Goal: Task Accomplishment & Management: Manage account settings

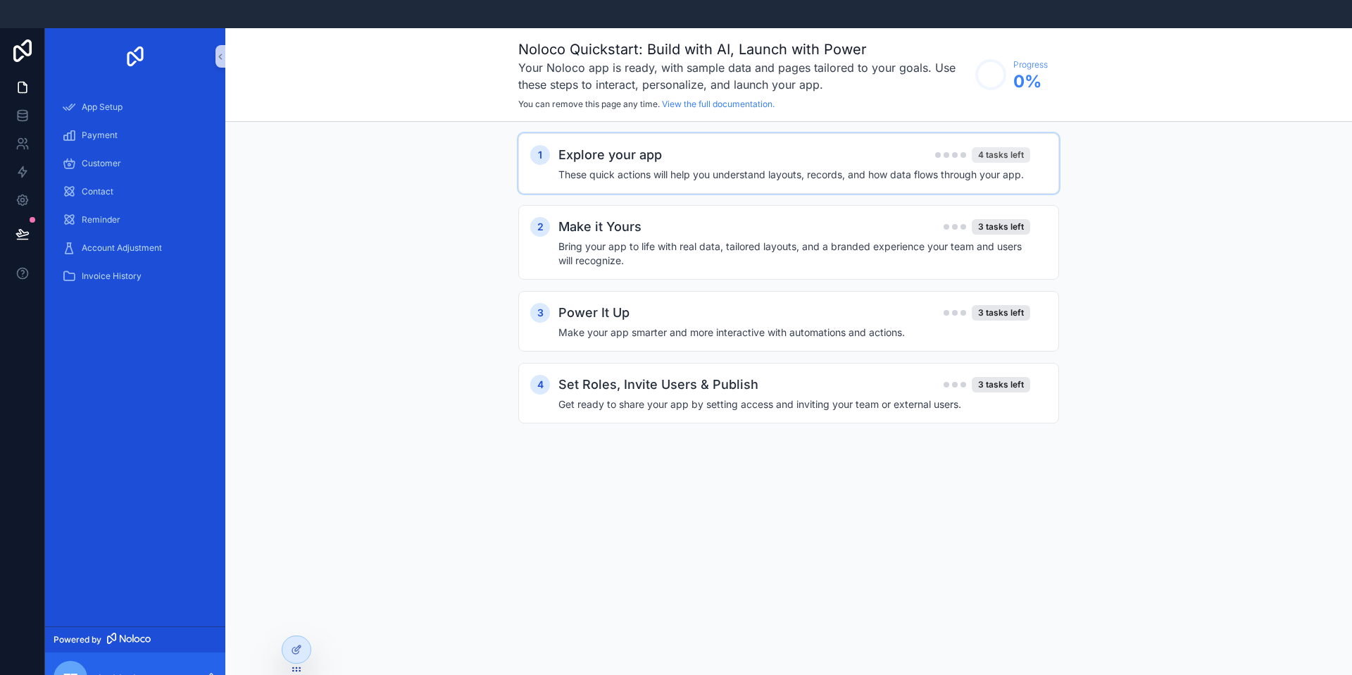
click at [982, 161] on div "4 tasks left" at bounding box center [1001, 154] width 58 height 15
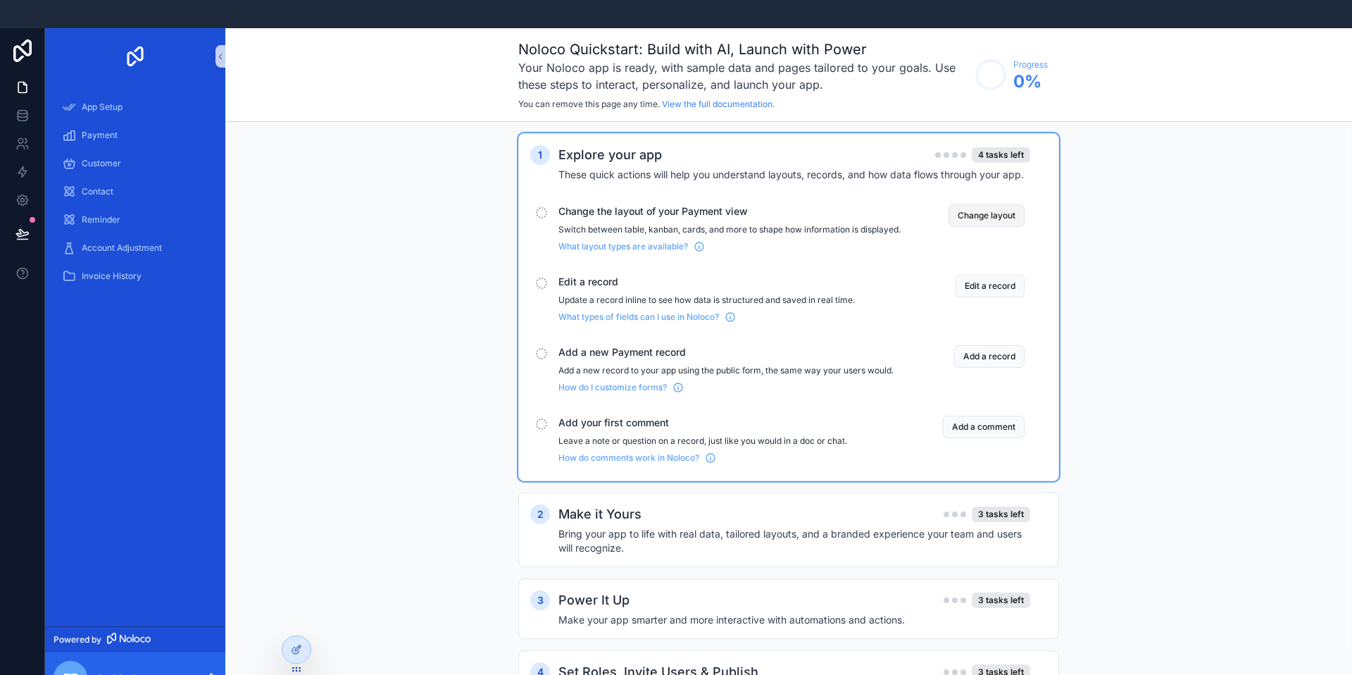
click at [980, 215] on button "Change layout" at bounding box center [987, 215] width 76 height 23
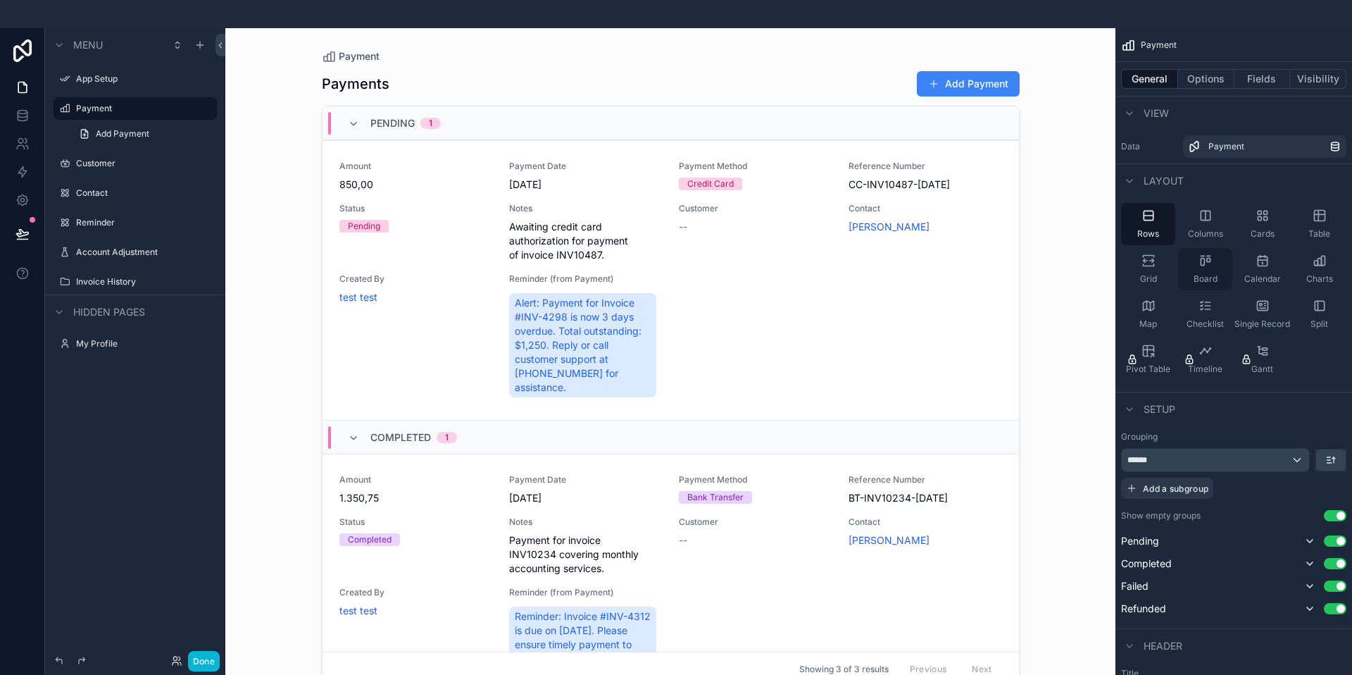
click at [1206, 261] on icon "scrollable content" at bounding box center [1208, 260] width 4 height 4
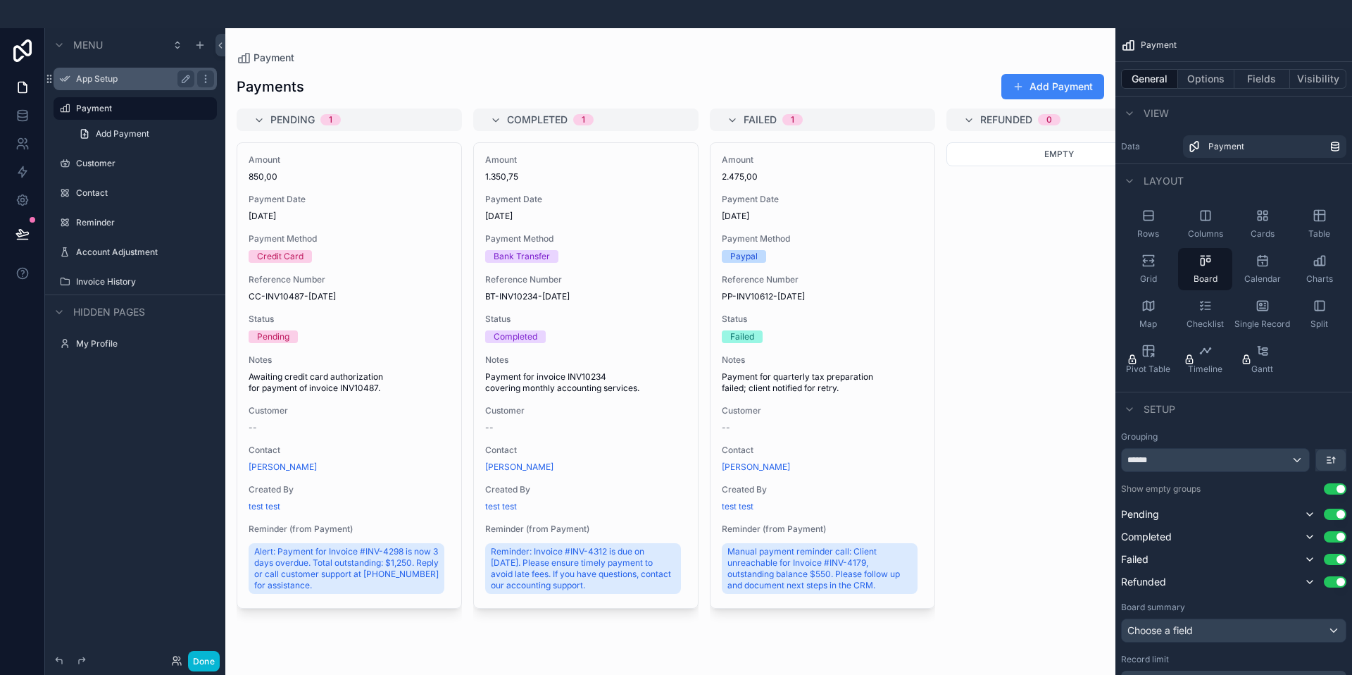
click at [108, 75] on label "App Setup" at bounding box center [132, 78] width 113 height 11
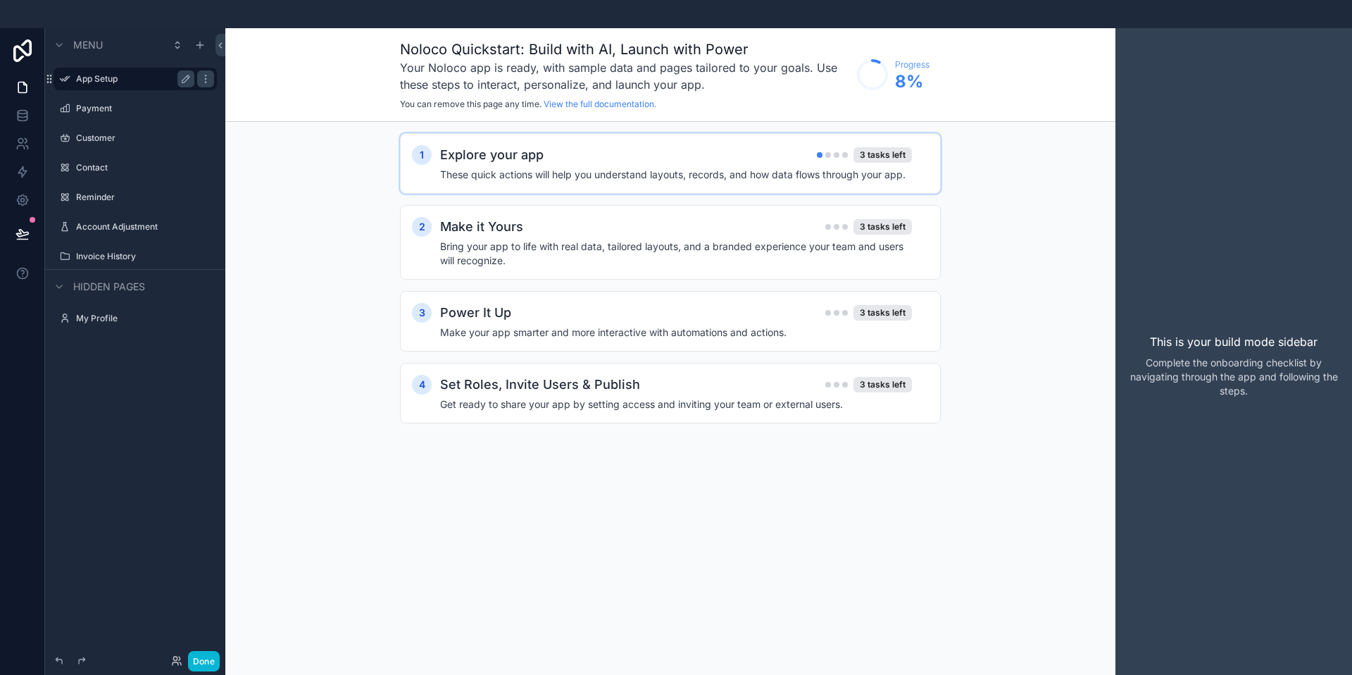
click at [821, 163] on div "Explore your app 3 tasks left" at bounding box center [676, 155] width 472 height 20
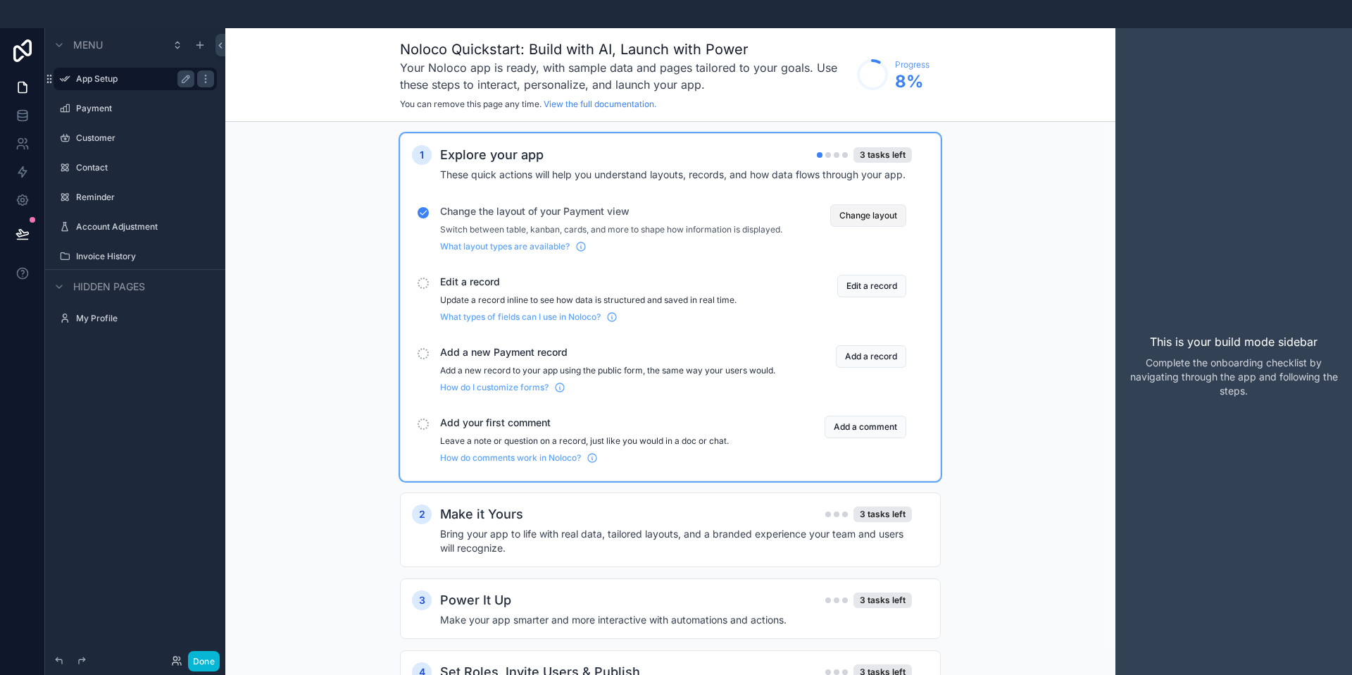
click at [868, 218] on button "Change layout" at bounding box center [868, 215] width 76 height 23
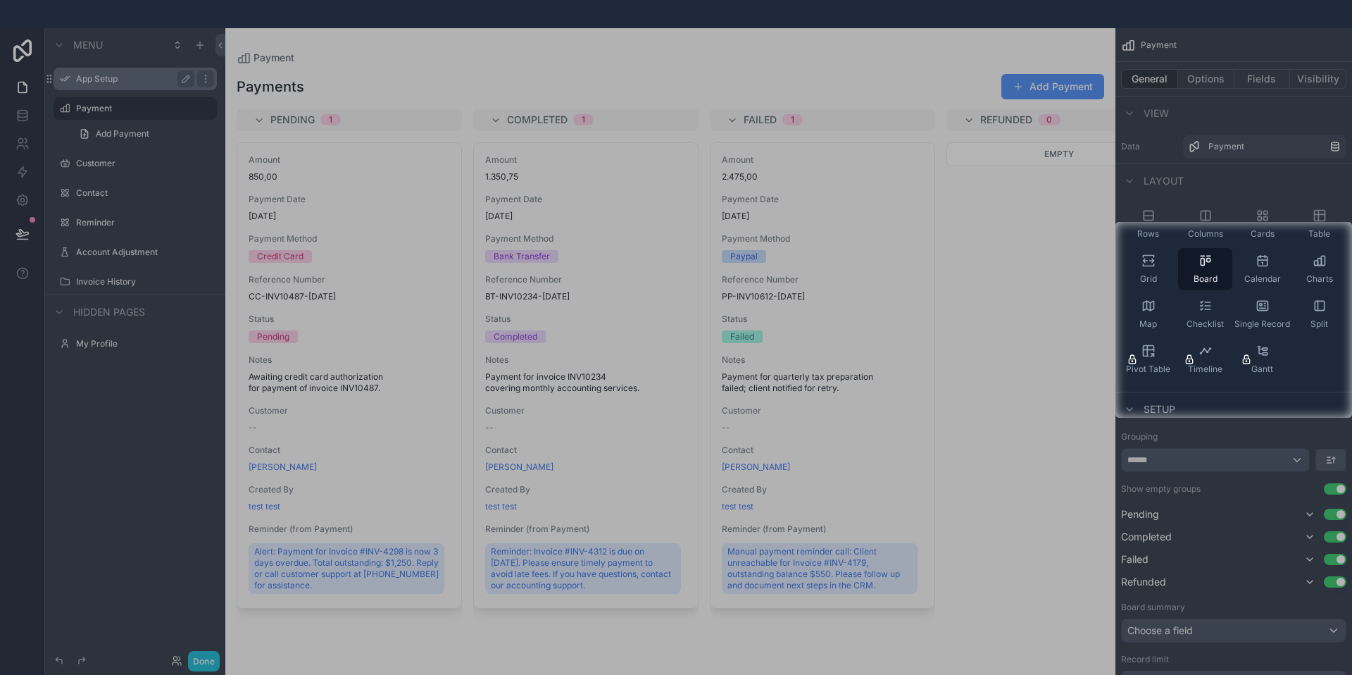
click at [1078, 214] on div at bounding box center [676, 125] width 1352 height 194
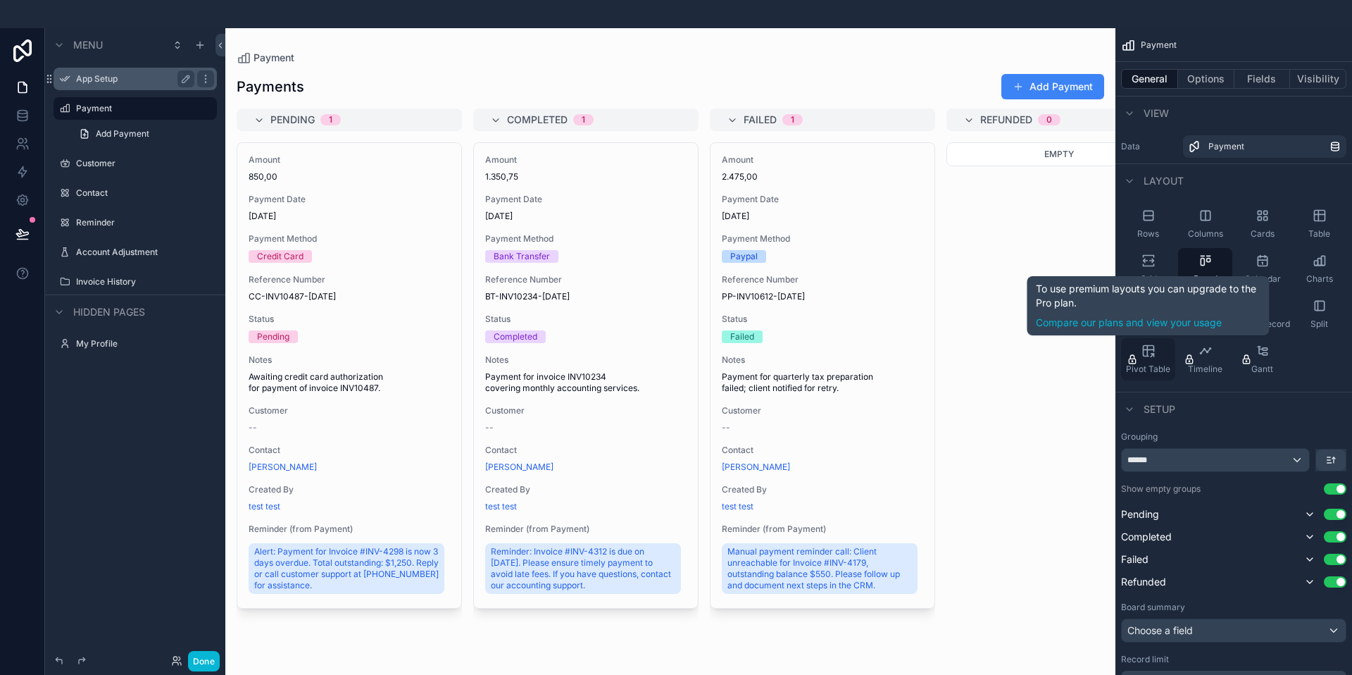
click at [1144, 363] on span "Pivot Table" at bounding box center [1148, 368] width 44 height 11
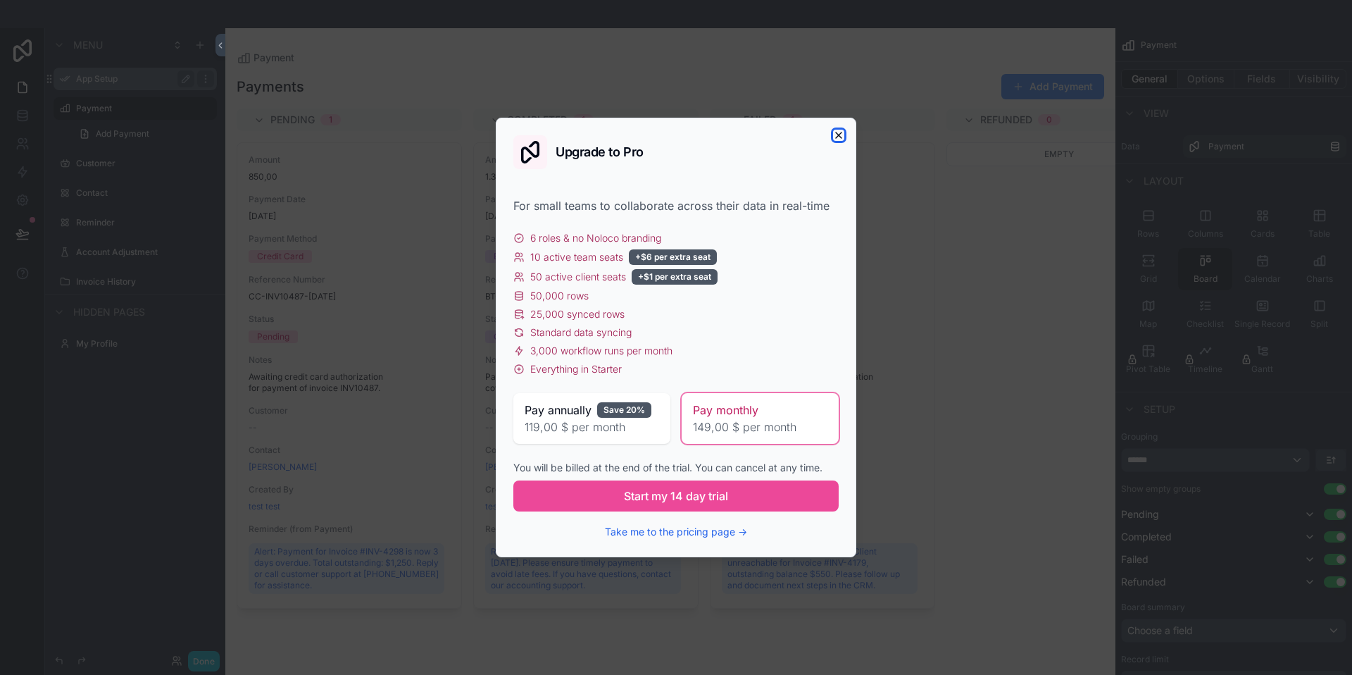
click at [837, 130] on icon "button" at bounding box center [838, 135] width 11 height 11
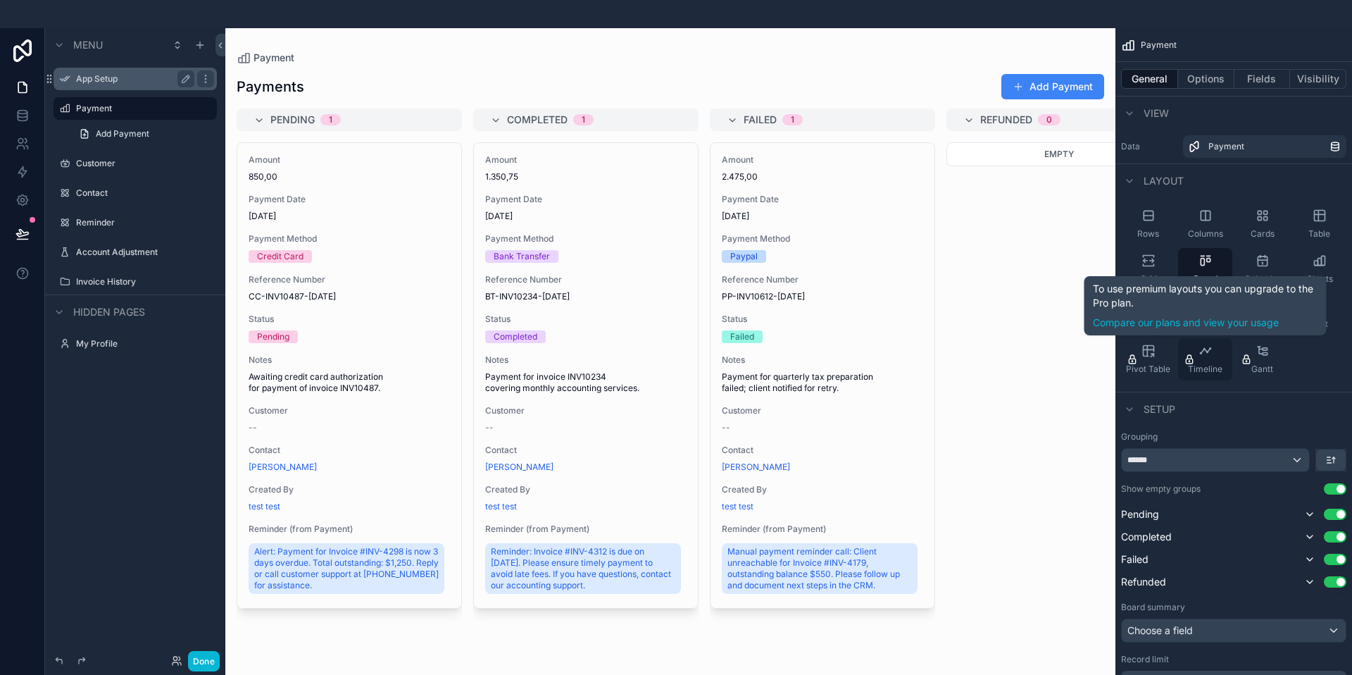
click at [1198, 361] on div "Timeline" at bounding box center [1205, 359] width 54 height 42
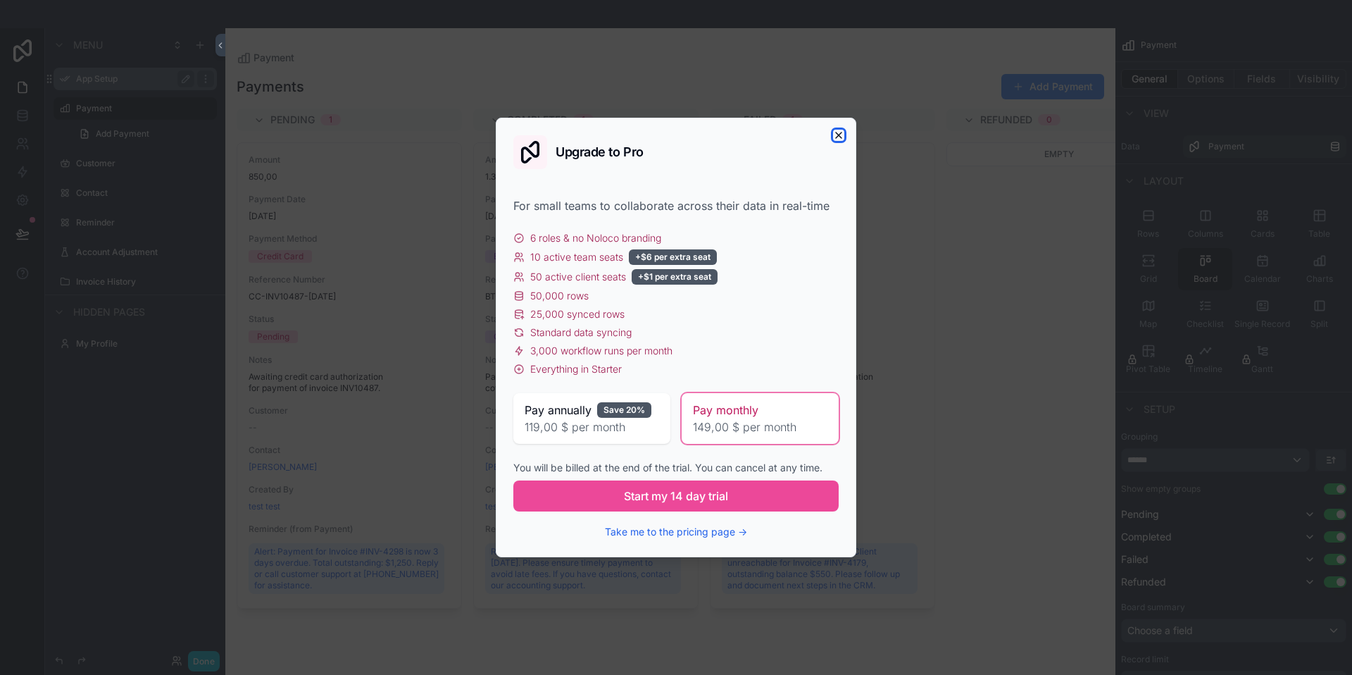
click at [837, 133] on icon "button" at bounding box center [838, 135] width 11 height 11
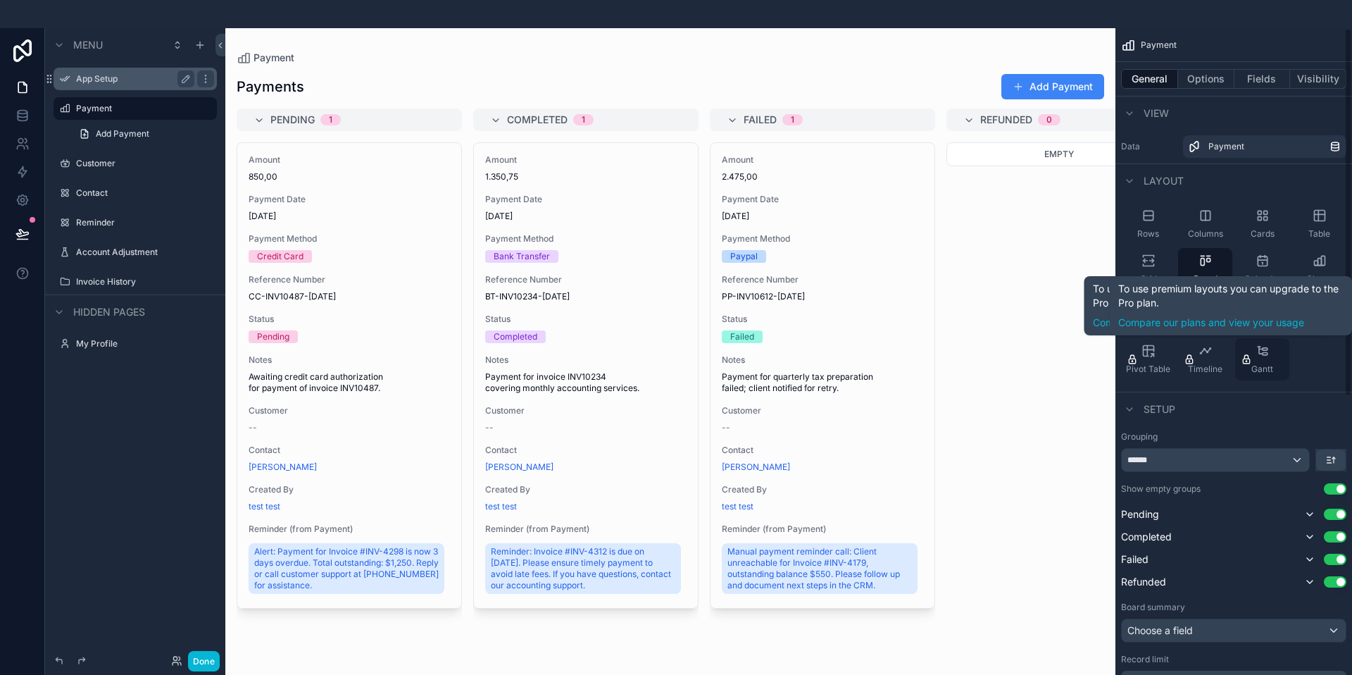
click at [1257, 361] on div "Gantt" at bounding box center [1262, 359] width 54 height 42
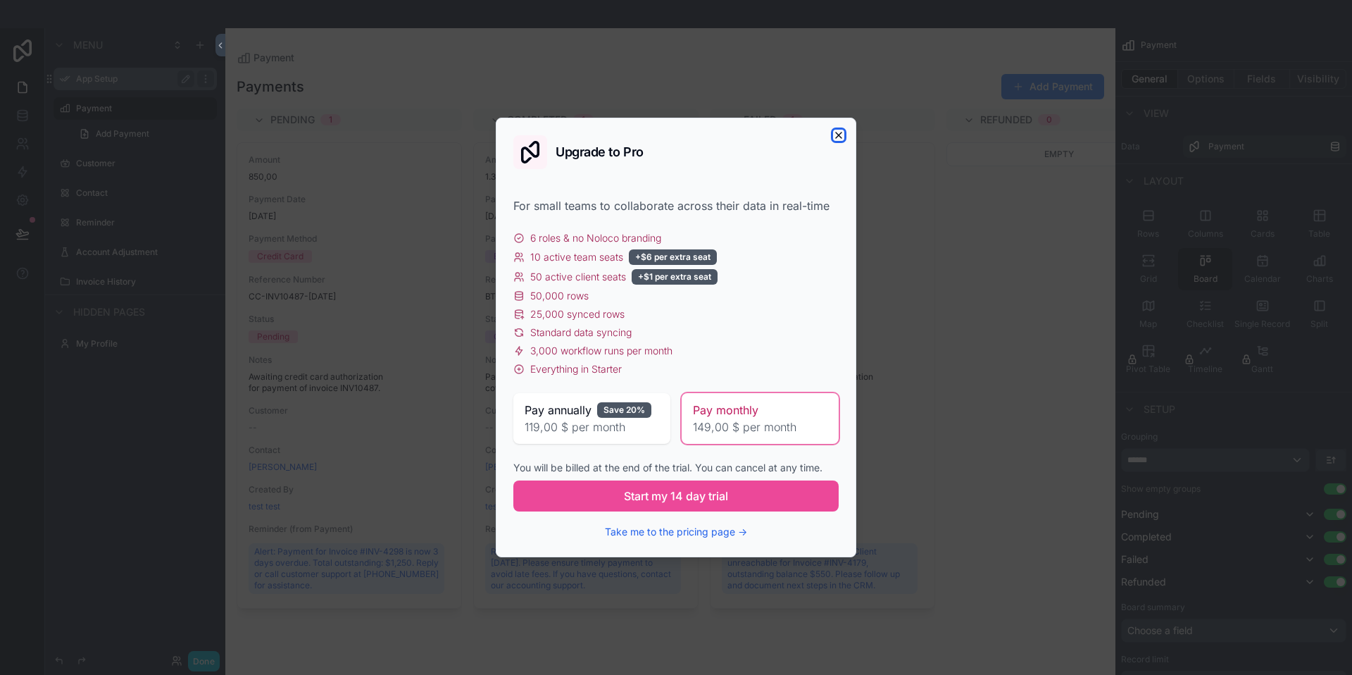
click at [839, 137] on icon "button" at bounding box center [838, 135] width 11 height 11
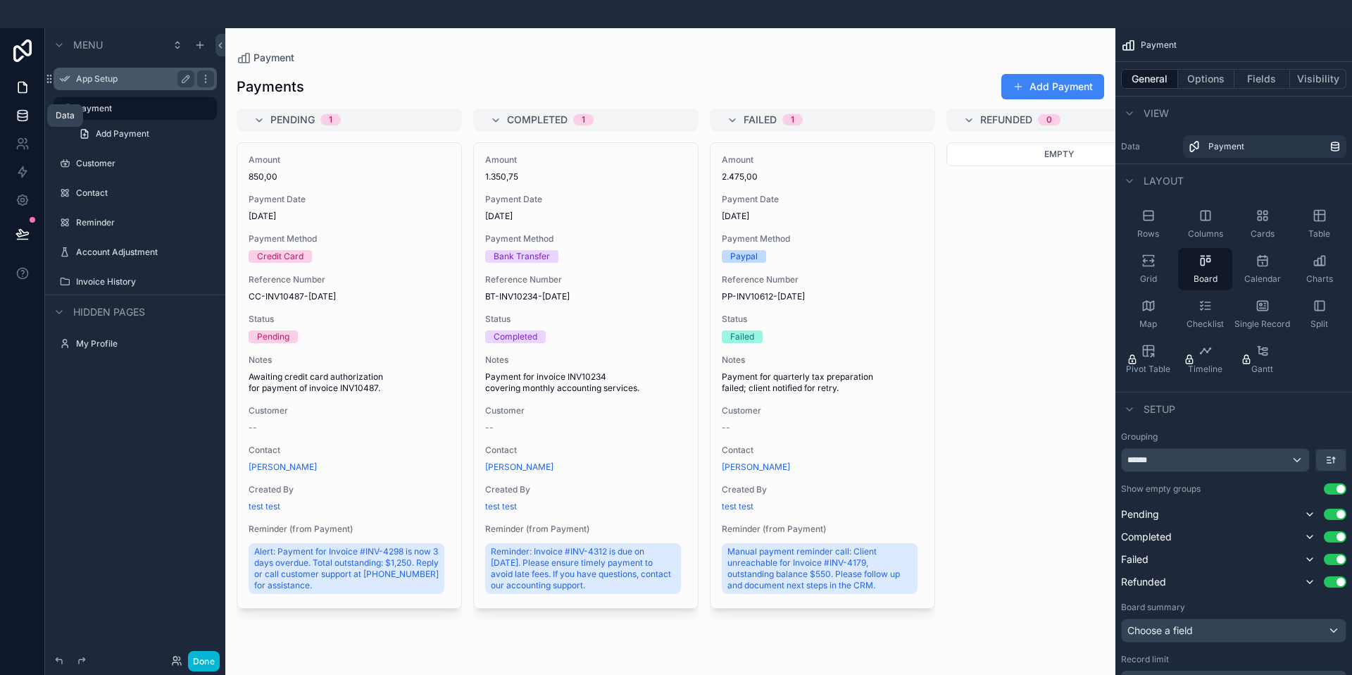
click at [16, 115] on icon at bounding box center [22, 115] width 14 height 14
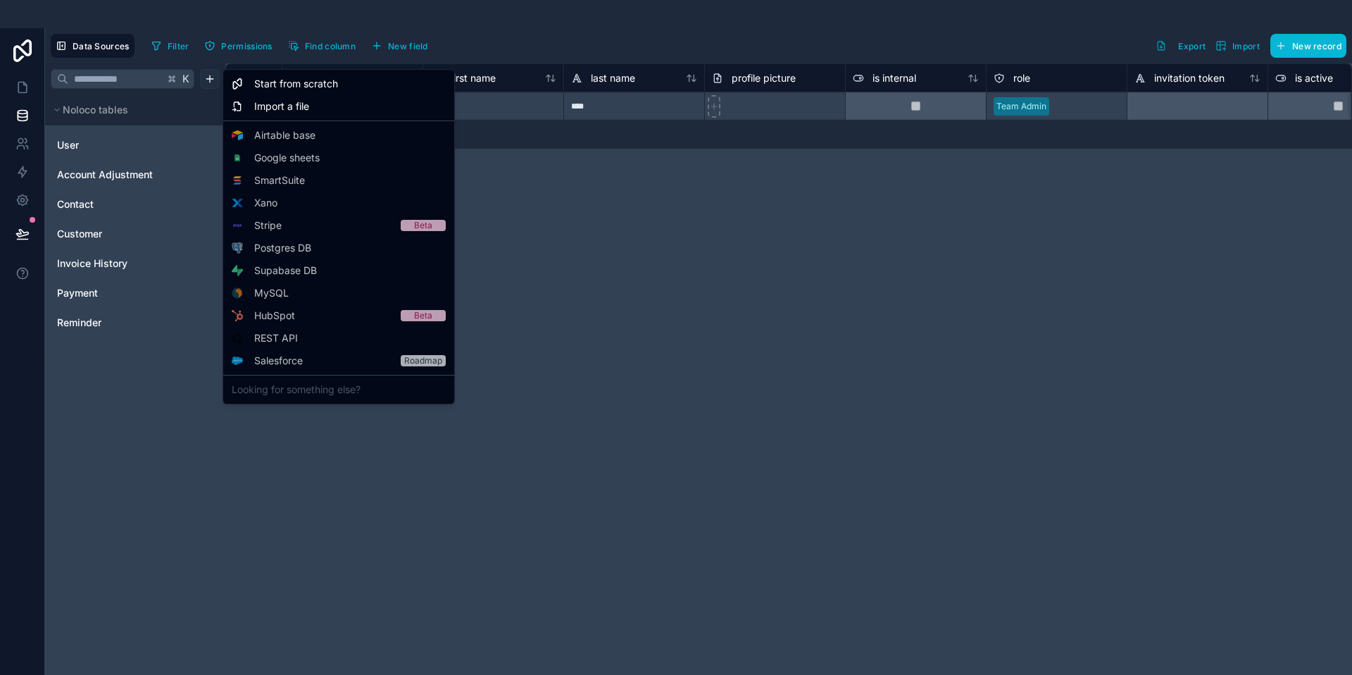
click at [212, 79] on html "**********" at bounding box center [676, 444] width 1352 height 889
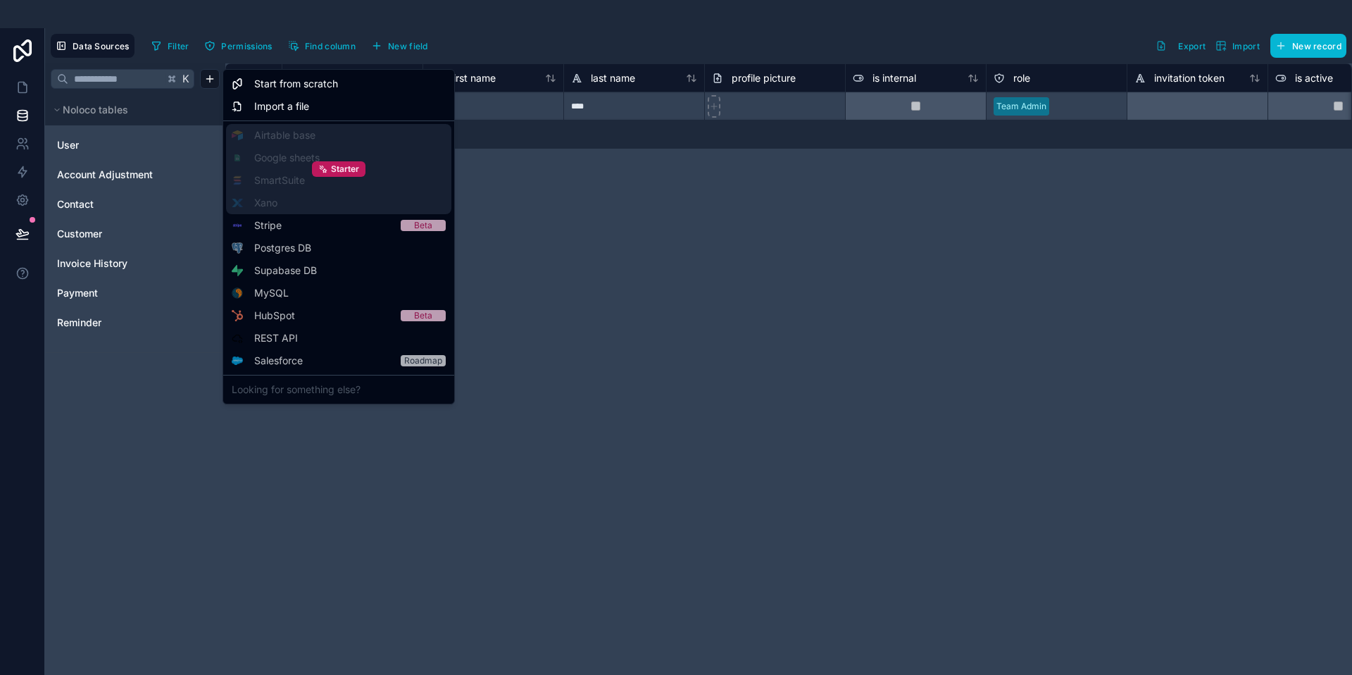
click at [303, 161] on div "Starter" at bounding box center [338, 169] width 225 height 90
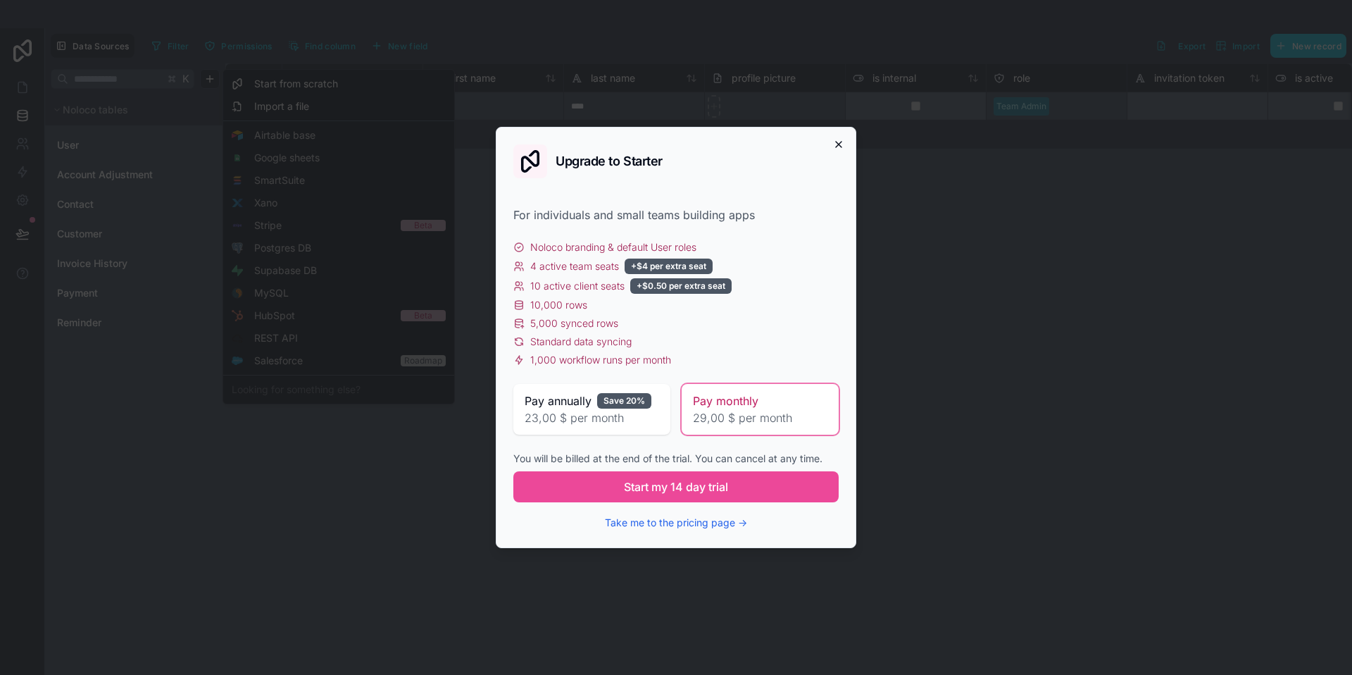
click at [839, 145] on icon "button" at bounding box center [839, 145] width 6 height 6
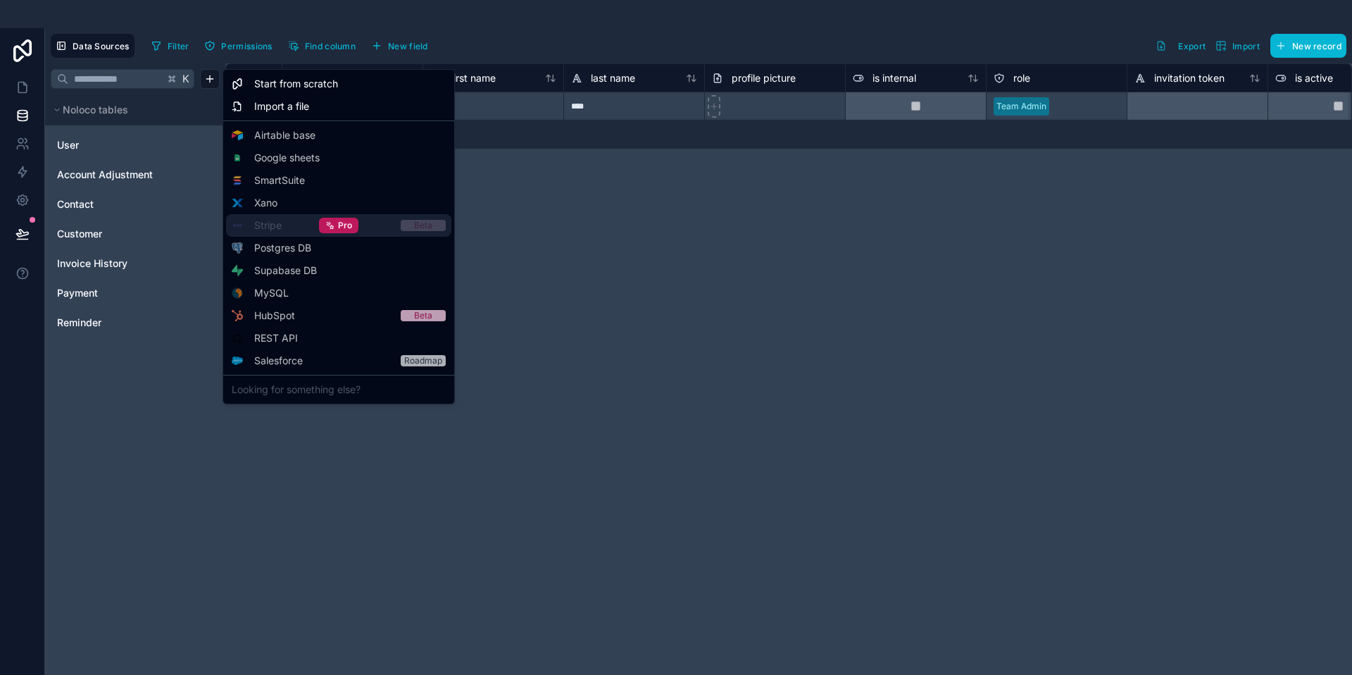
click at [306, 230] on div "Pro" at bounding box center [338, 225] width 225 height 23
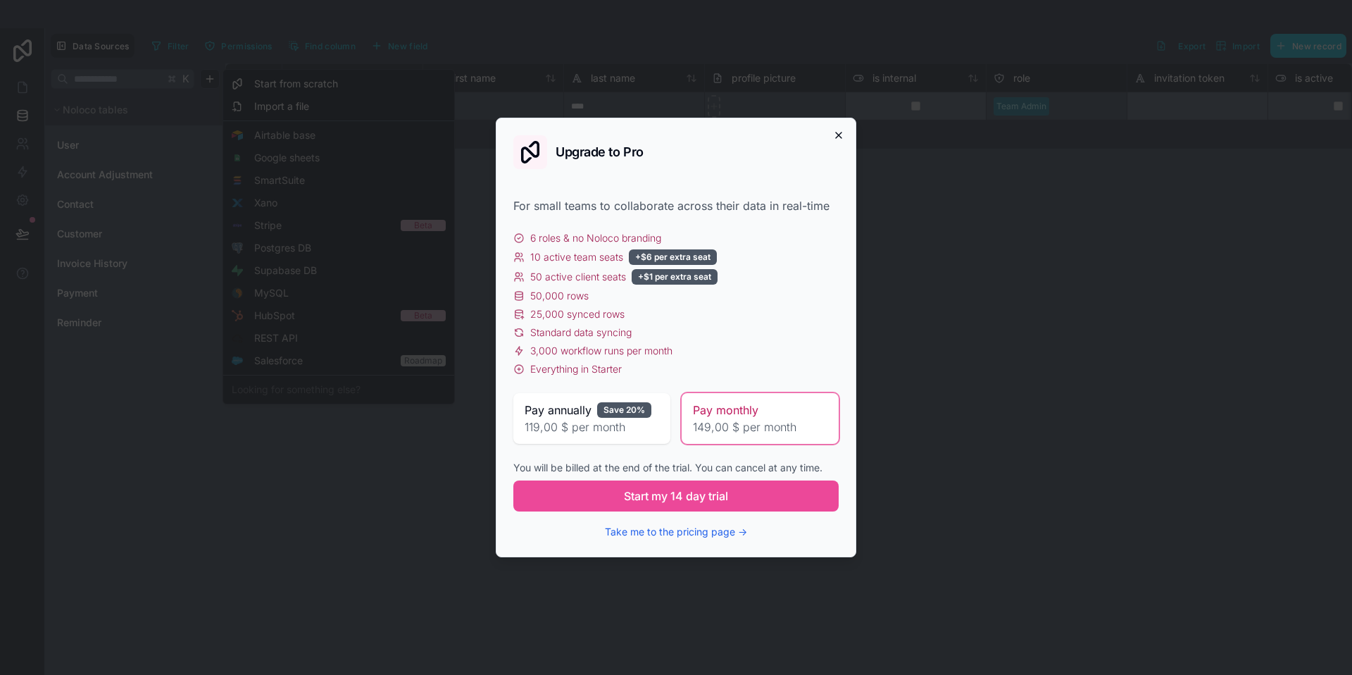
click at [839, 134] on icon "button" at bounding box center [838, 135] width 11 height 11
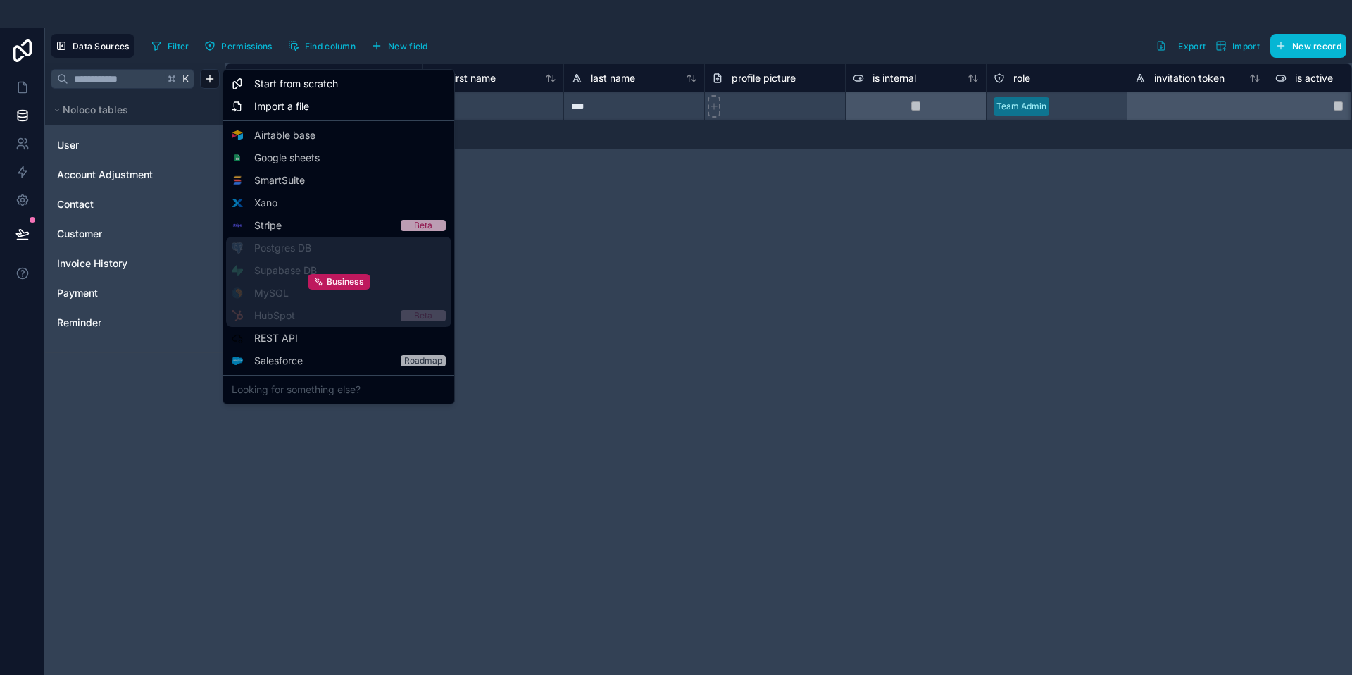
click at [335, 262] on div "Business" at bounding box center [338, 282] width 225 height 90
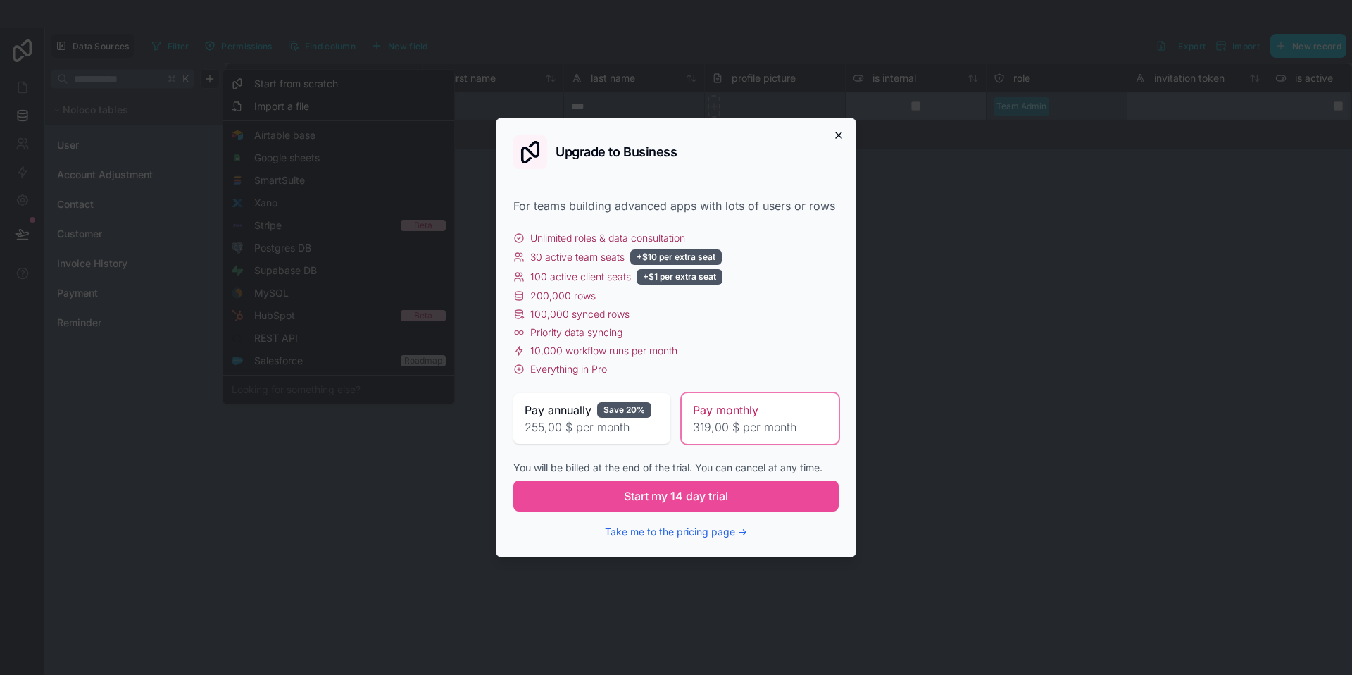
click at [842, 130] on icon "button" at bounding box center [838, 135] width 11 height 11
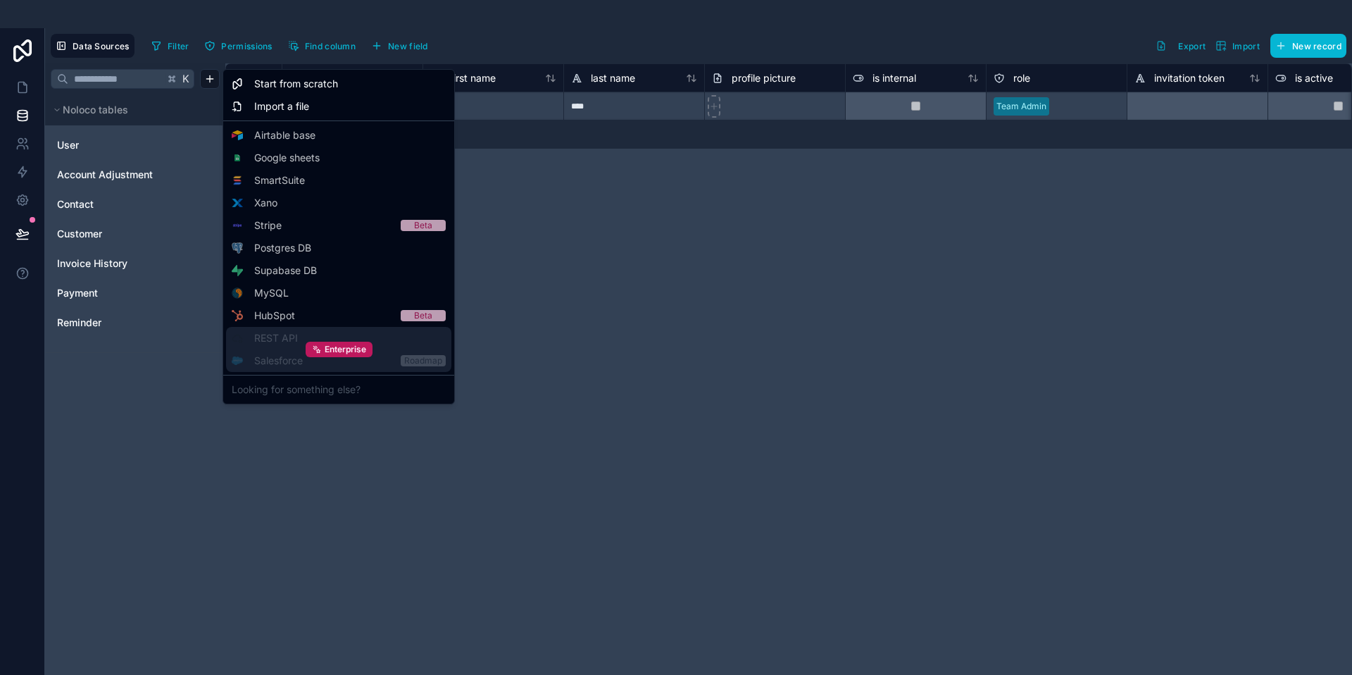
click at [350, 337] on div "Enterprise" at bounding box center [338, 349] width 225 height 45
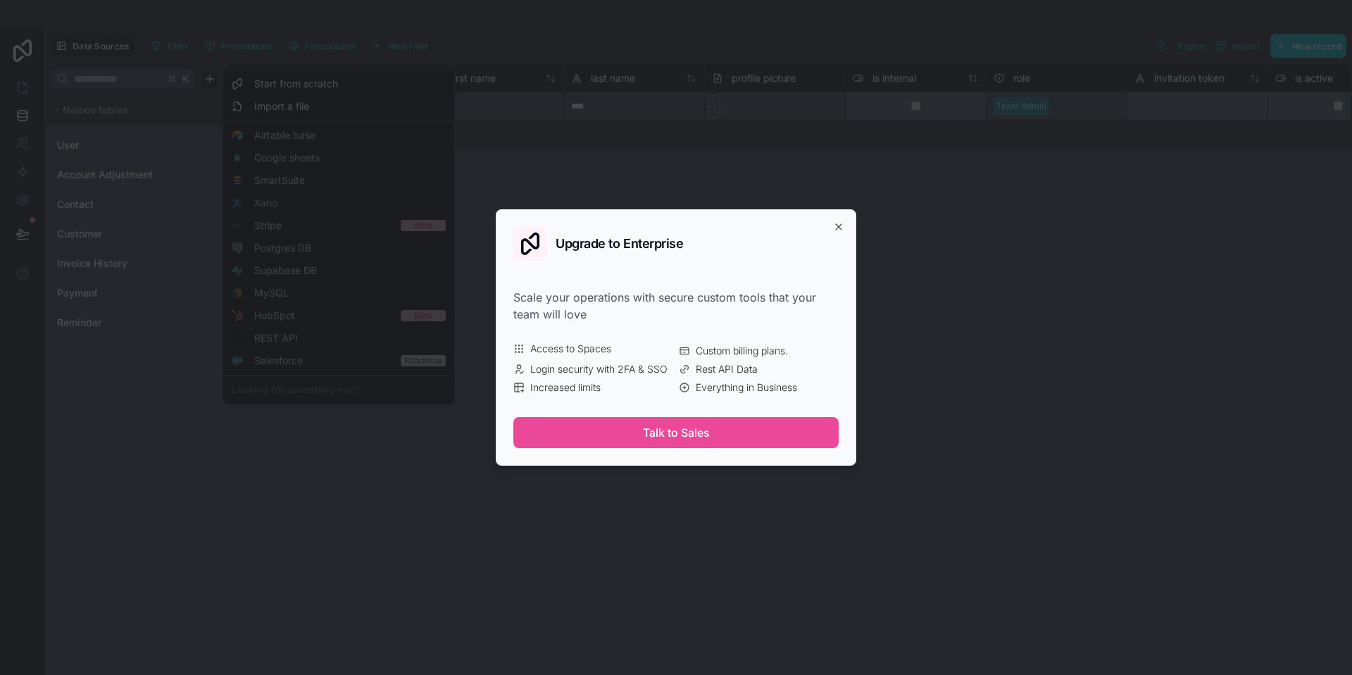
click at [839, 232] on div "Upgrade to Enterprise Scale your operations with secure custom tools that your …" at bounding box center [676, 337] width 361 height 256
click at [838, 225] on icon "button" at bounding box center [838, 226] width 11 height 11
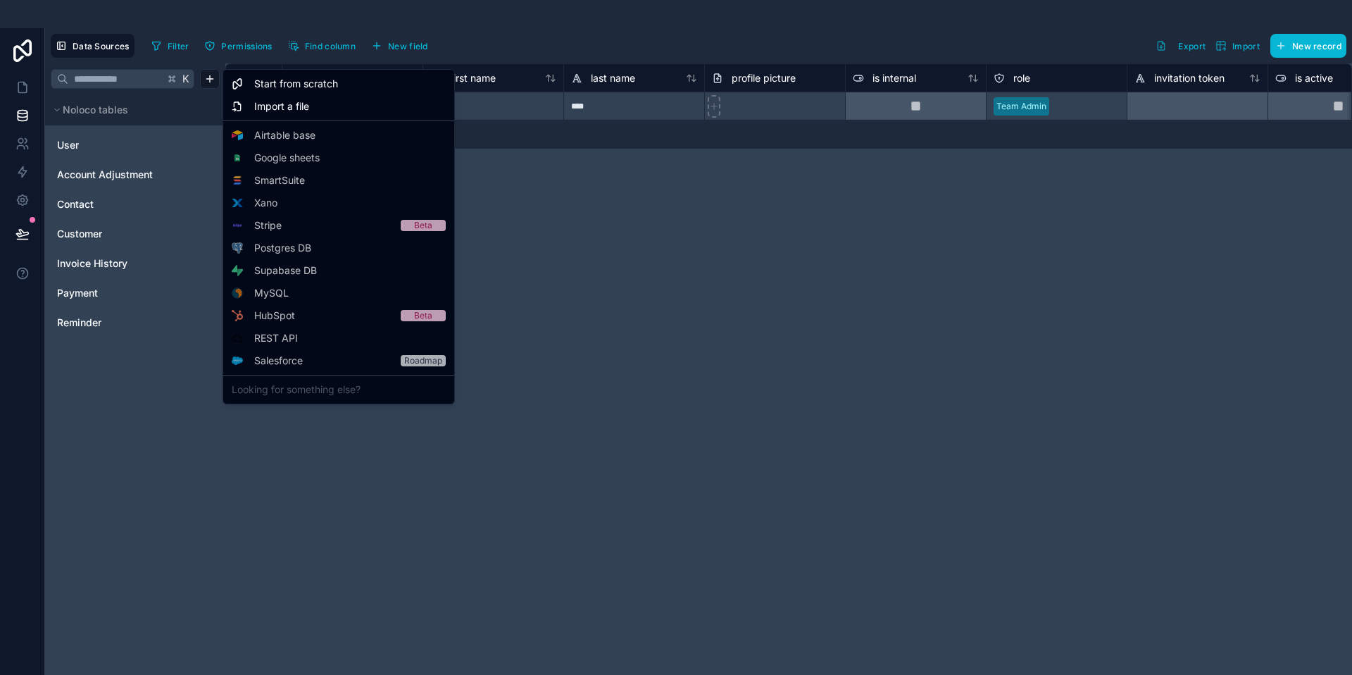
click at [79, 150] on html "**********" at bounding box center [676, 444] width 1352 height 889
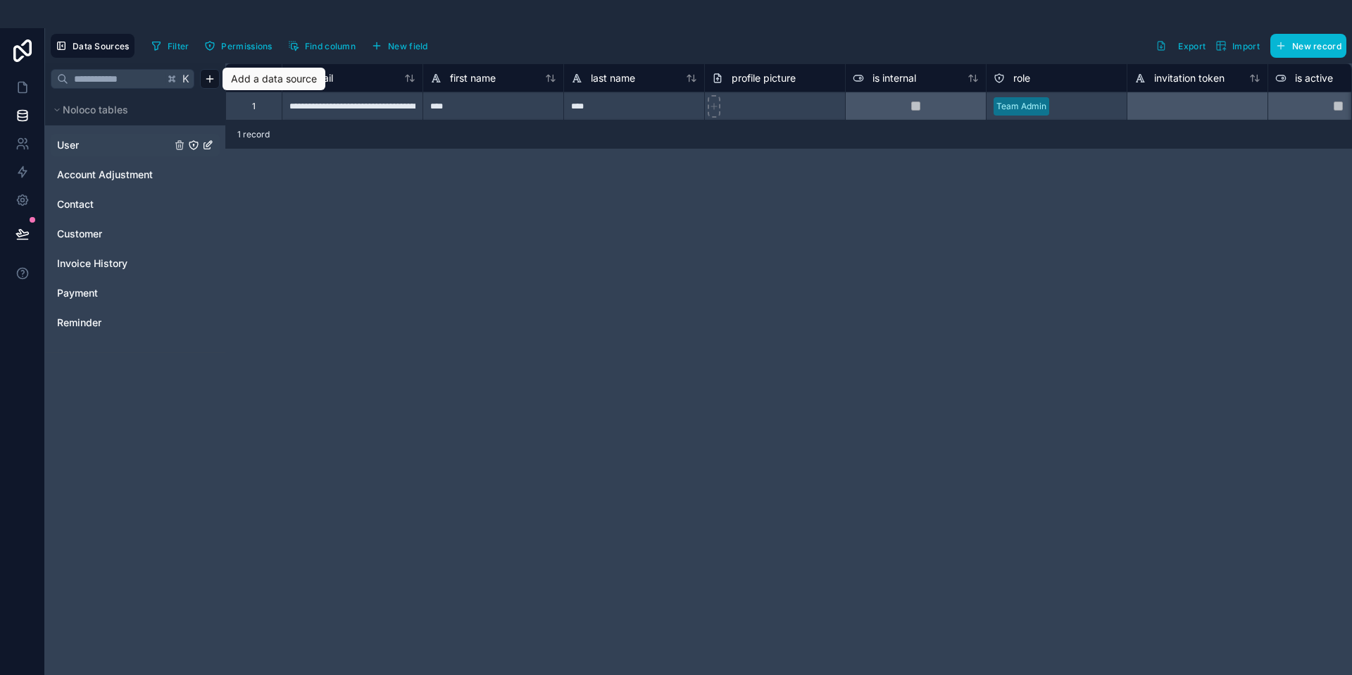
click at [64, 148] on span "User" at bounding box center [68, 145] width 22 height 14
click at [68, 148] on span "User" at bounding box center [68, 145] width 22 height 14
click at [74, 180] on span "Account Adjustment" at bounding box center [105, 175] width 96 height 14
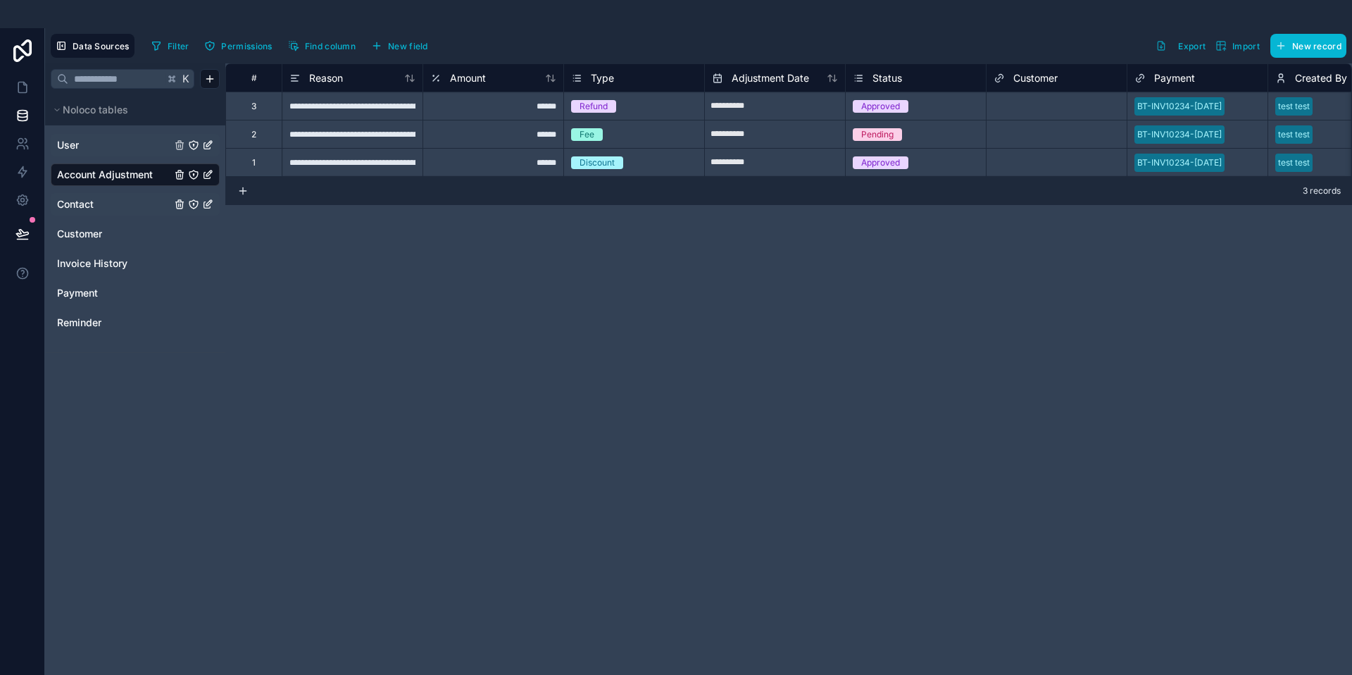
click at [76, 201] on span "Contact" at bounding box center [75, 204] width 37 height 14
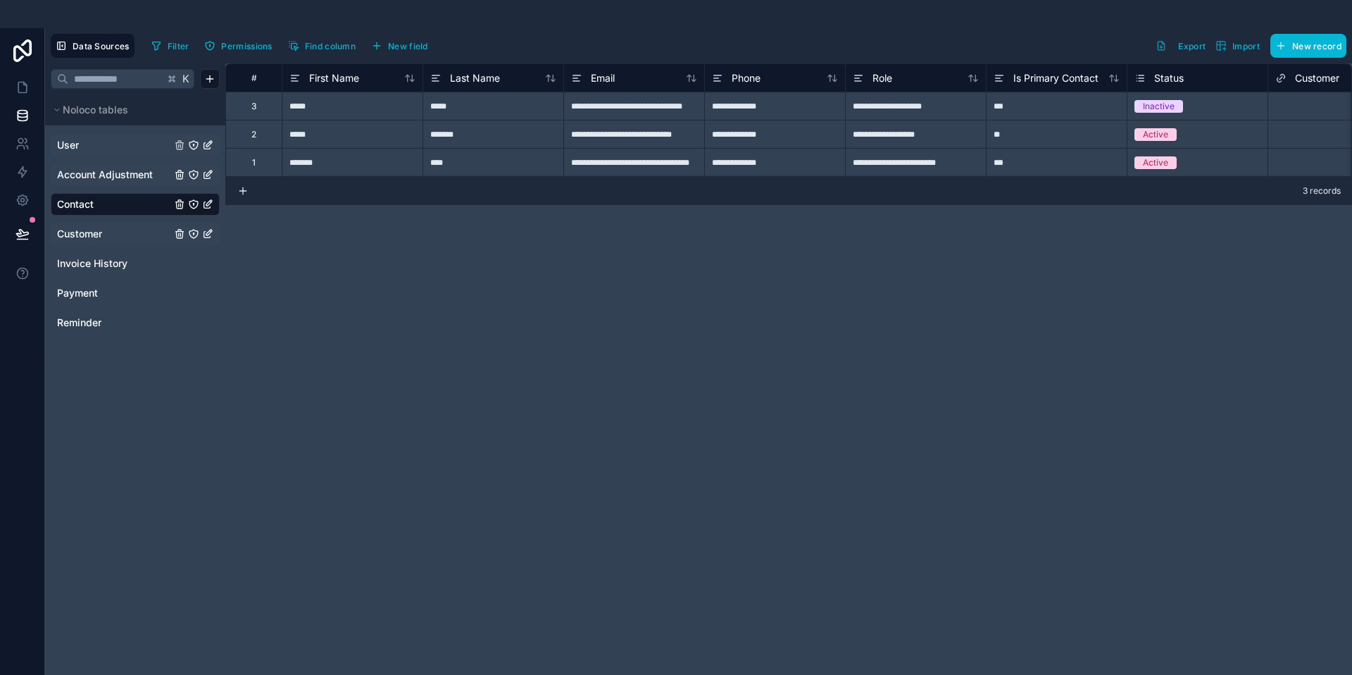
click at [70, 236] on span "Customer" at bounding box center [79, 234] width 45 height 14
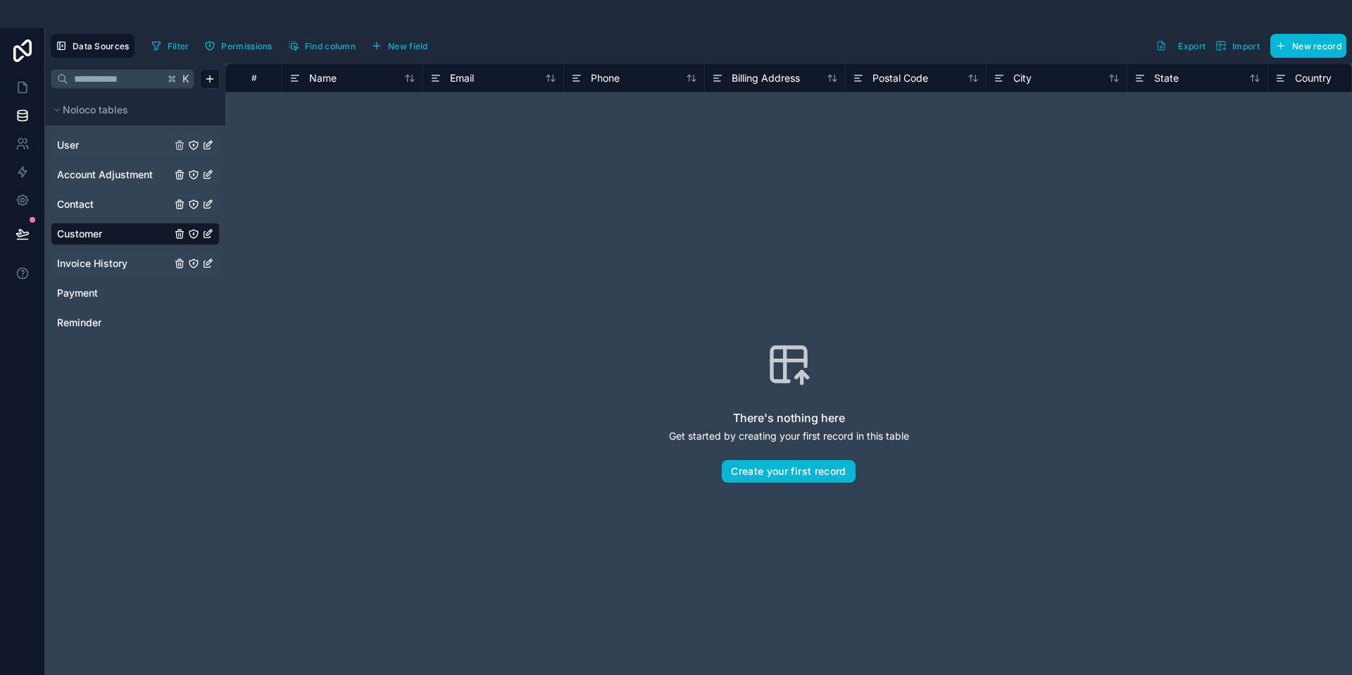
click at [82, 268] on span "Invoice History" at bounding box center [92, 263] width 70 height 14
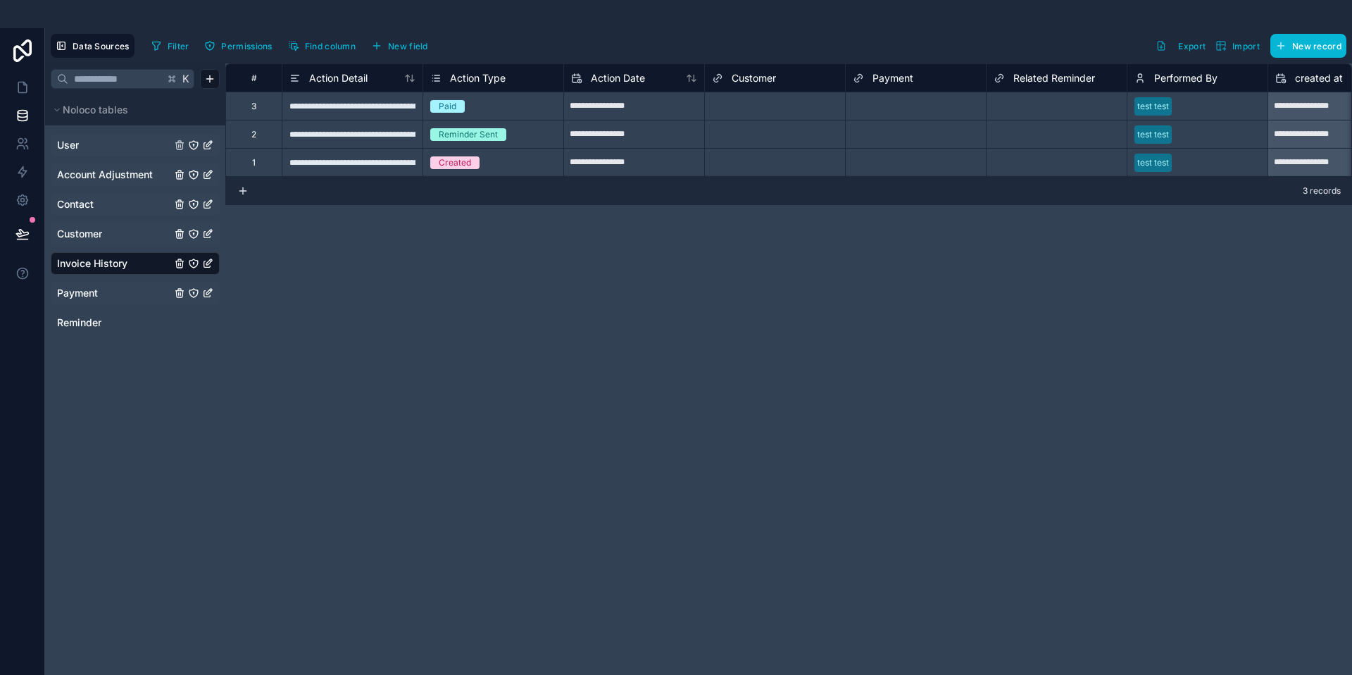
click at [78, 292] on span "Payment" at bounding box center [77, 293] width 41 height 14
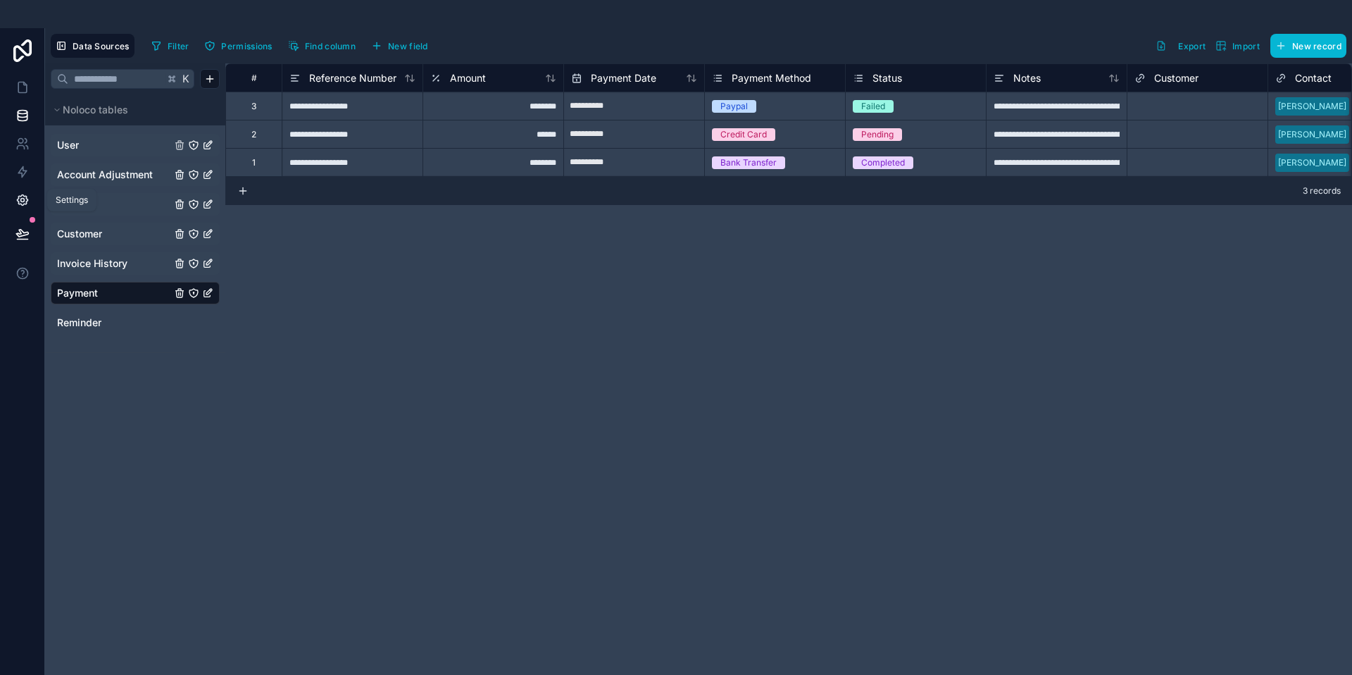
click at [23, 204] on icon at bounding box center [22, 200] width 11 height 11
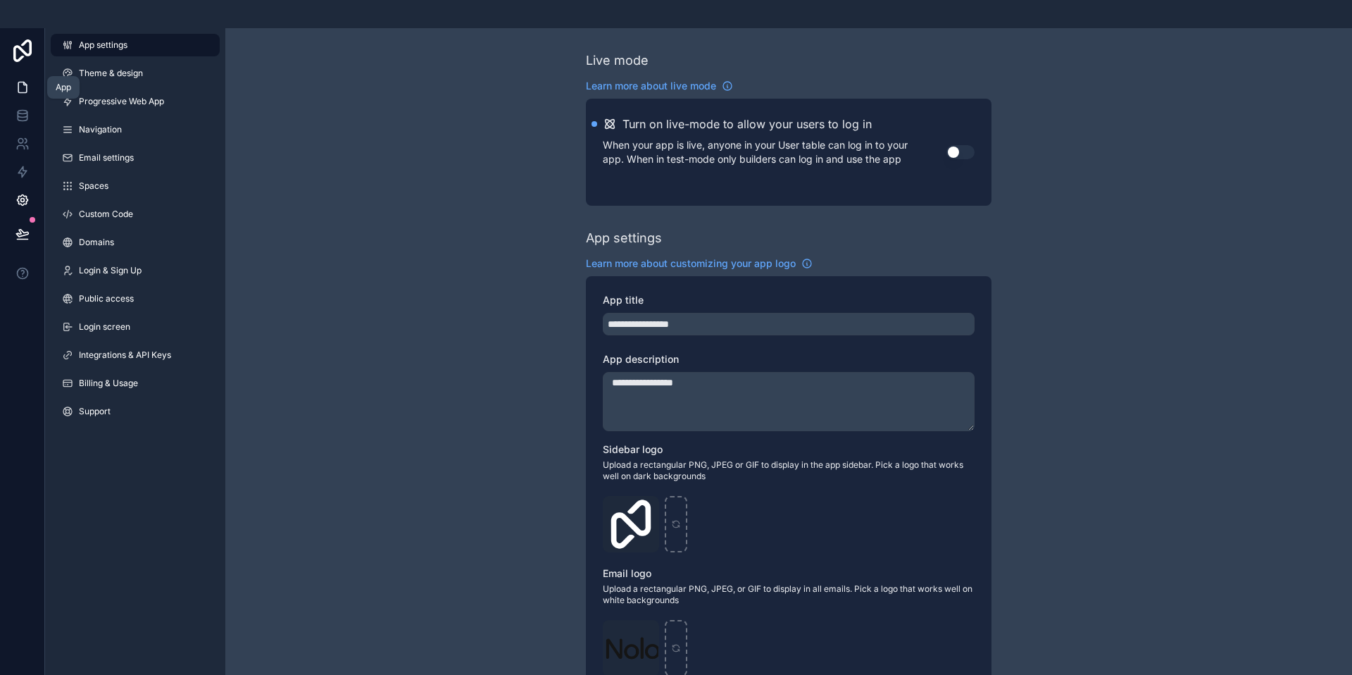
click at [24, 87] on icon at bounding box center [22, 87] width 14 height 14
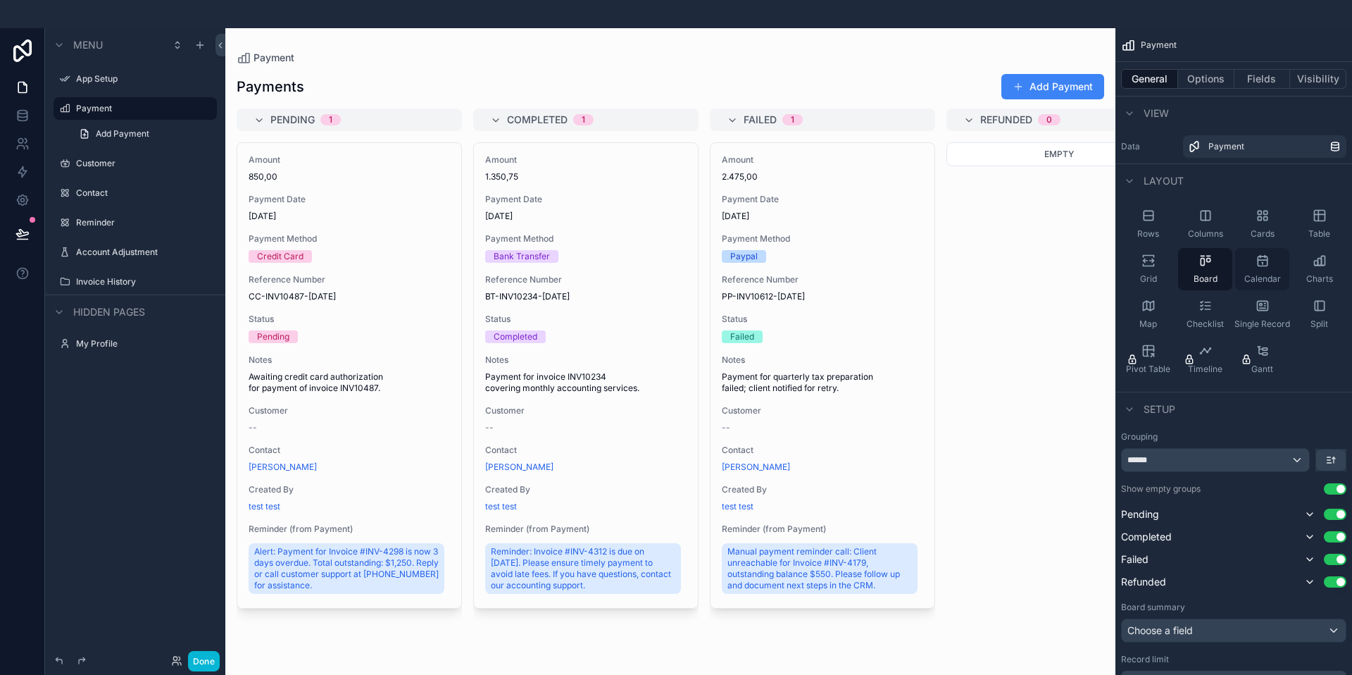
click at [1264, 260] on icon "scrollable content" at bounding box center [1262, 260] width 9 height 0
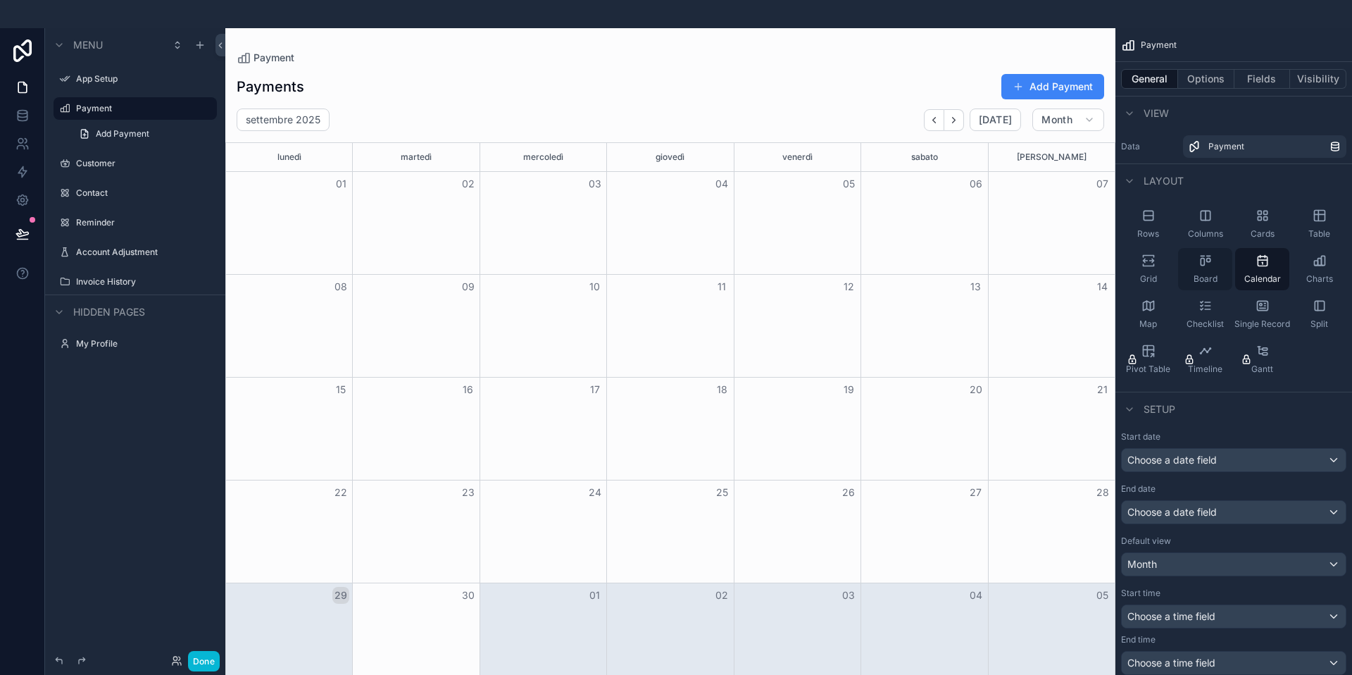
click at [1211, 263] on icon "scrollable content" at bounding box center [1206, 261] width 14 height 14
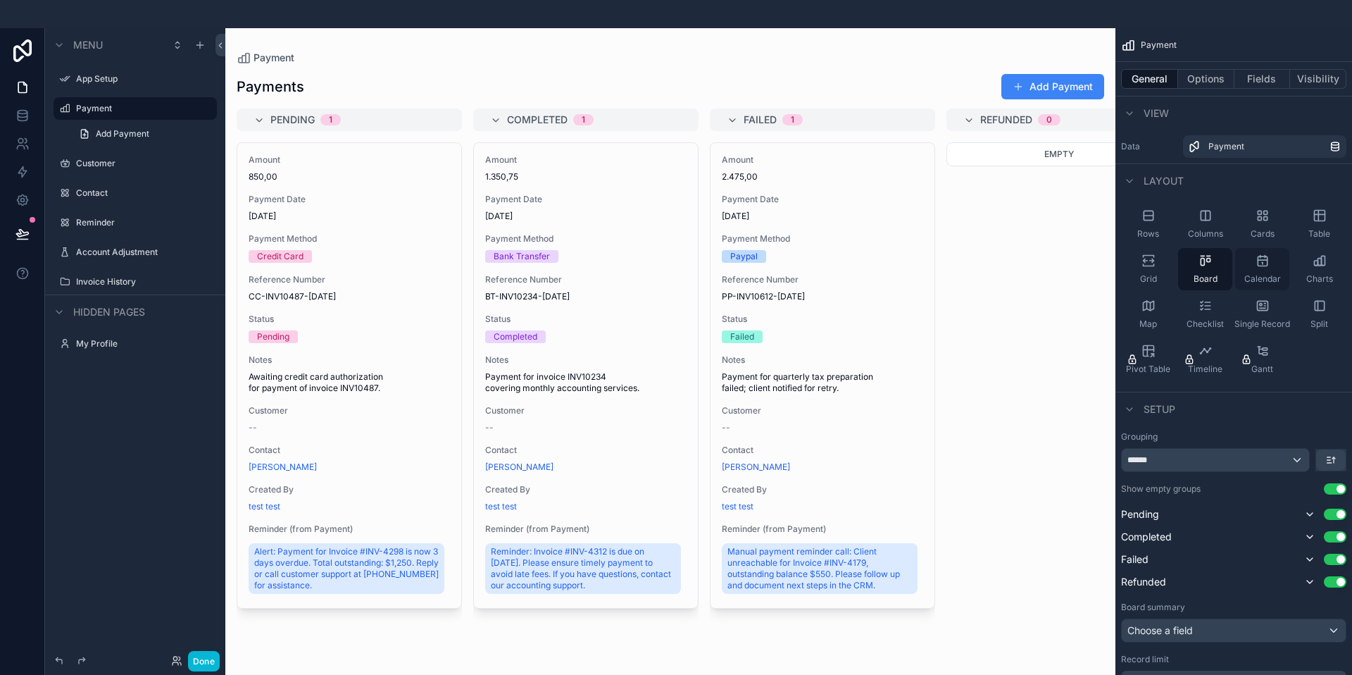
click at [1253, 265] on div "Calendar" at bounding box center [1262, 269] width 54 height 42
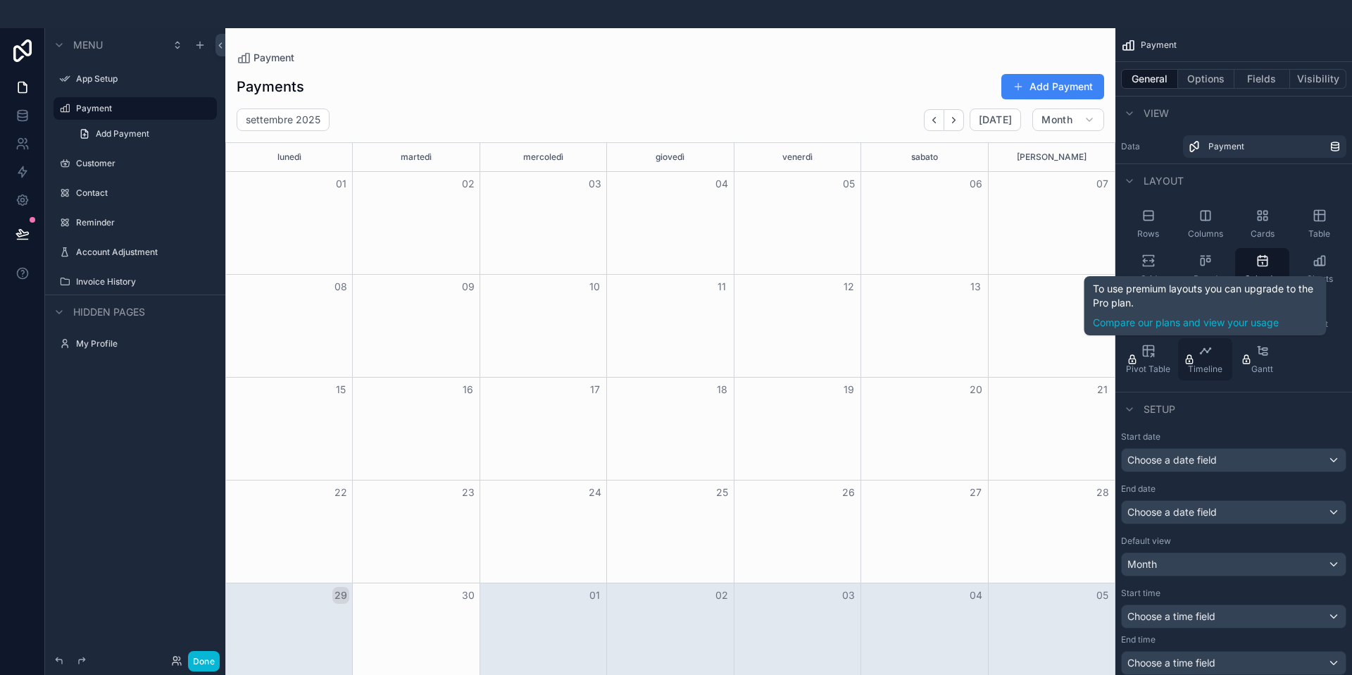
click at [1204, 353] on icon "scrollable content" at bounding box center [1206, 351] width 14 height 14
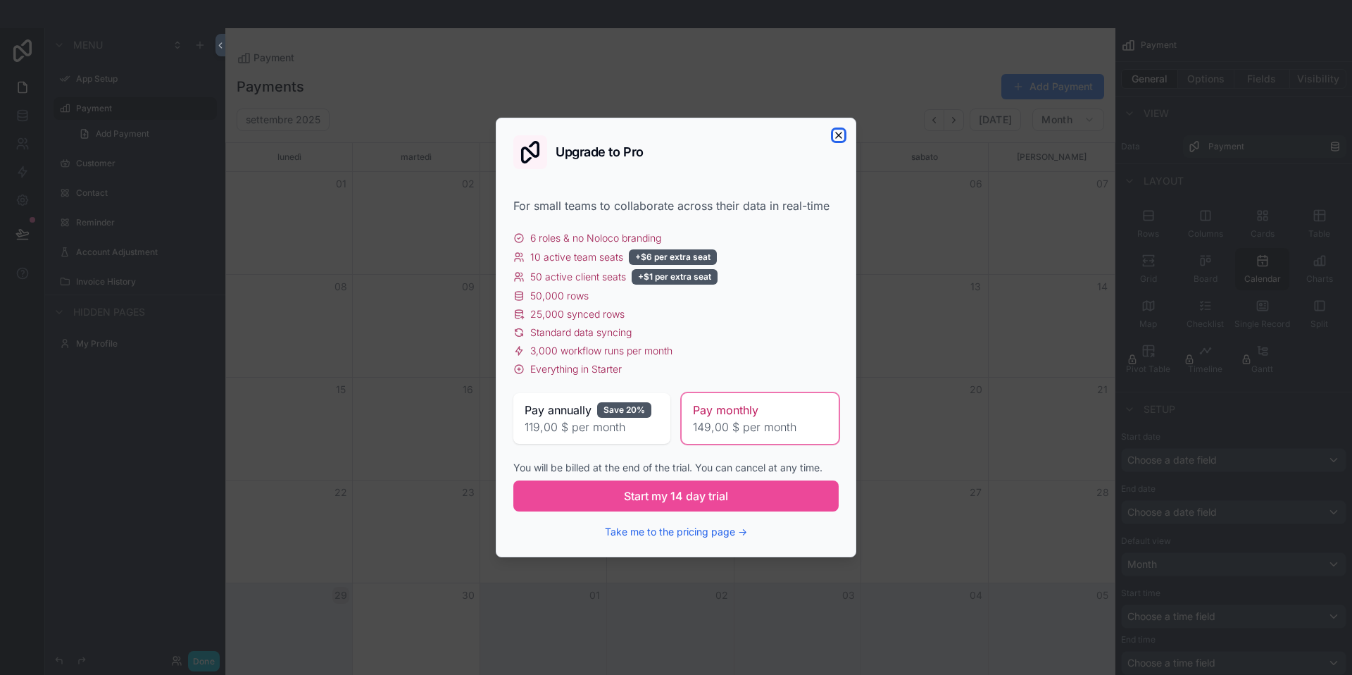
click at [841, 130] on icon "button" at bounding box center [838, 135] width 11 height 11
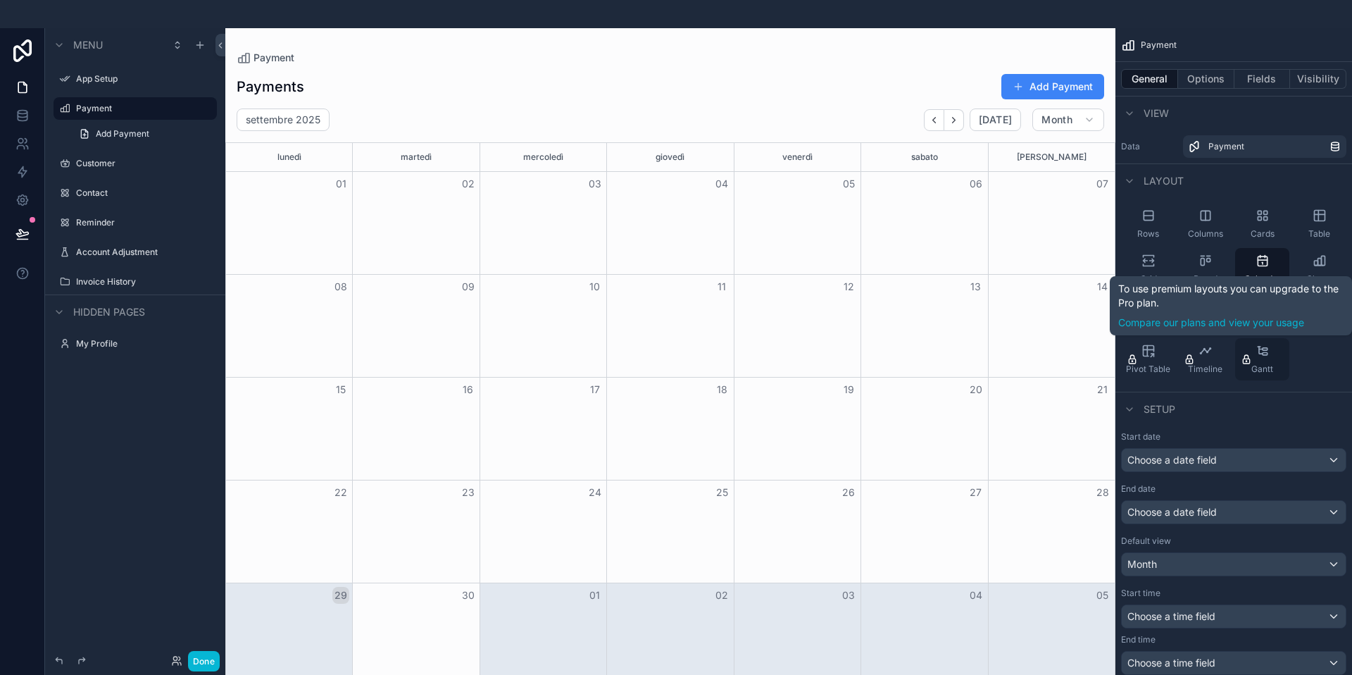
click at [1265, 354] on icon "scrollable content" at bounding box center [1263, 351] width 14 height 14
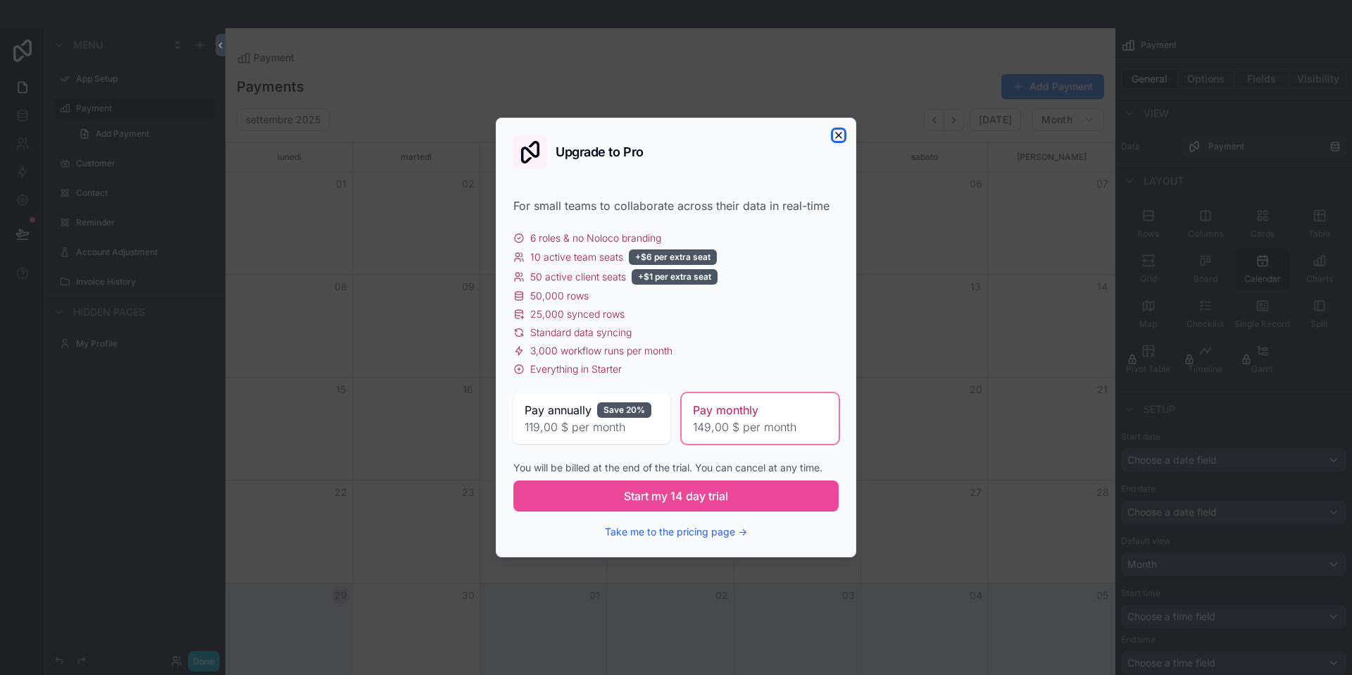
click at [839, 134] on icon "button" at bounding box center [839, 135] width 6 height 6
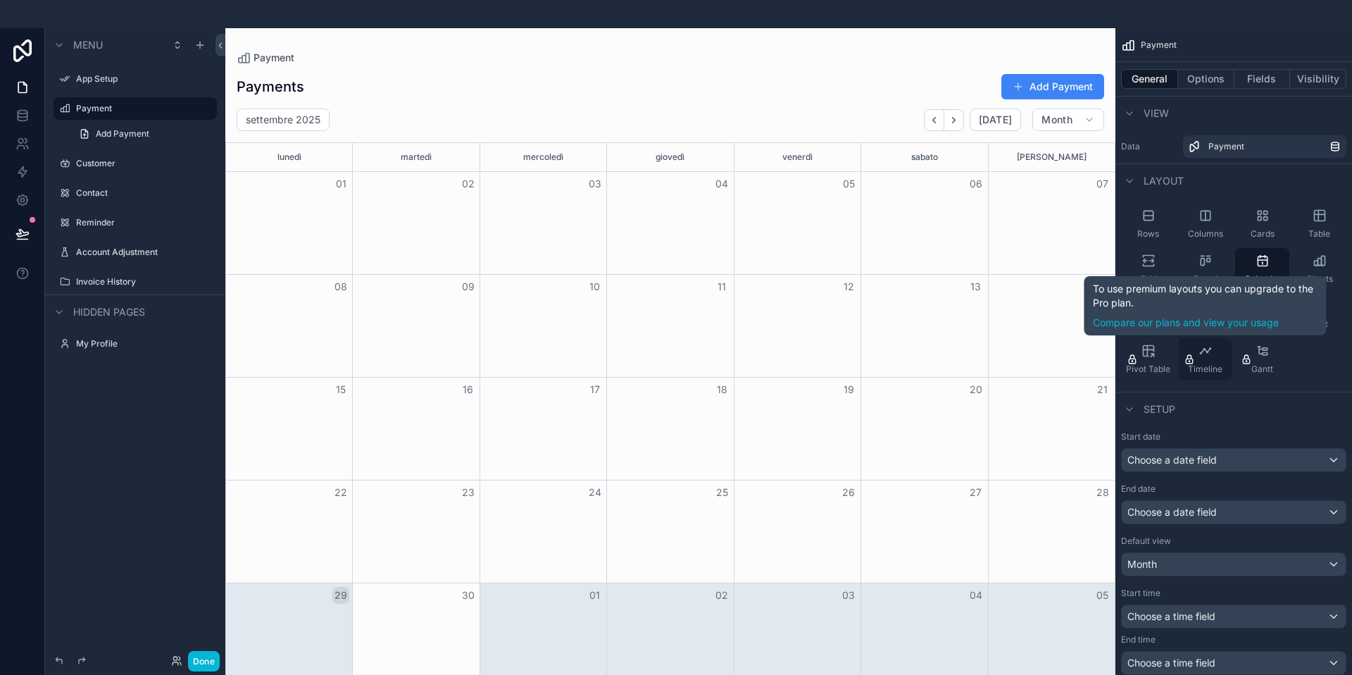
click at [1200, 353] on icon "scrollable content" at bounding box center [1200, 353] width 1 height 1
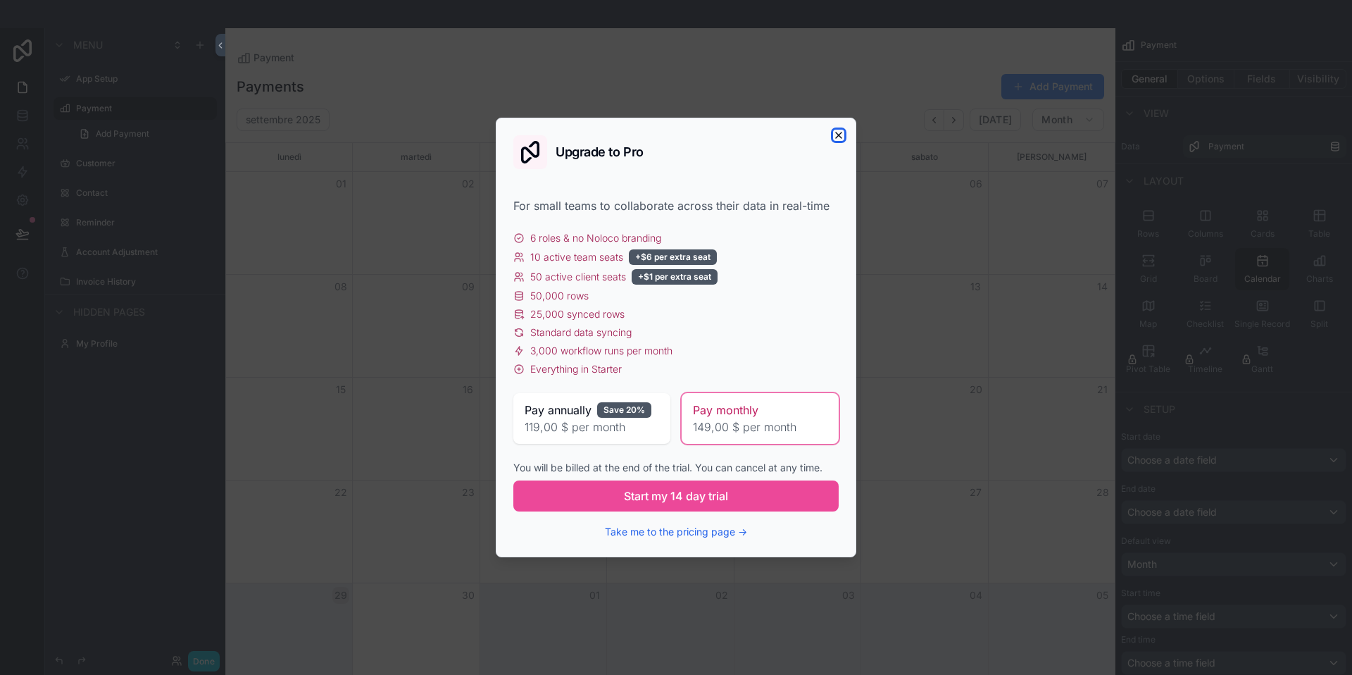
click at [841, 130] on icon "button" at bounding box center [838, 135] width 11 height 11
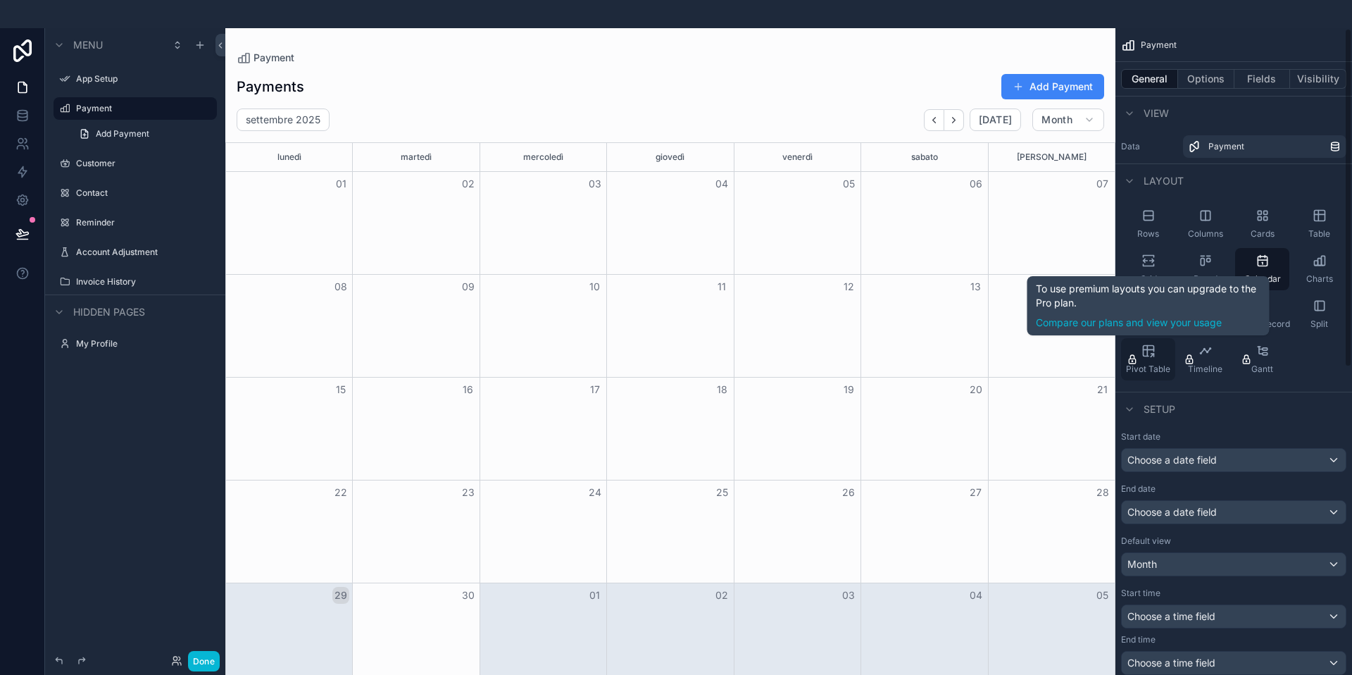
click at [1151, 354] on icon "scrollable content" at bounding box center [1152, 355] width 3 height 3
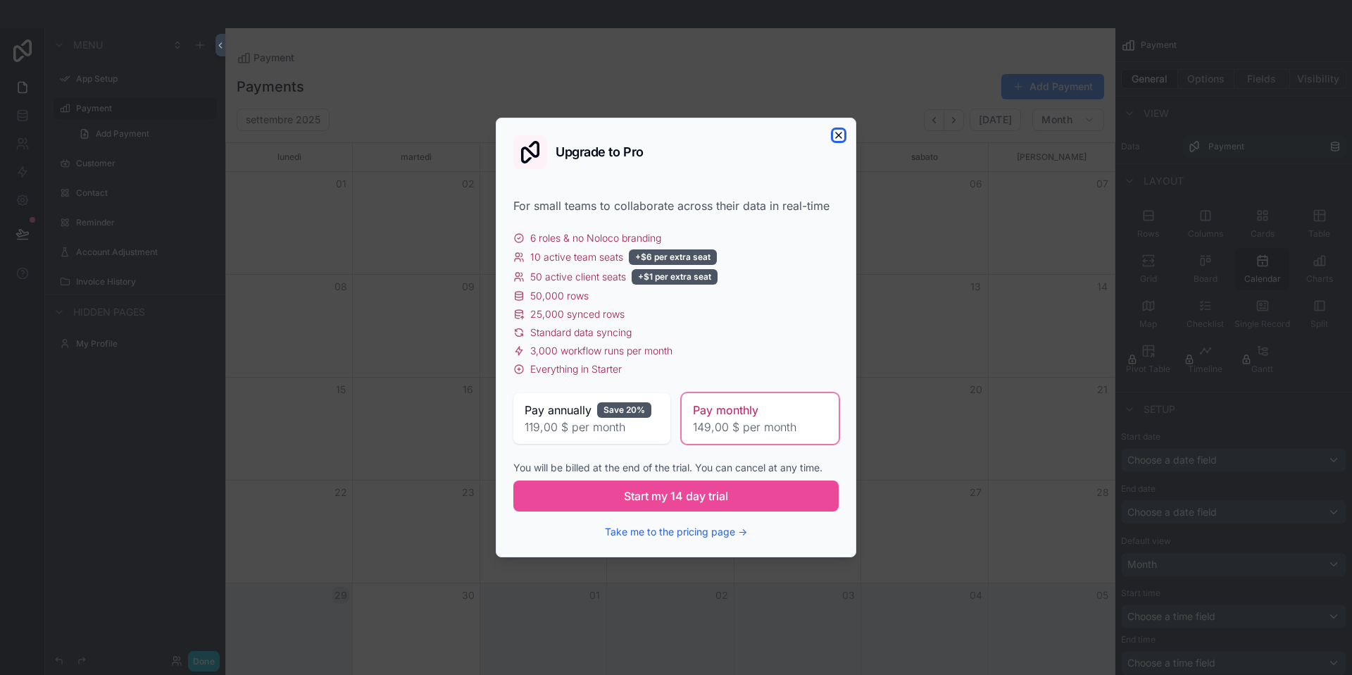
click at [840, 132] on icon "button" at bounding box center [838, 135] width 11 height 11
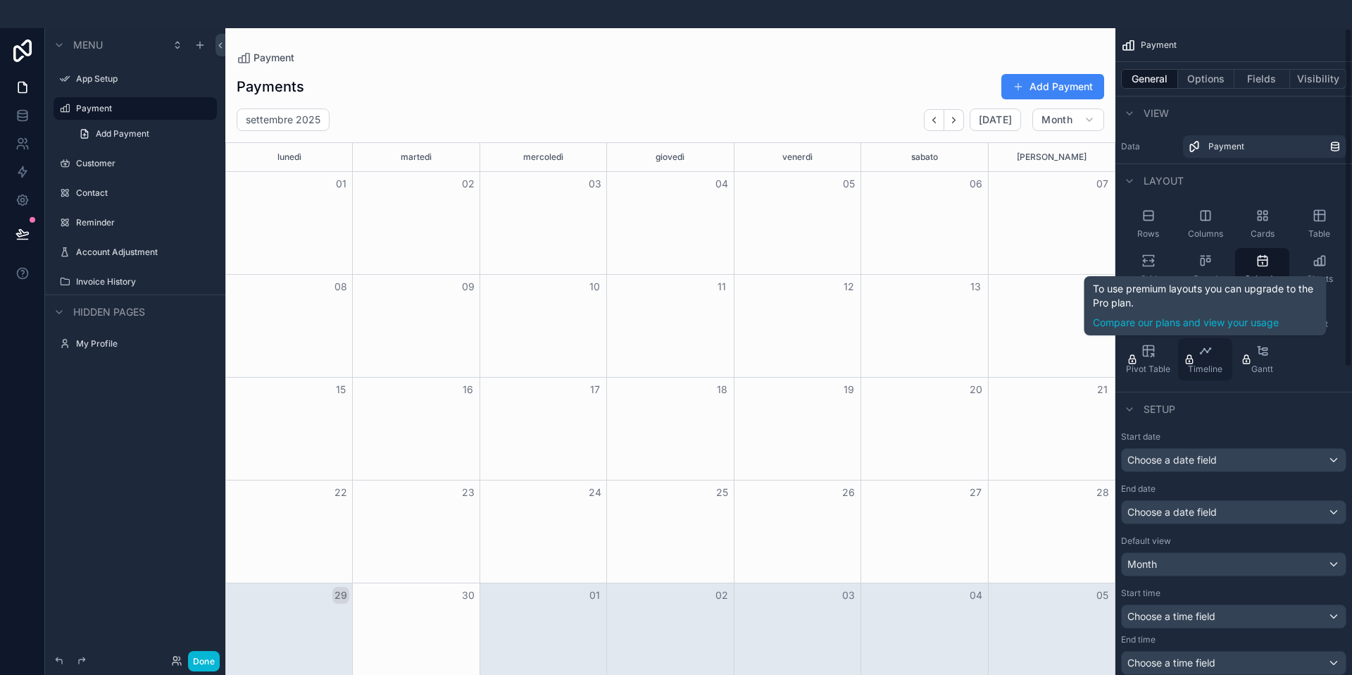
click at [1202, 349] on icon "scrollable content" at bounding box center [1206, 351] width 14 height 14
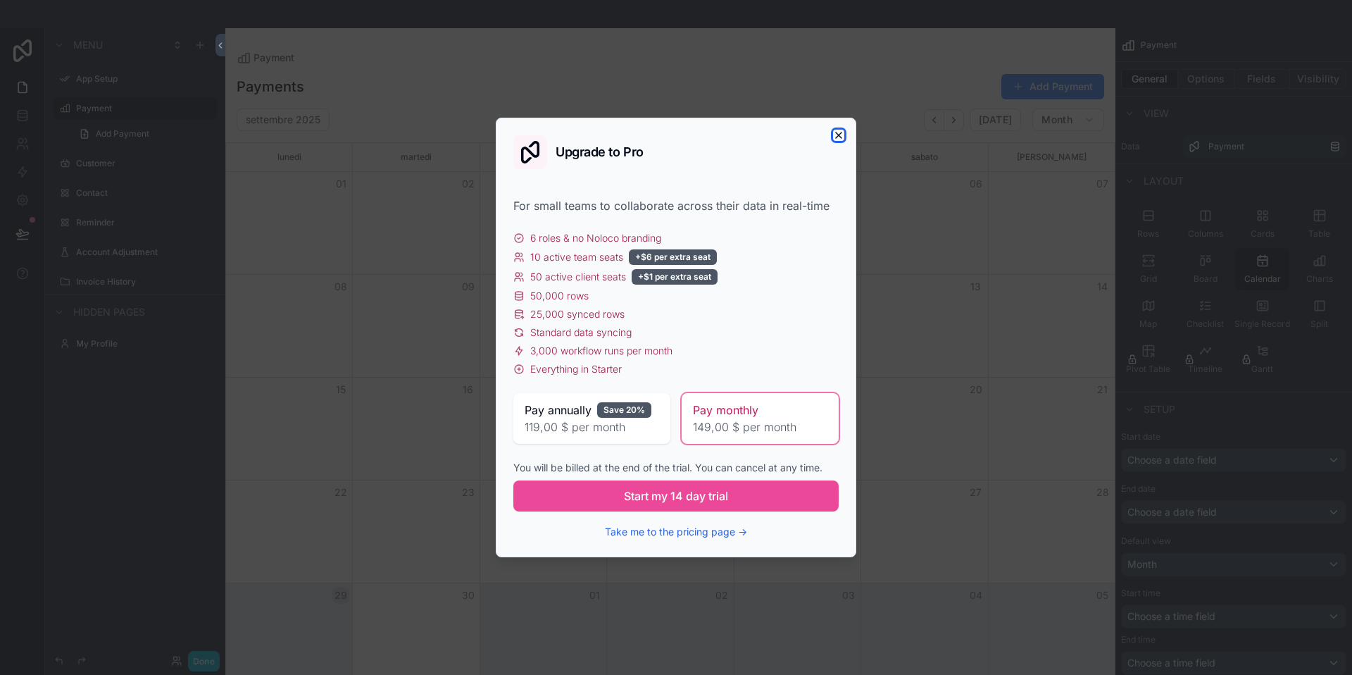
click at [839, 132] on icon "button" at bounding box center [838, 135] width 11 height 11
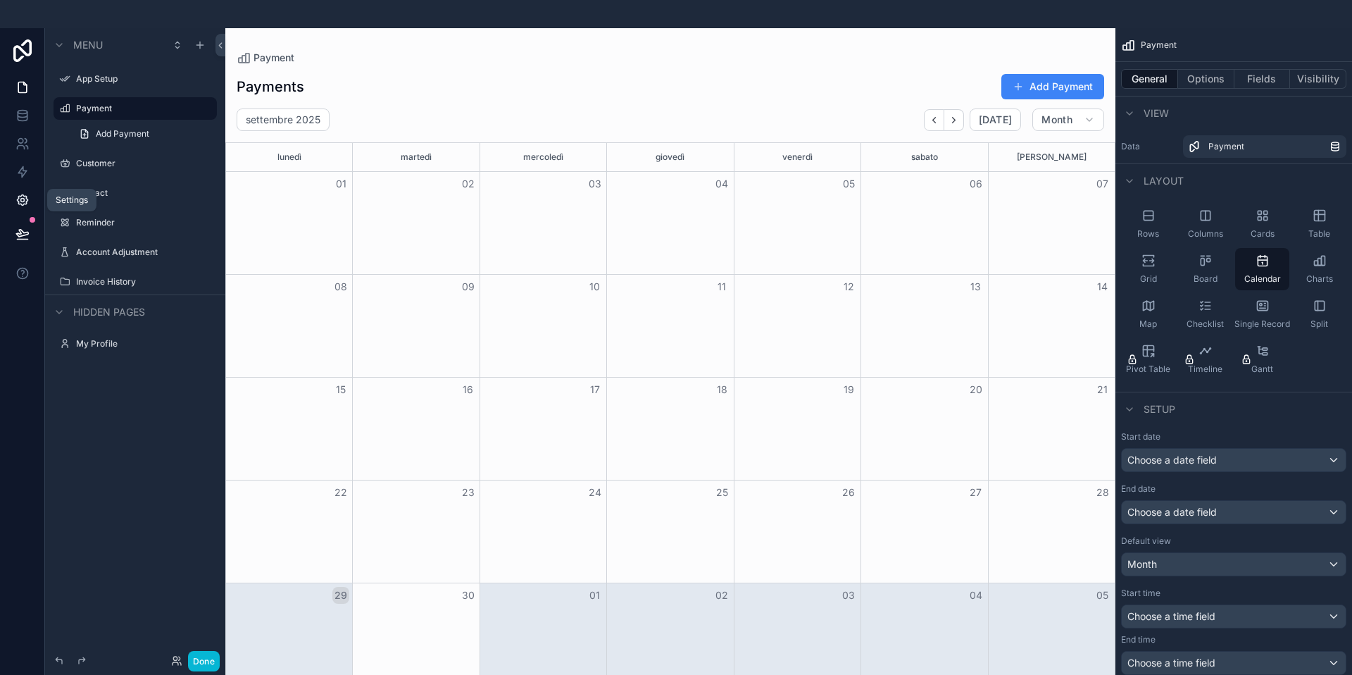
click at [25, 199] on icon at bounding box center [22, 200] width 14 height 14
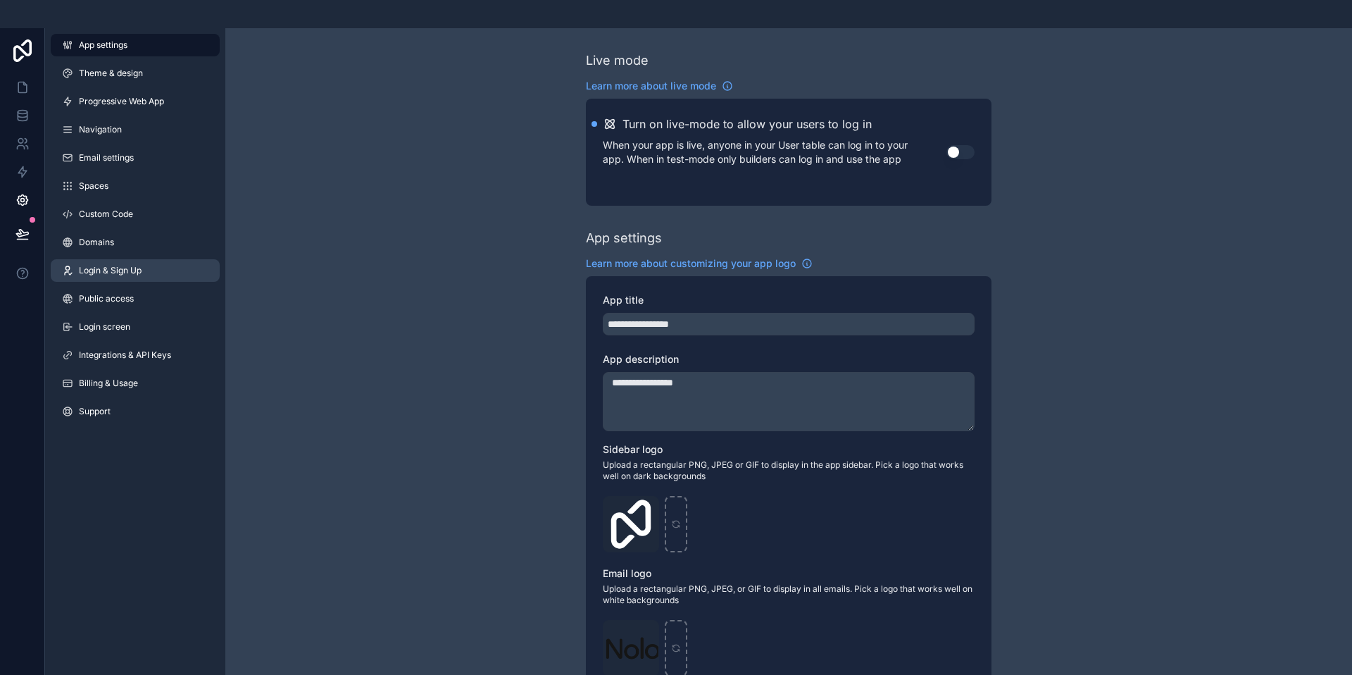
click at [87, 271] on span "Login & Sign Up" at bounding box center [110, 270] width 63 height 11
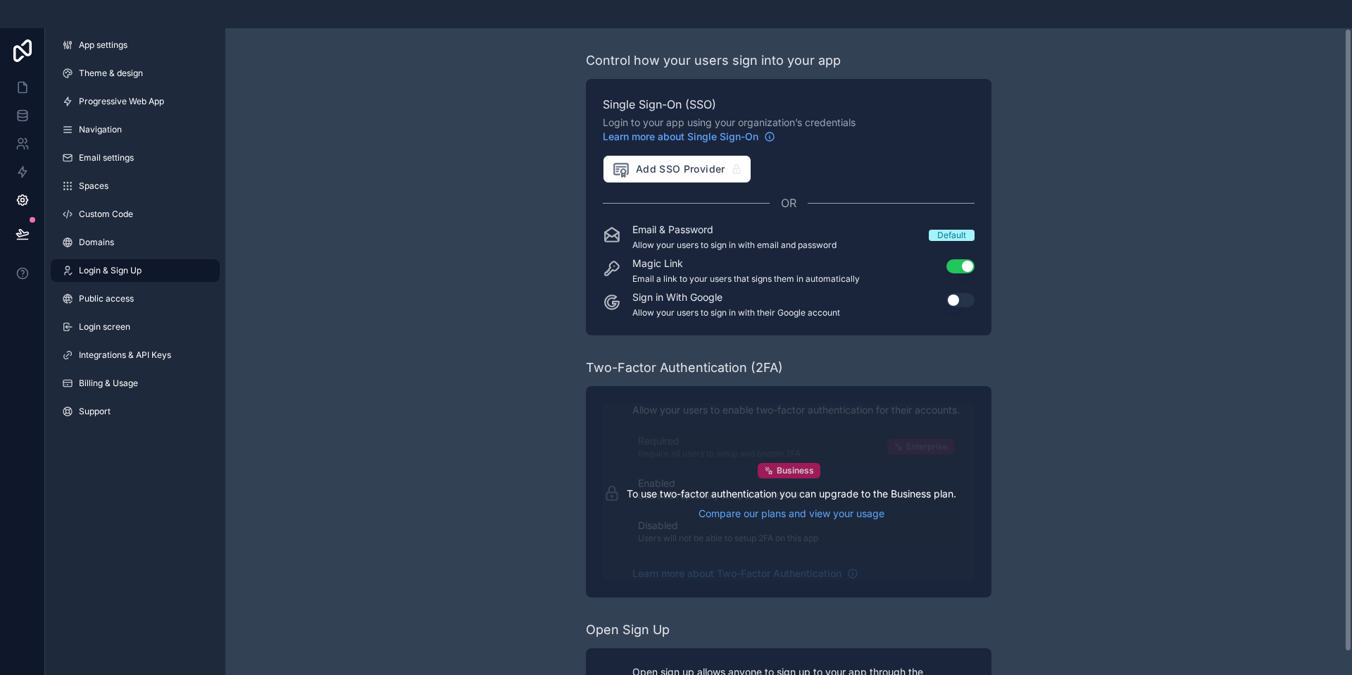
click at [775, 468] on div "Business" at bounding box center [789, 470] width 63 height 15
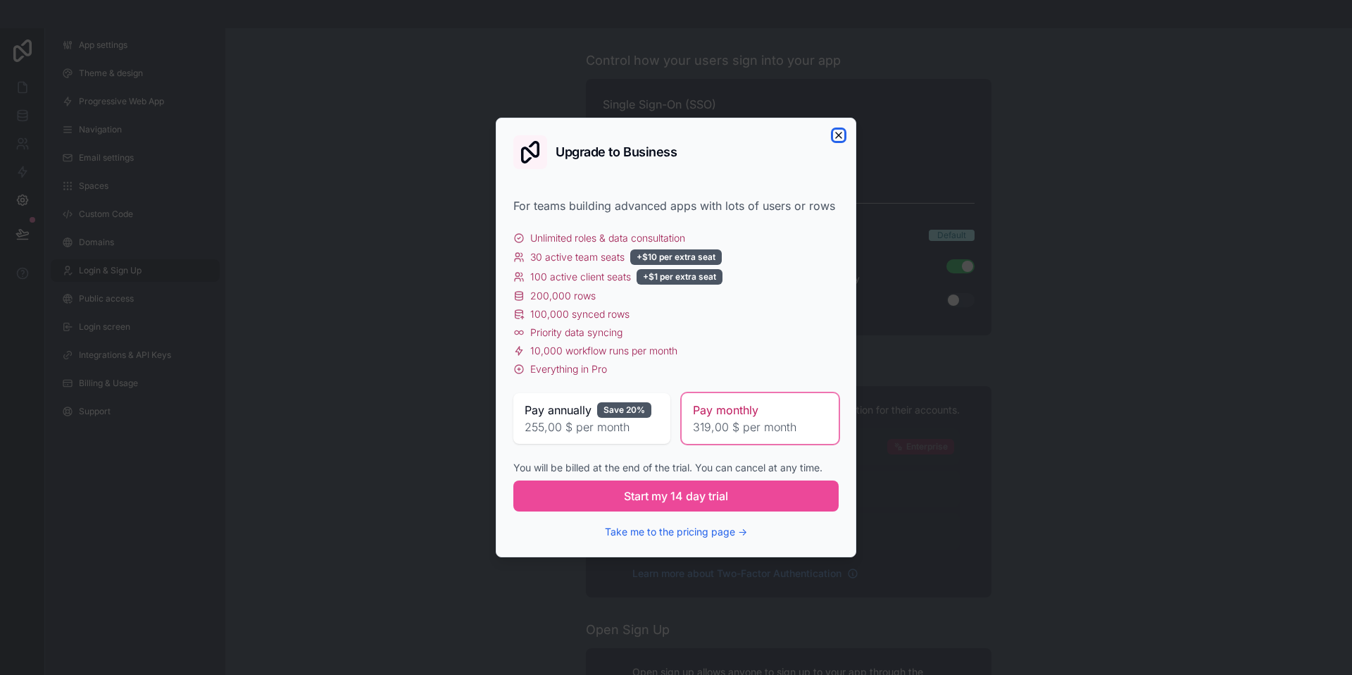
click at [841, 135] on icon "button" at bounding box center [838, 135] width 11 height 11
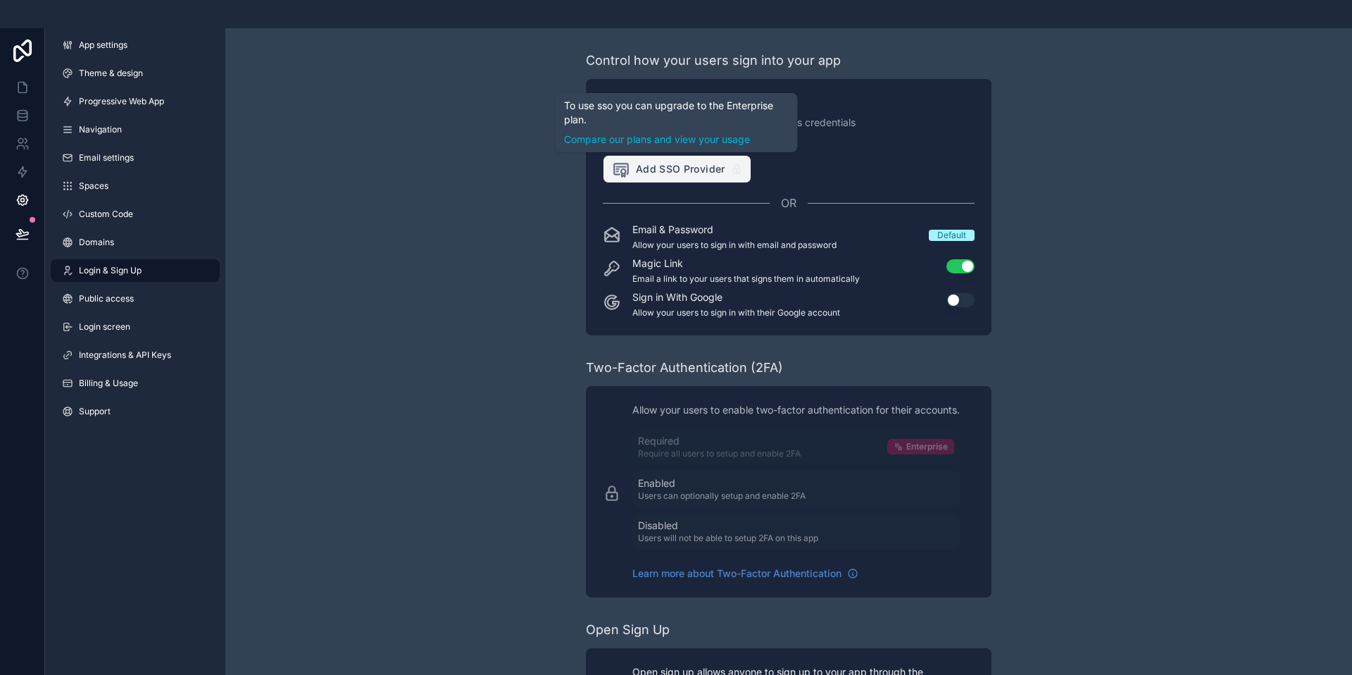
click at [710, 170] on span "Add SSO Provider" at bounding box center [668, 169] width 113 height 18
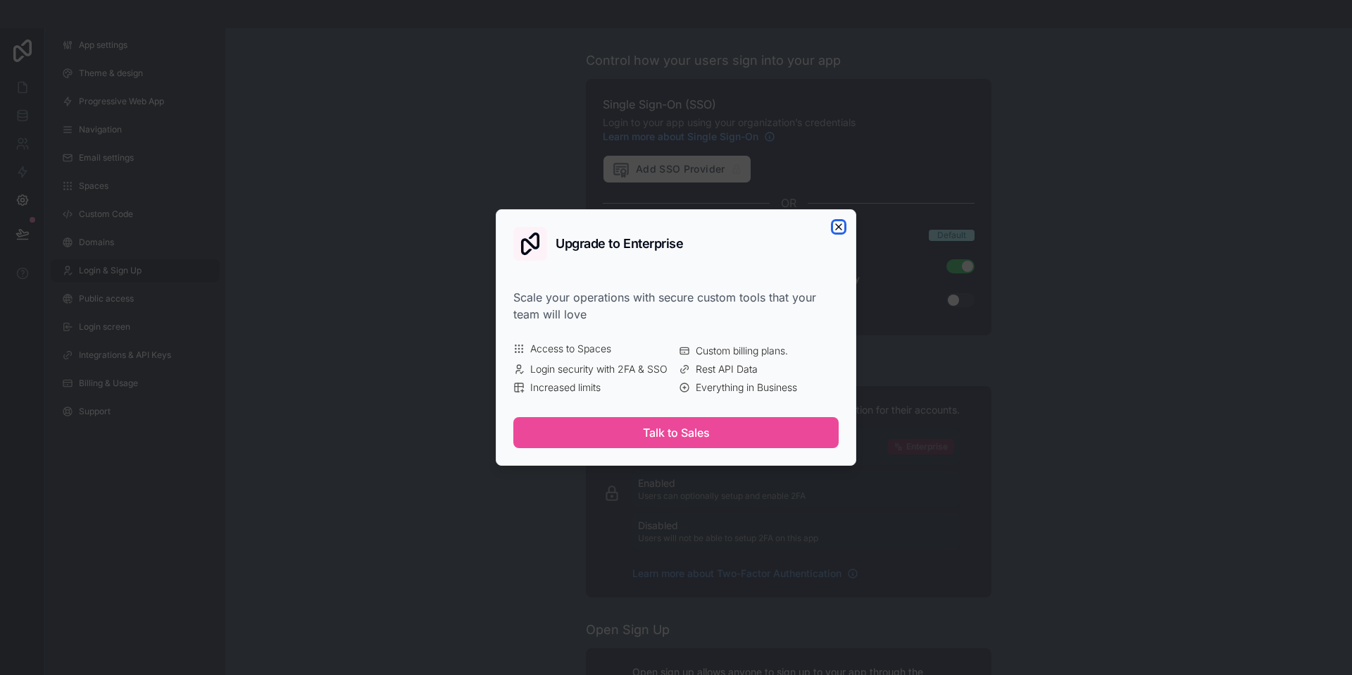
click at [836, 227] on icon "button" at bounding box center [838, 226] width 11 height 11
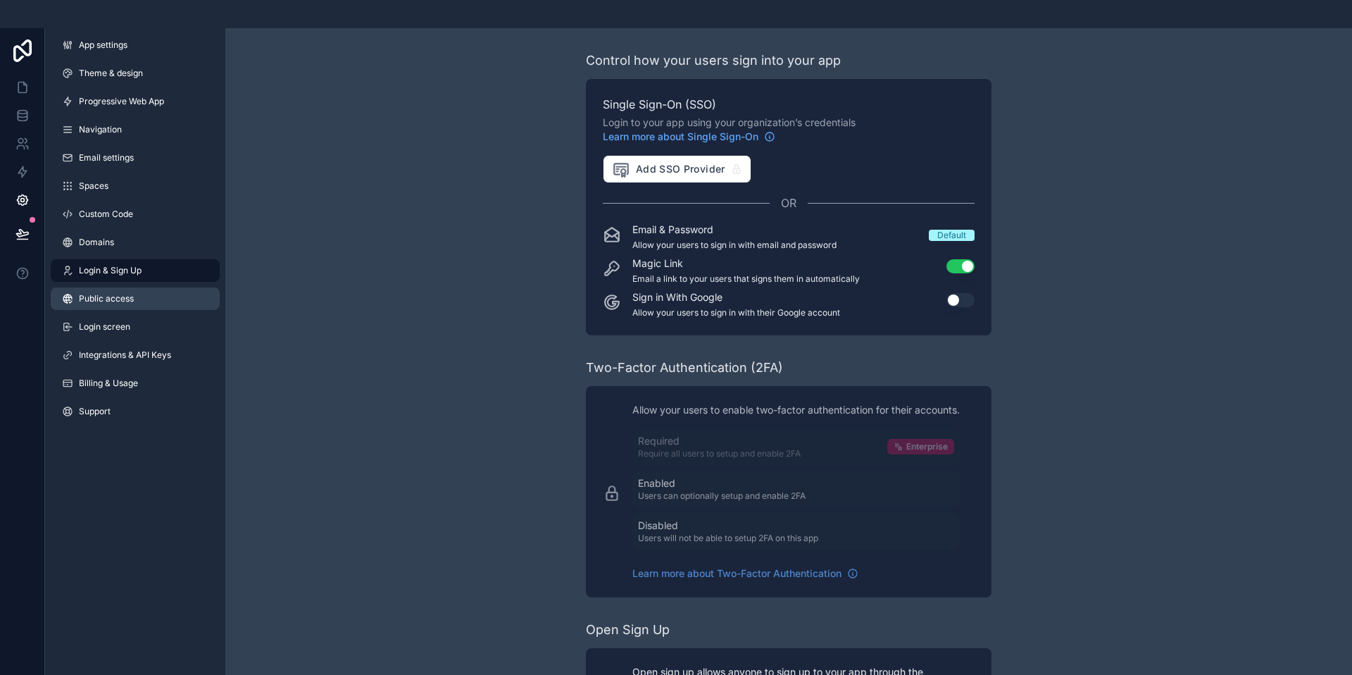
click at [95, 297] on span "Public access" at bounding box center [106, 298] width 55 height 11
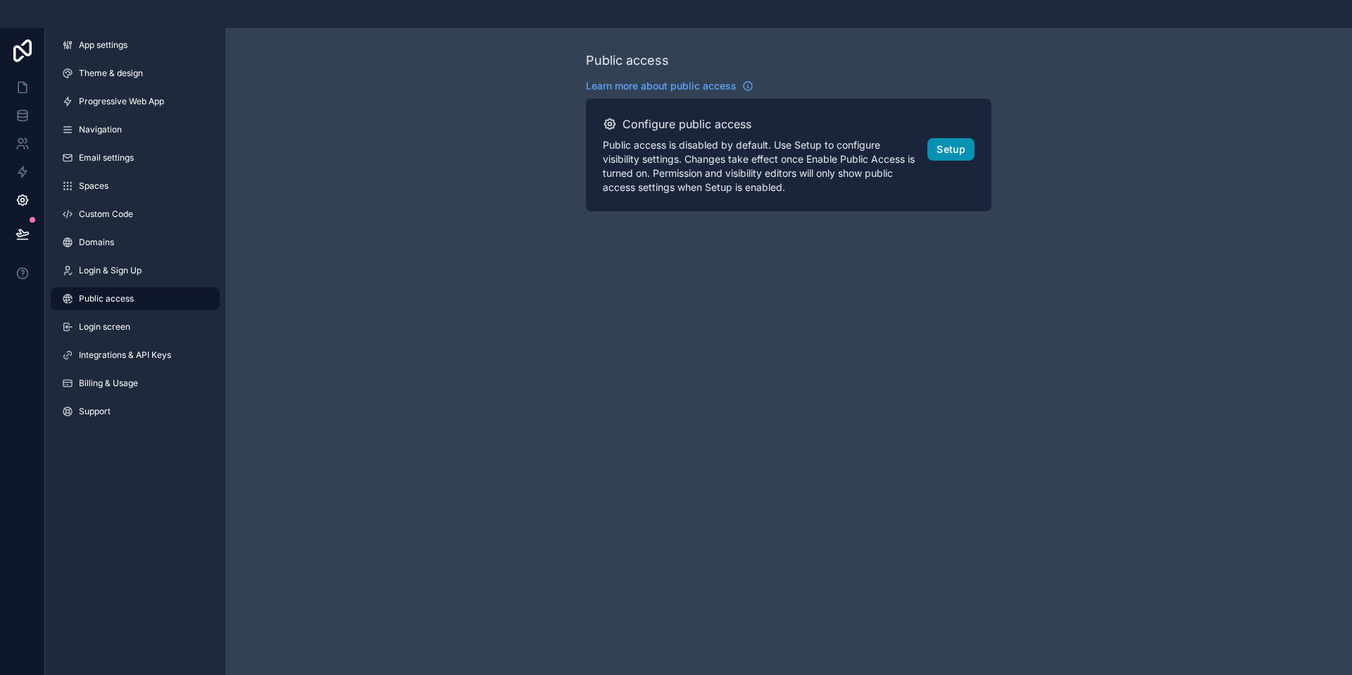
click at [949, 150] on button "Setup" at bounding box center [950, 149] width 47 height 23
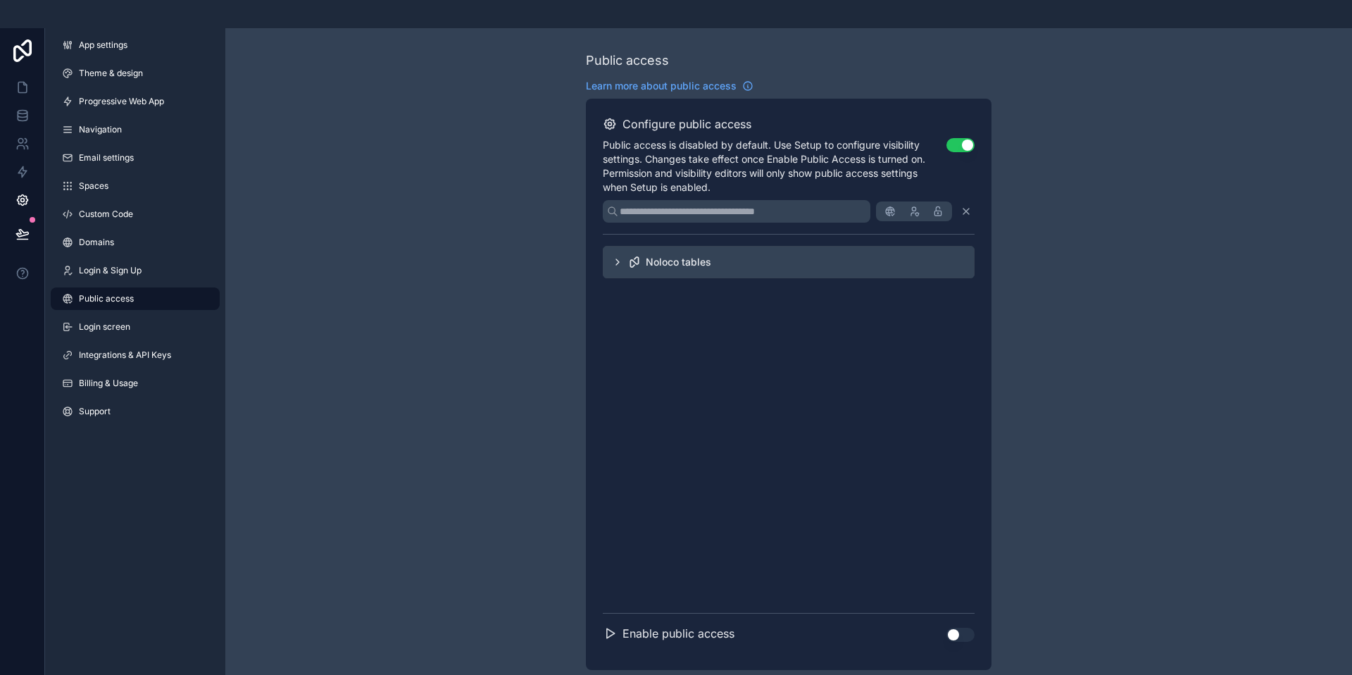
click at [953, 146] on button "Use setting" at bounding box center [960, 145] width 28 height 14
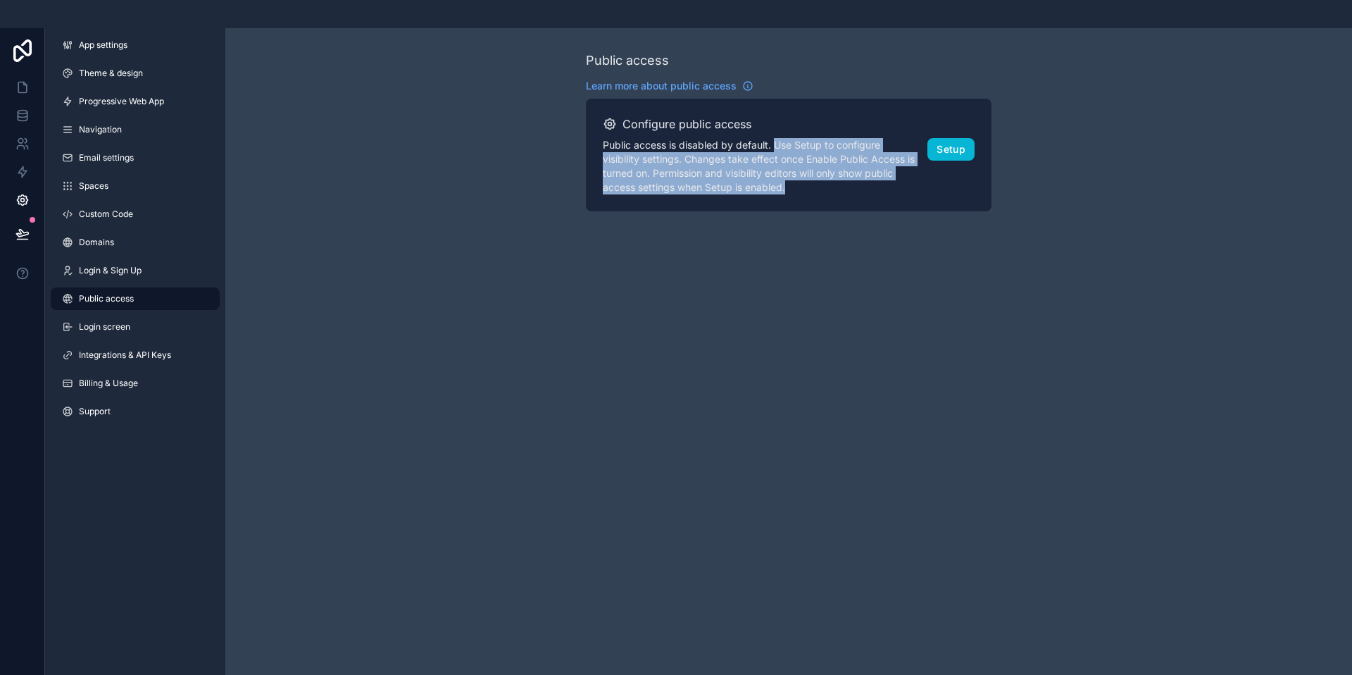
drag, startPoint x: 777, startPoint y: 144, endPoint x: 838, endPoint y: 199, distance: 81.8
click at [838, 199] on div "Configure public access Public access is disabled by default. Use Setup to conf…" at bounding box center [789, 155] width 406 height 113
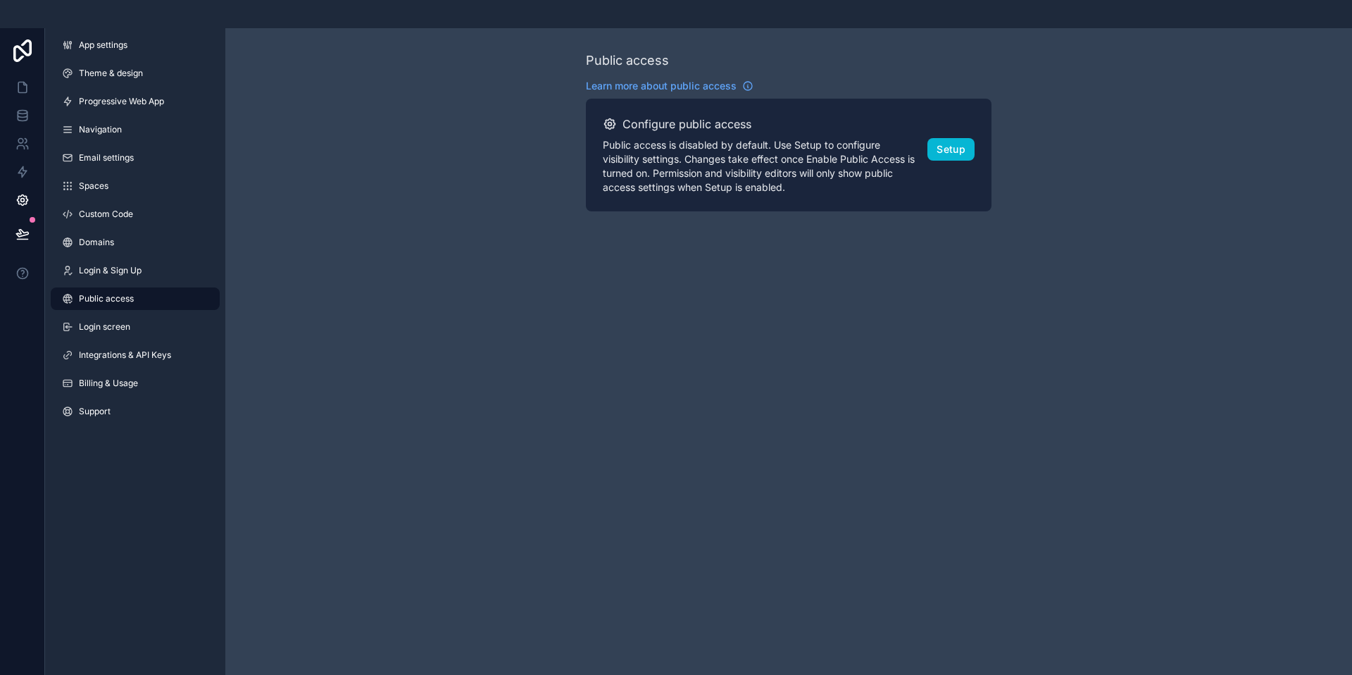
click at [838, 189] on p "Public access is disabled by default. Use Setup to configure visibility setting…" at bounding box center [759, 166] width 313 height 56
click at [943, 157] on button "Setup" at bounding box center [950, 149] width 47 height 23
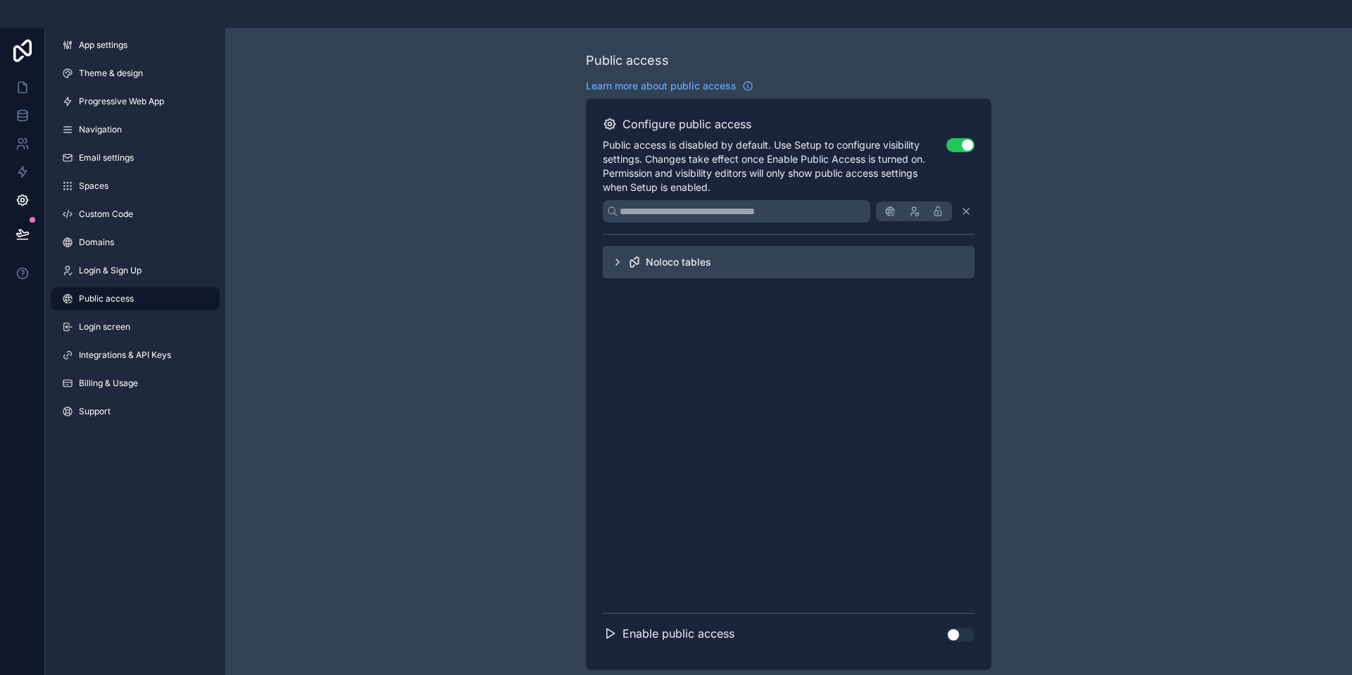
click at [963, 144] on button "Use setting" at bounding box center [960, 145] width 28 height 14
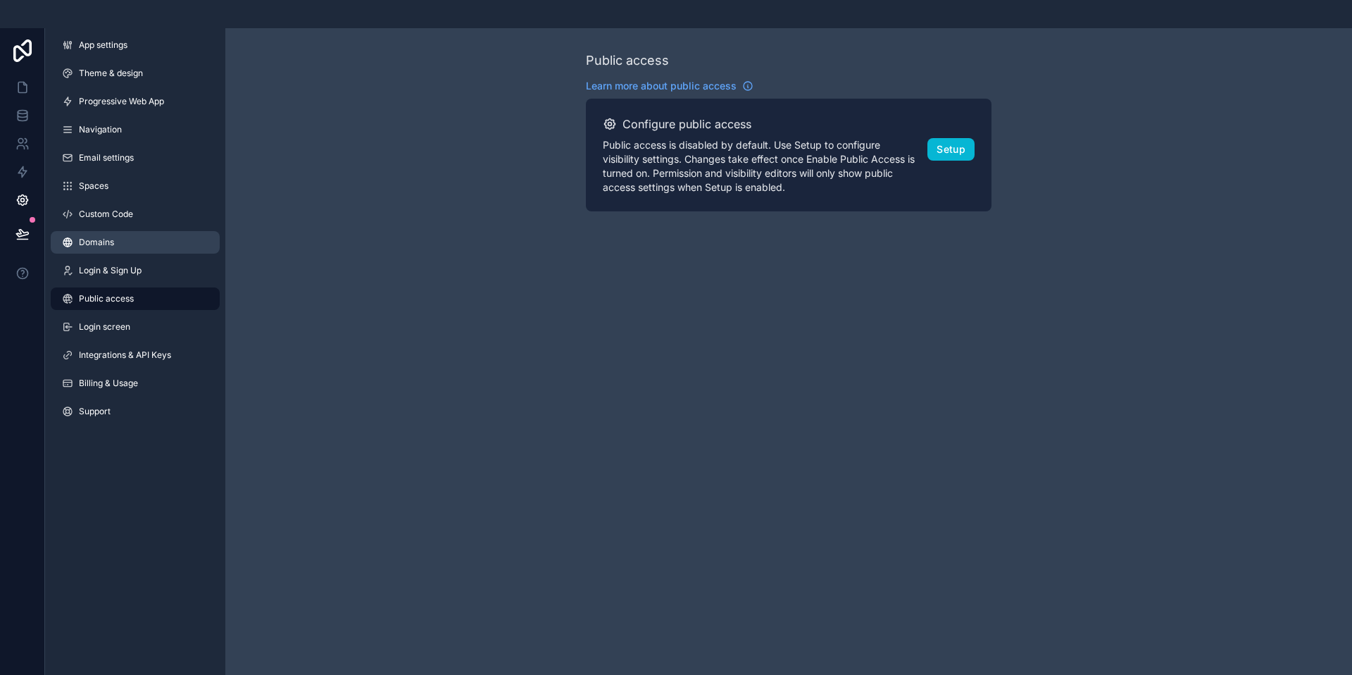
click at [95, 242] on span "Domains" at bounding box center [96, 242] width 35 height 11
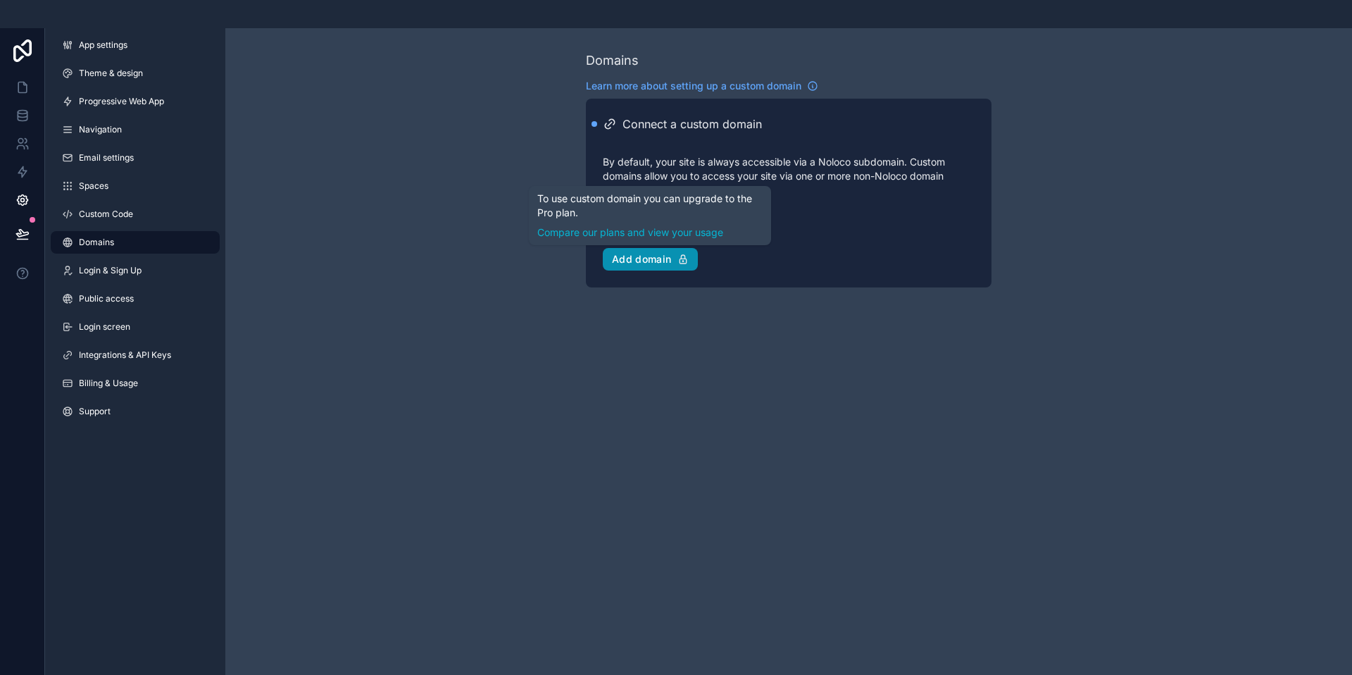
click at [652, 261] on div "Add domain" at bounding box center [650, 259] width 77 height 13
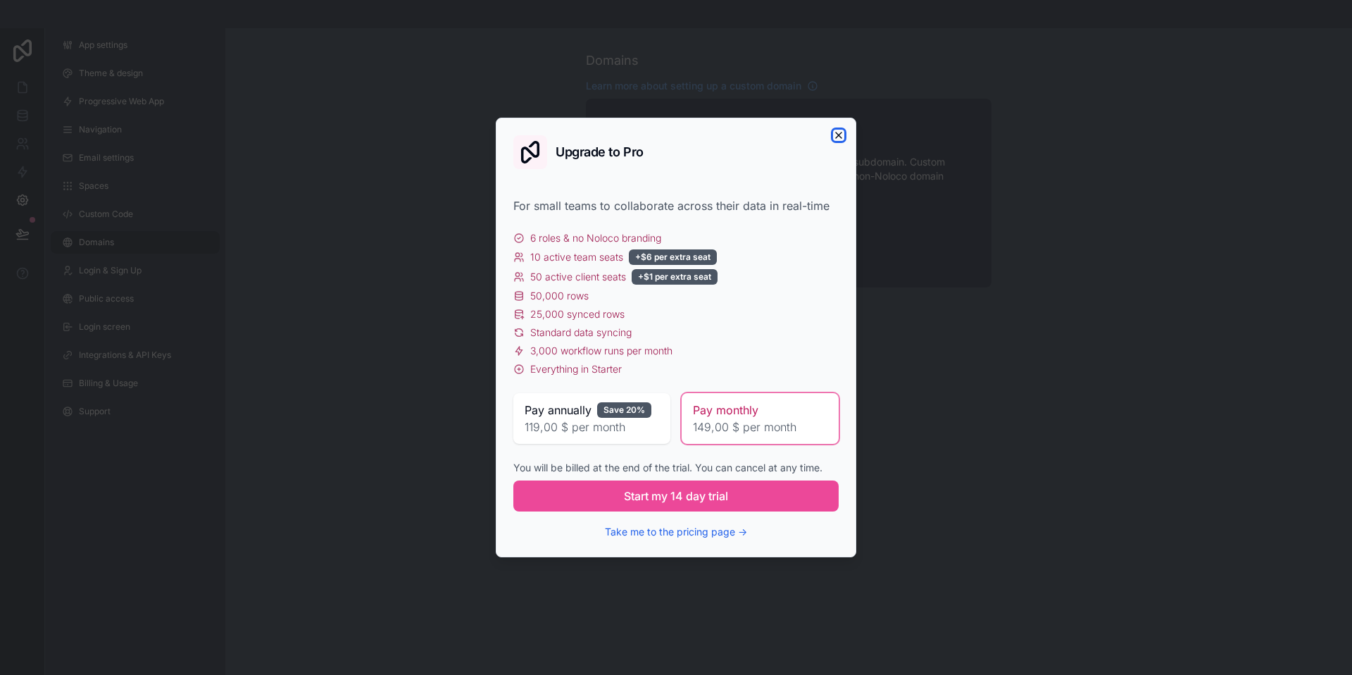
click at [839, 134] on icon "button" at bounding box center [839, 135] width 6 height 6
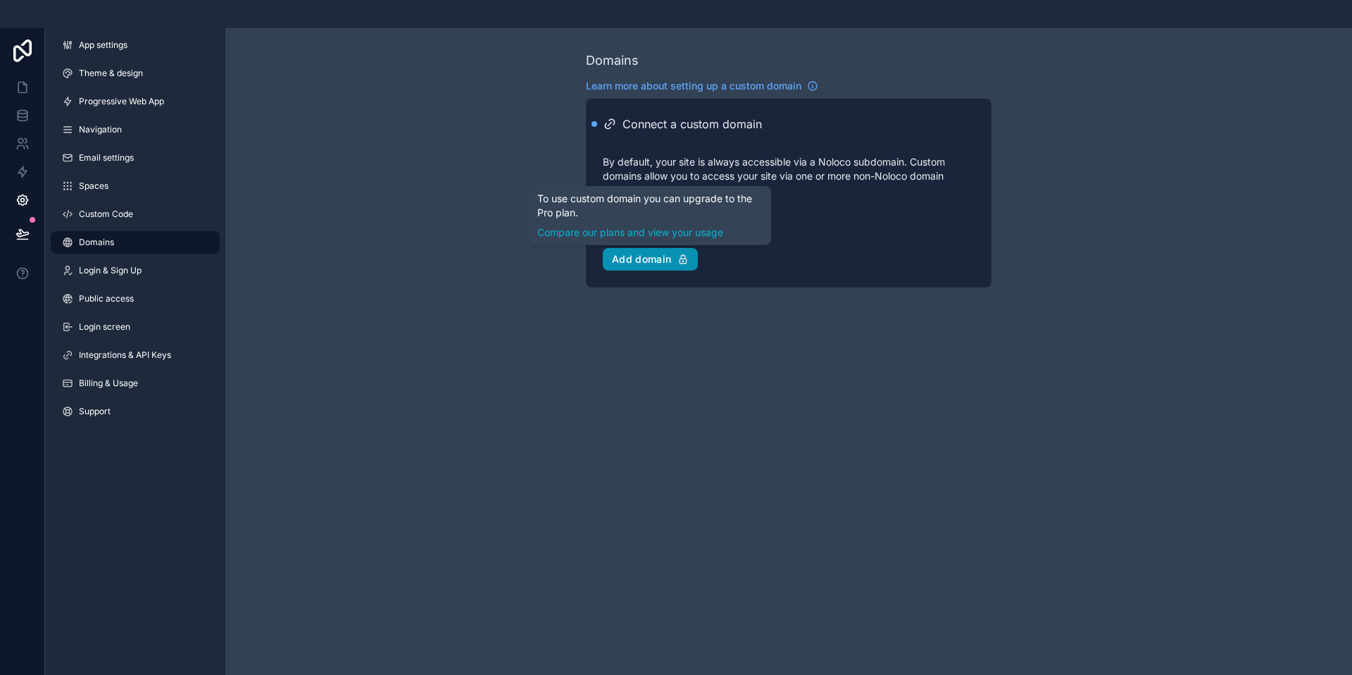
click at [653, 261] on div "Add domain" at bounding box center [650, 259] width 77 height 13
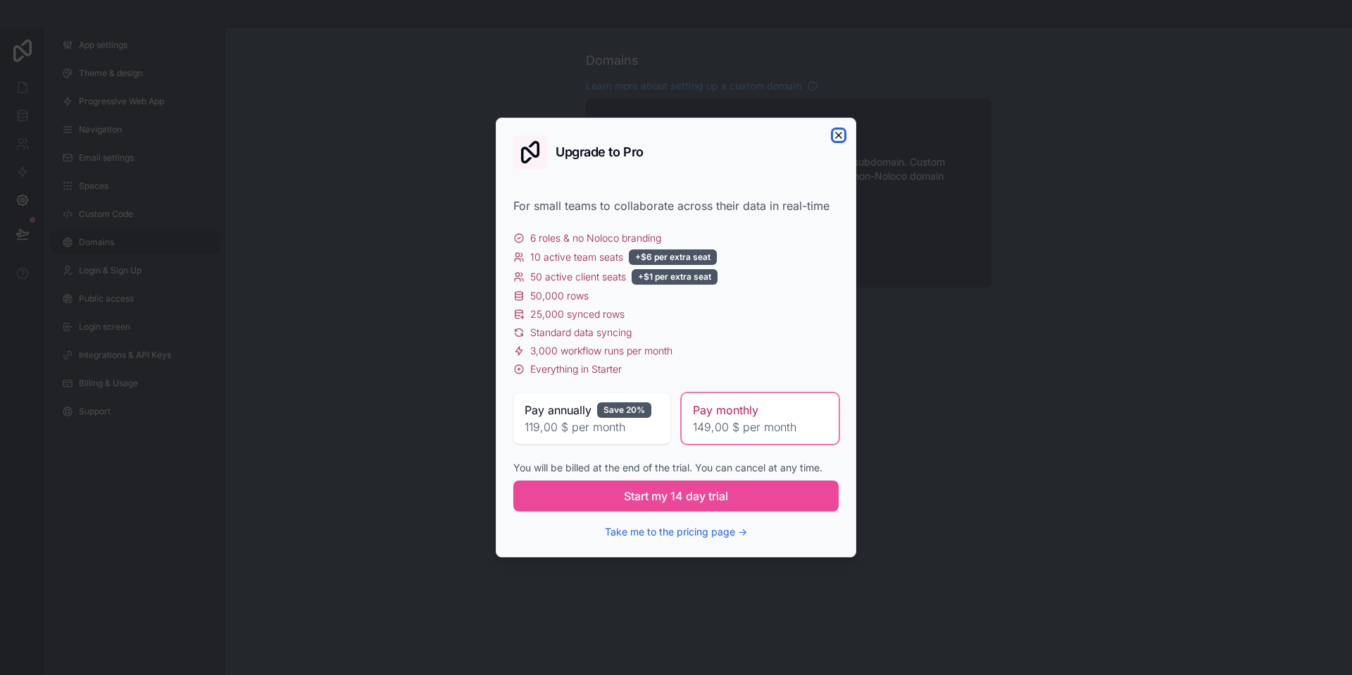
click at [837, 133] on icon "button" at bounding box center [838, 135] width 11 height 11
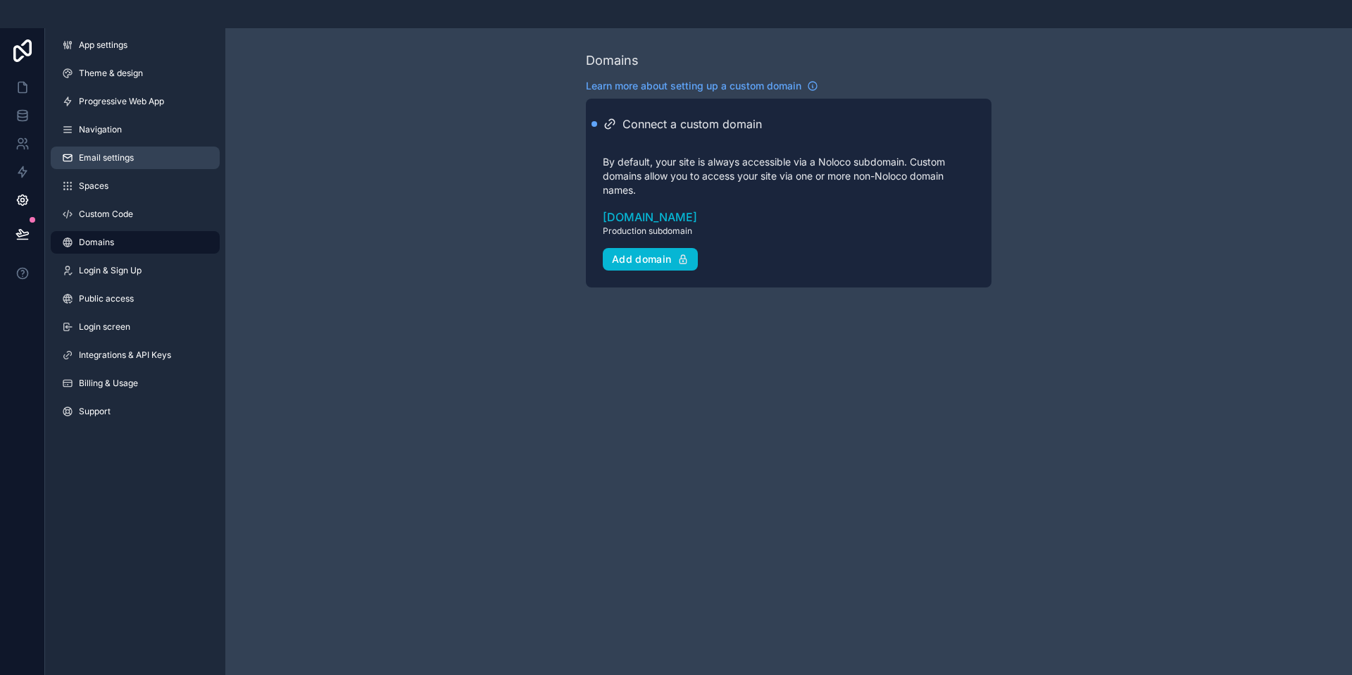
click at [119, 155] on span "Email settings" at bounding box center [106, 157] width 55 height 11
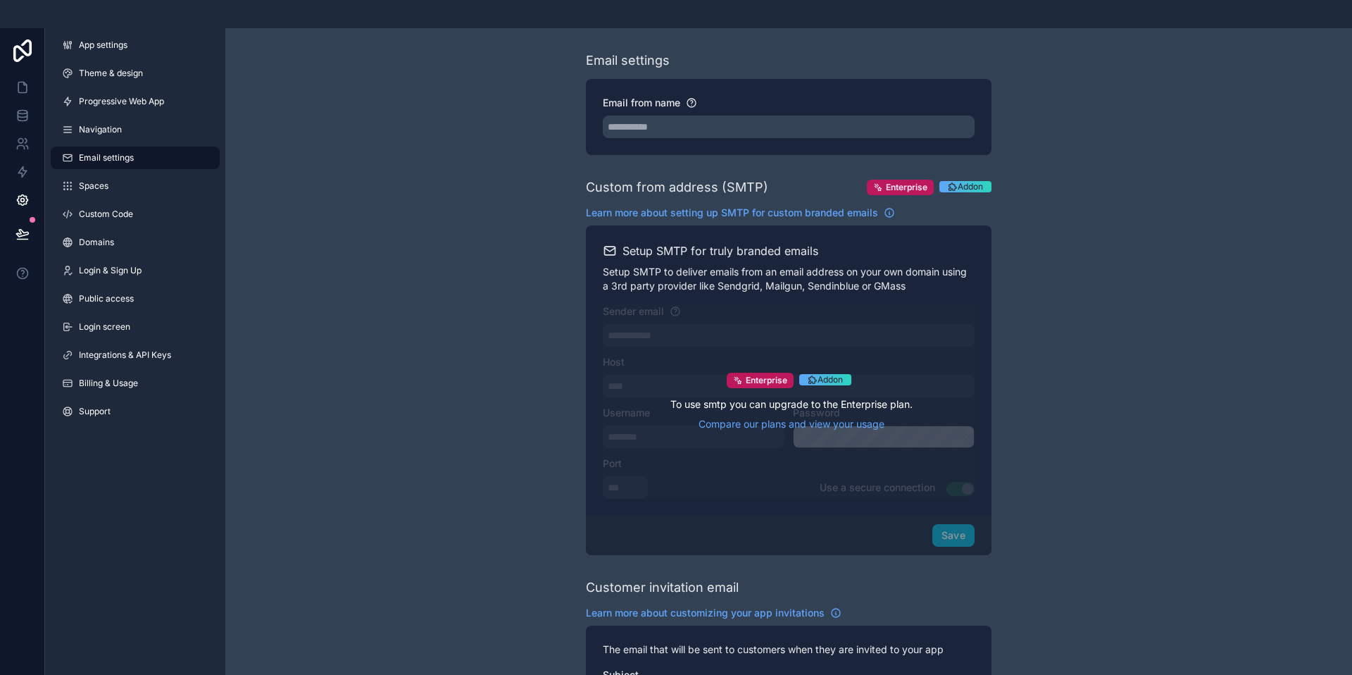
click at [773, 335] on div "Enterprise Addon To use smtp you can upgrade to the Enterprise plan. Compare ou…" at bounding box center [789, 401] width 372 height 194
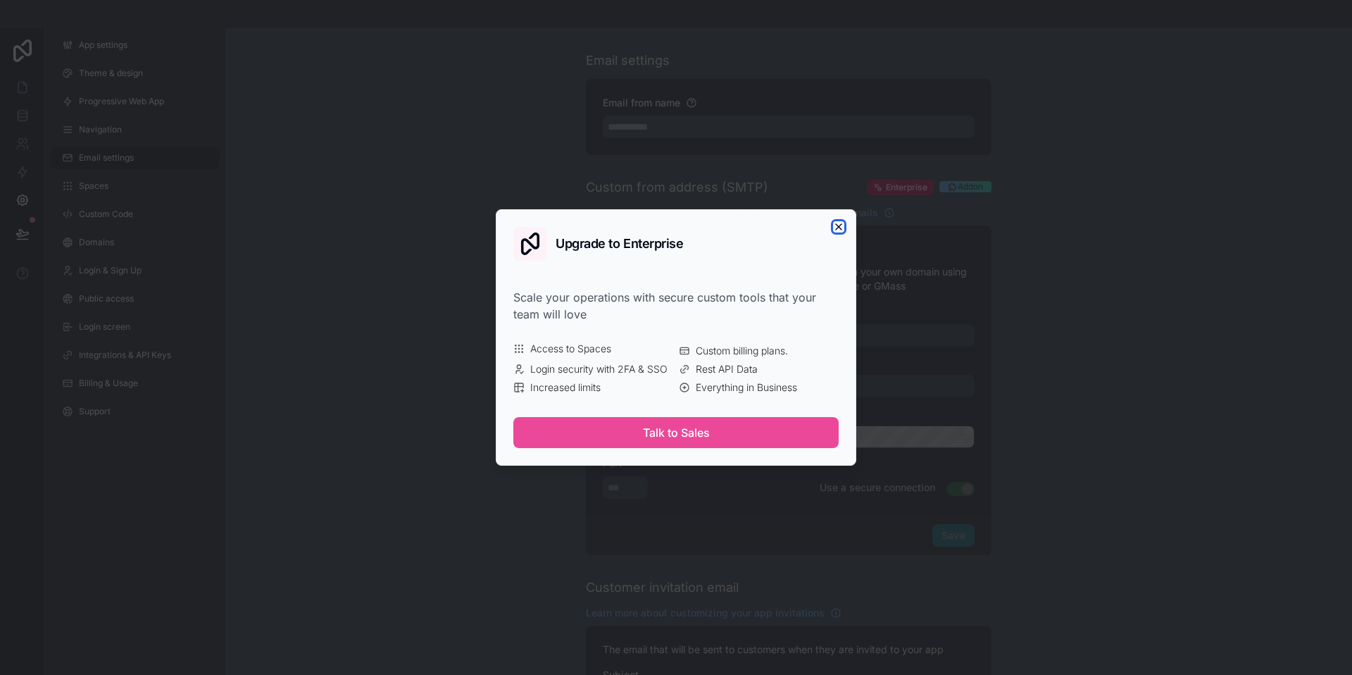
click at [833, 227] on icon "button" at bounding box center [838, 226] width 11 height 11
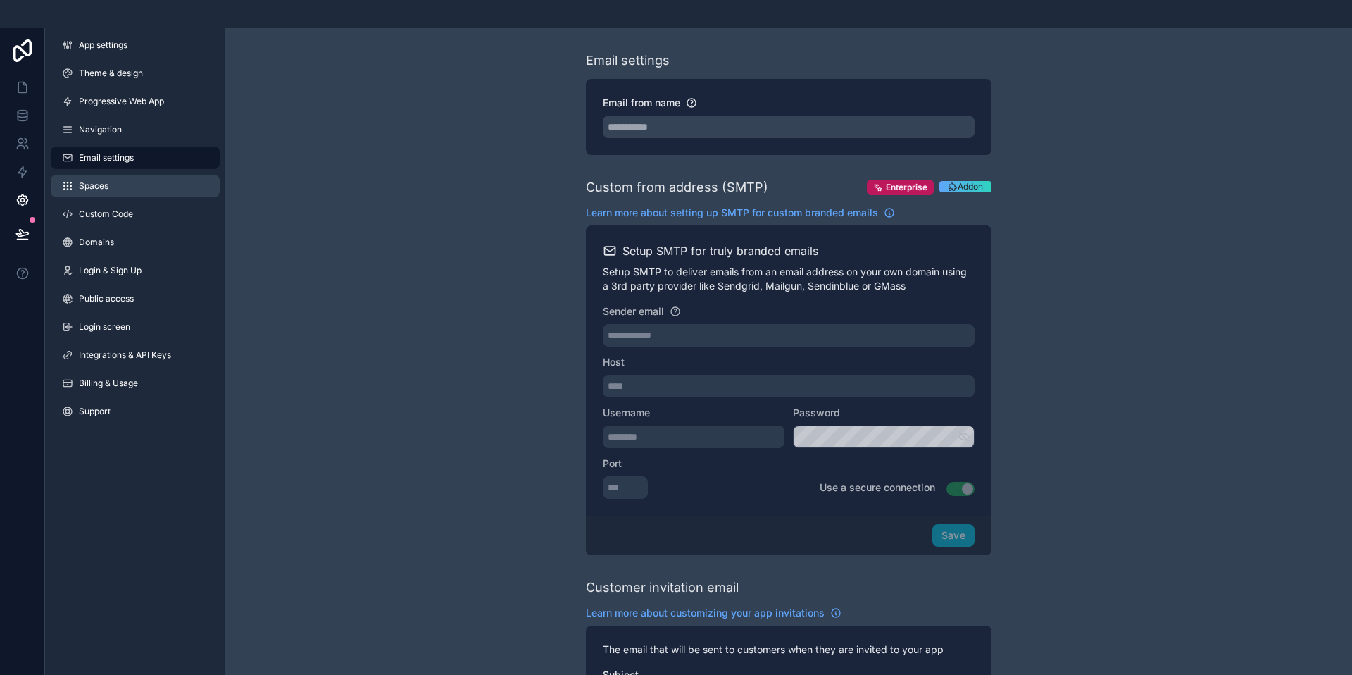
click at [112, 186] on link "Spaces" at bounding box center [135, 186] width 169 height 23
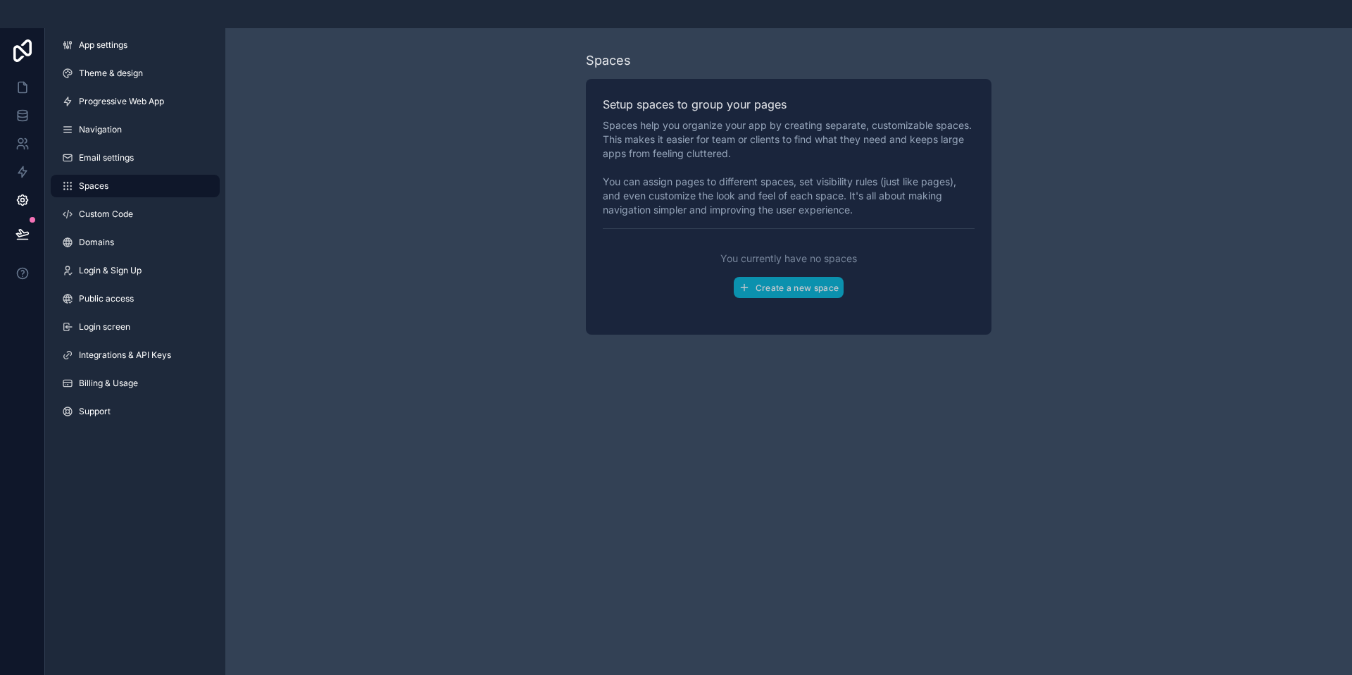
click at [786, 237] on div "Setup spaces to group your pages Spaces help you organize your app by creating …" at bounding box center [789, 207] width 406 height 256
click at [777, 263] on span "Enterprise" at bounding box center [796, 257] width 42 height 11
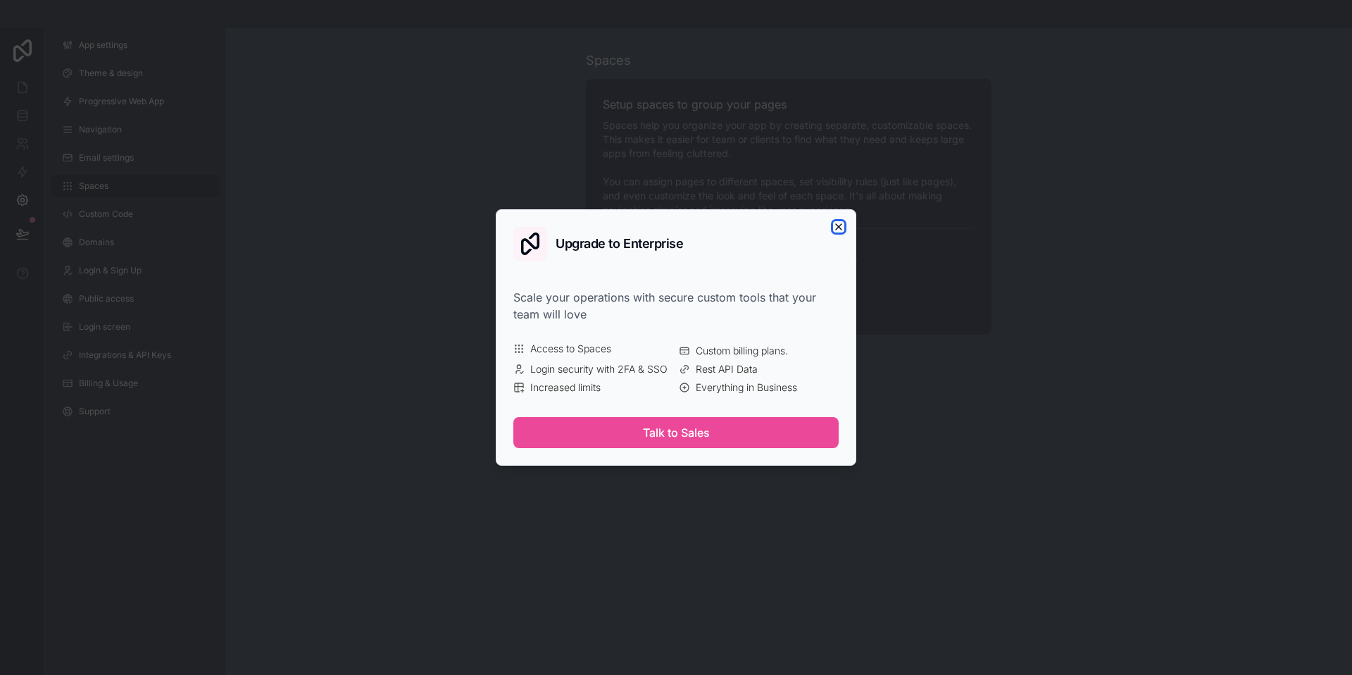
click at [840, 223] on icon "button" at bounding box center [838, 226] width 11 height 11
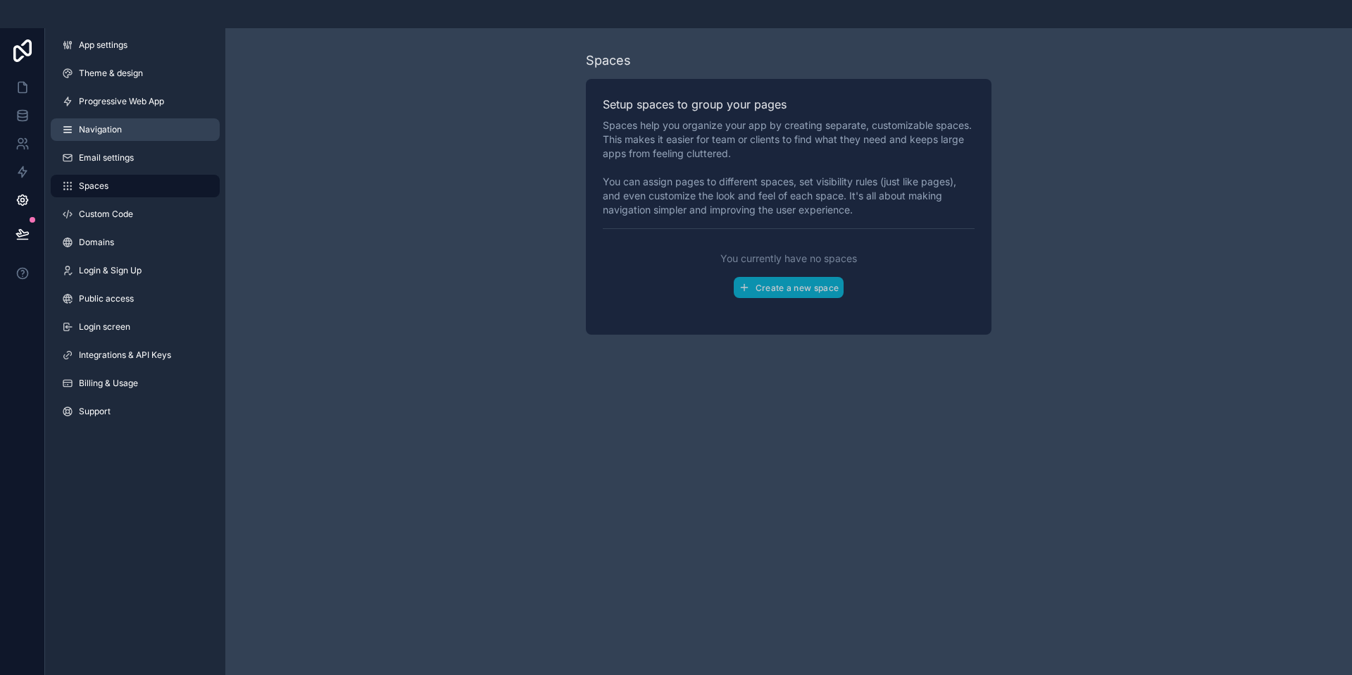
click at [123, 124] on link "Navigation" at bounding box center [135, 129] width 169 height 23
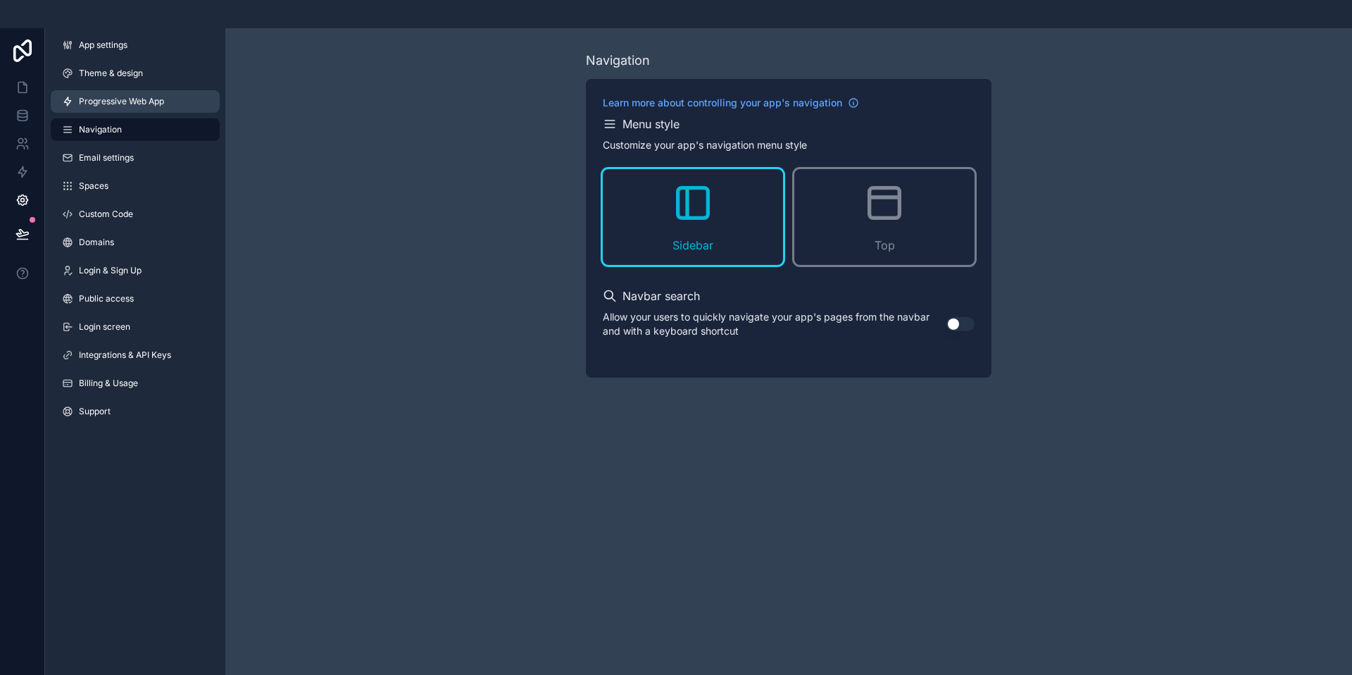
click at [120, 104] on span "Progressive Web App" at bounding box center [121, 101] width 85 height 11
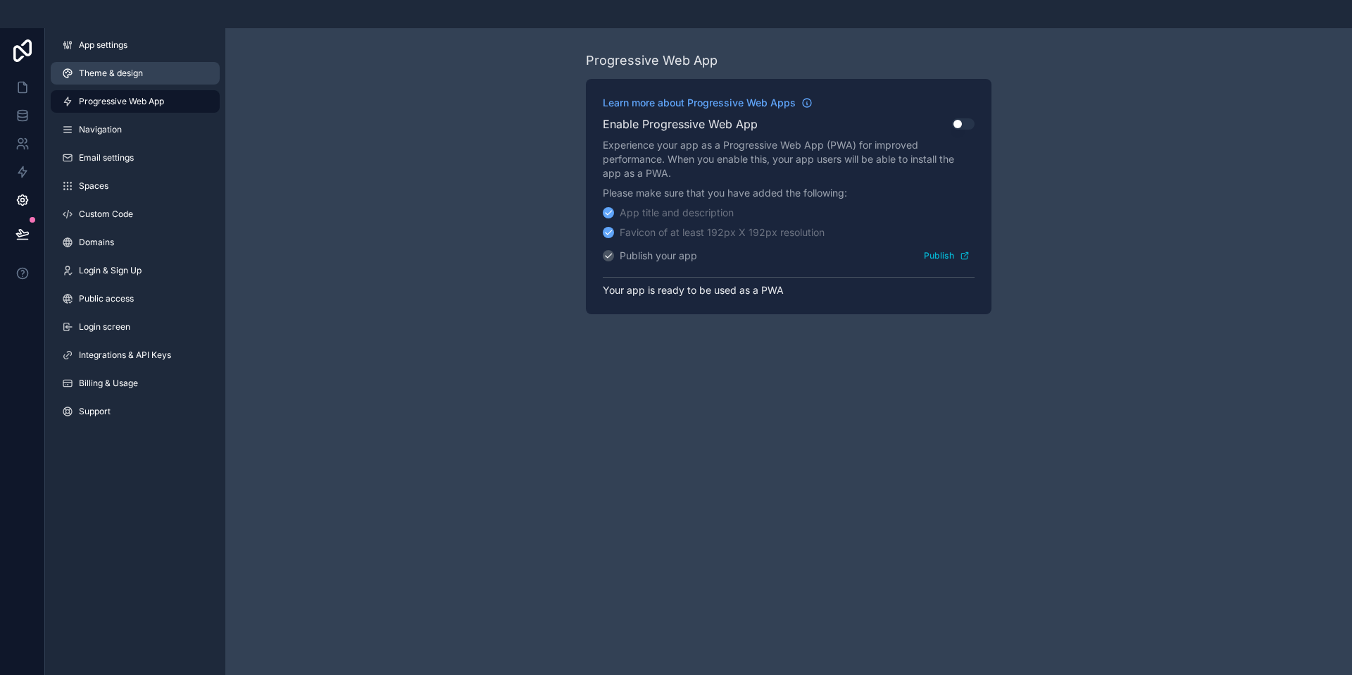
click at [100, 74] on span "Theme & design" at bounding box center [111, 73] width 64 height 11
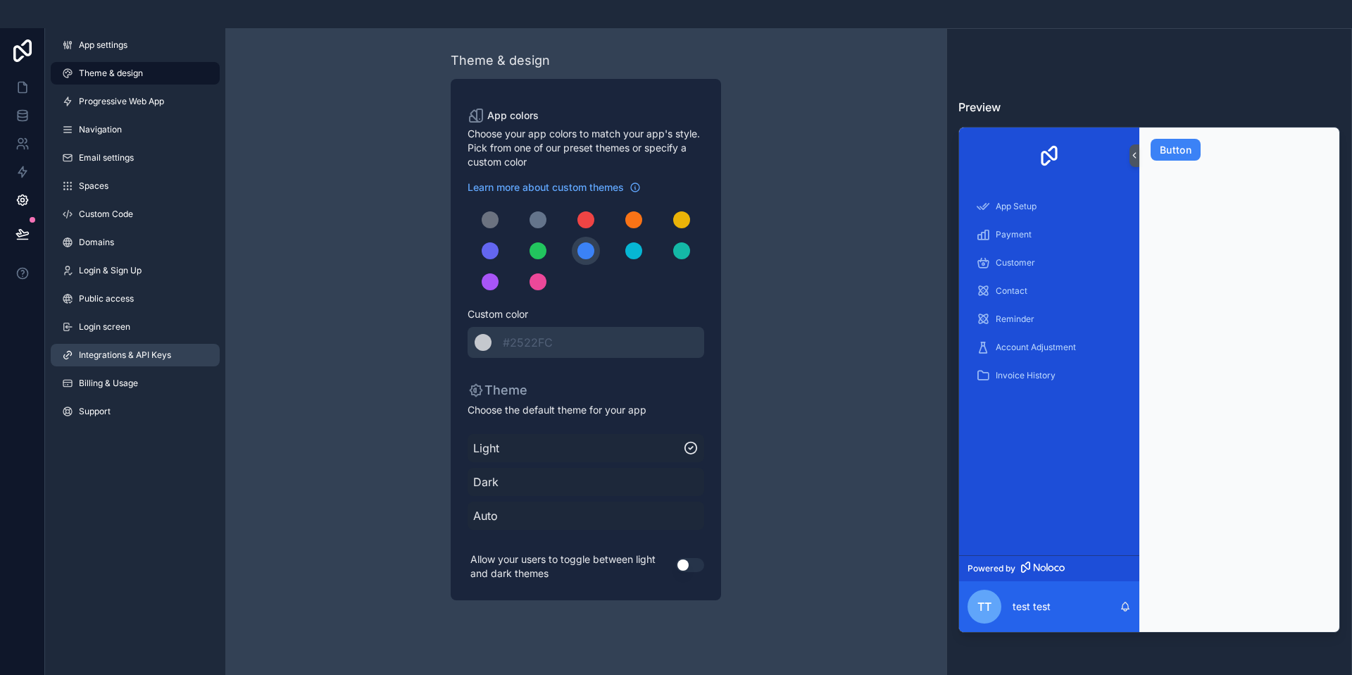
click at [112, 359] on span "Integrations & API Keys" at bounding box center [125, 354] width 92 height 11
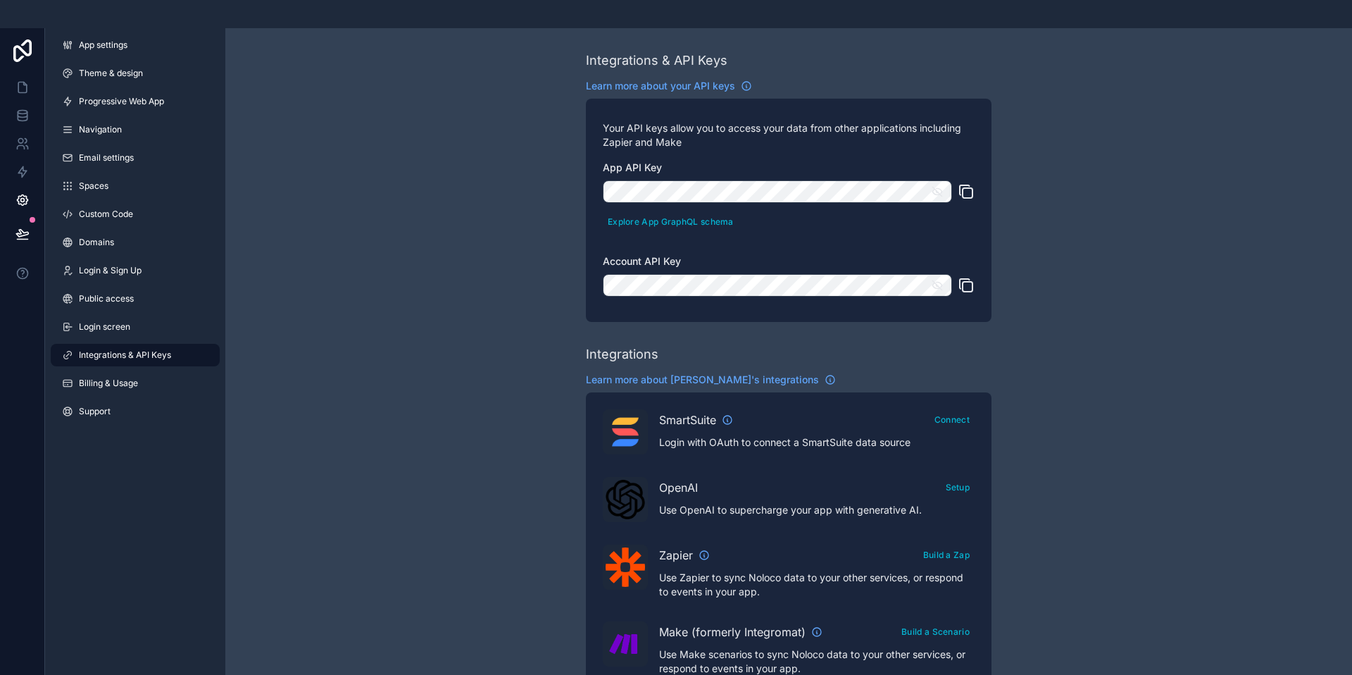
click at [941, 194] on icon "scrollable content" at bounding box center [937, 191] width 13 height 13
click at [914, 244] on div "App API Key Explore App GraphQL schema Account API Key" at bounding box center [789, 233] width 372 height 144
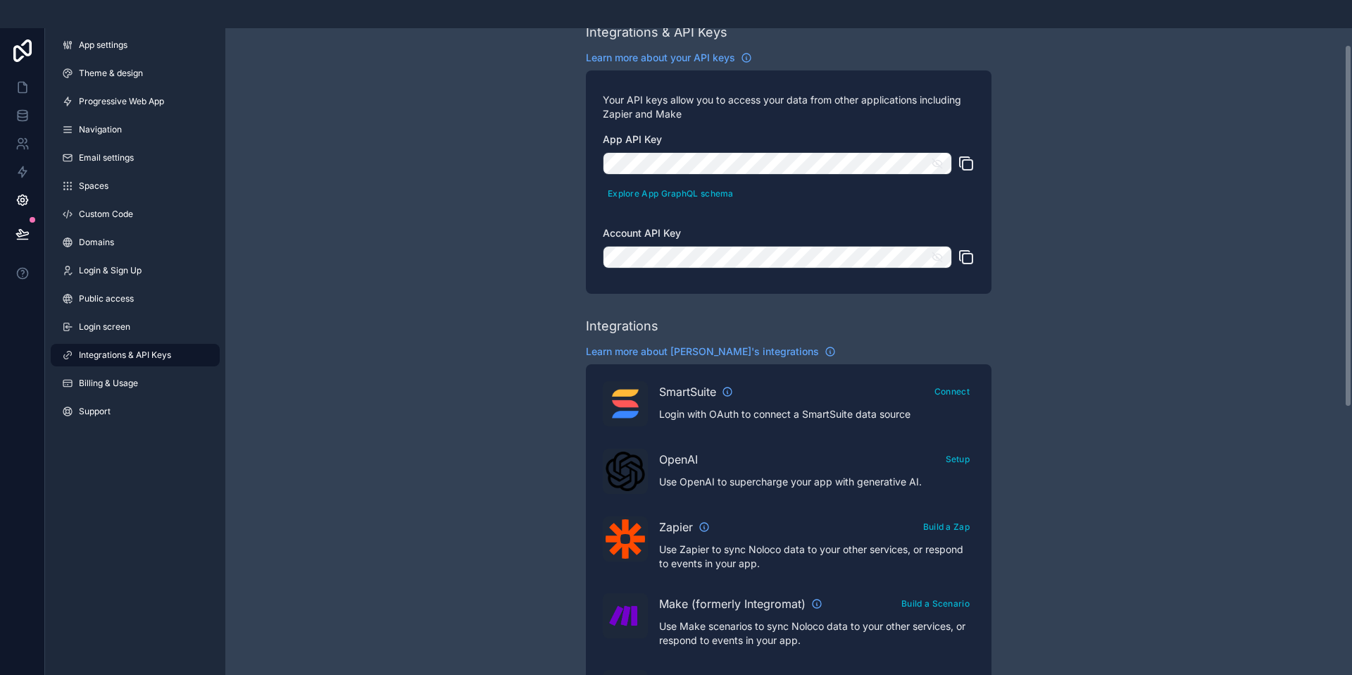
scroll to position [31, 0]
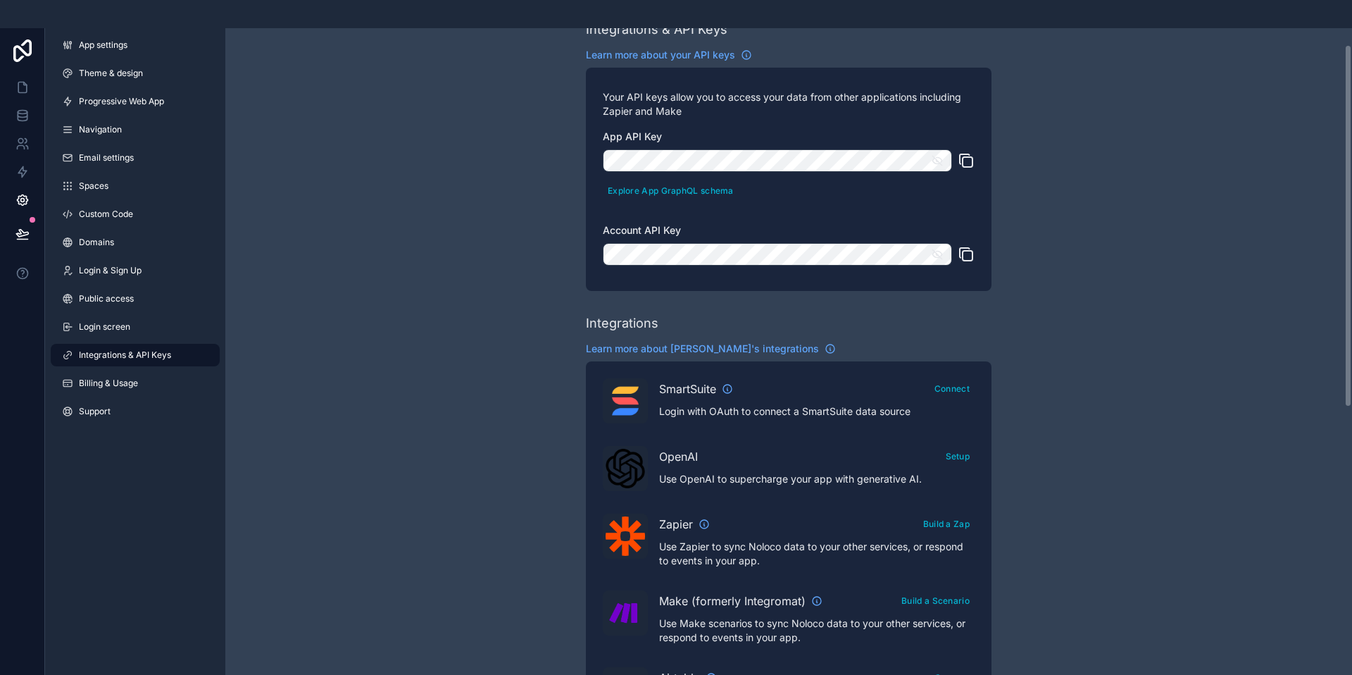
click at [939, 258] on icon "scrollable content" at bounding box center [937, 254] width 13 height 13
click at [848, 180] on div "Explore App GraphQL schema" at bounding box center [789, 174] width 372 height 51
click at [842, 210] on div "App API Key Explore App GraphQL schema Account API Key" at bounding box center [789, 202] width 372 height 144
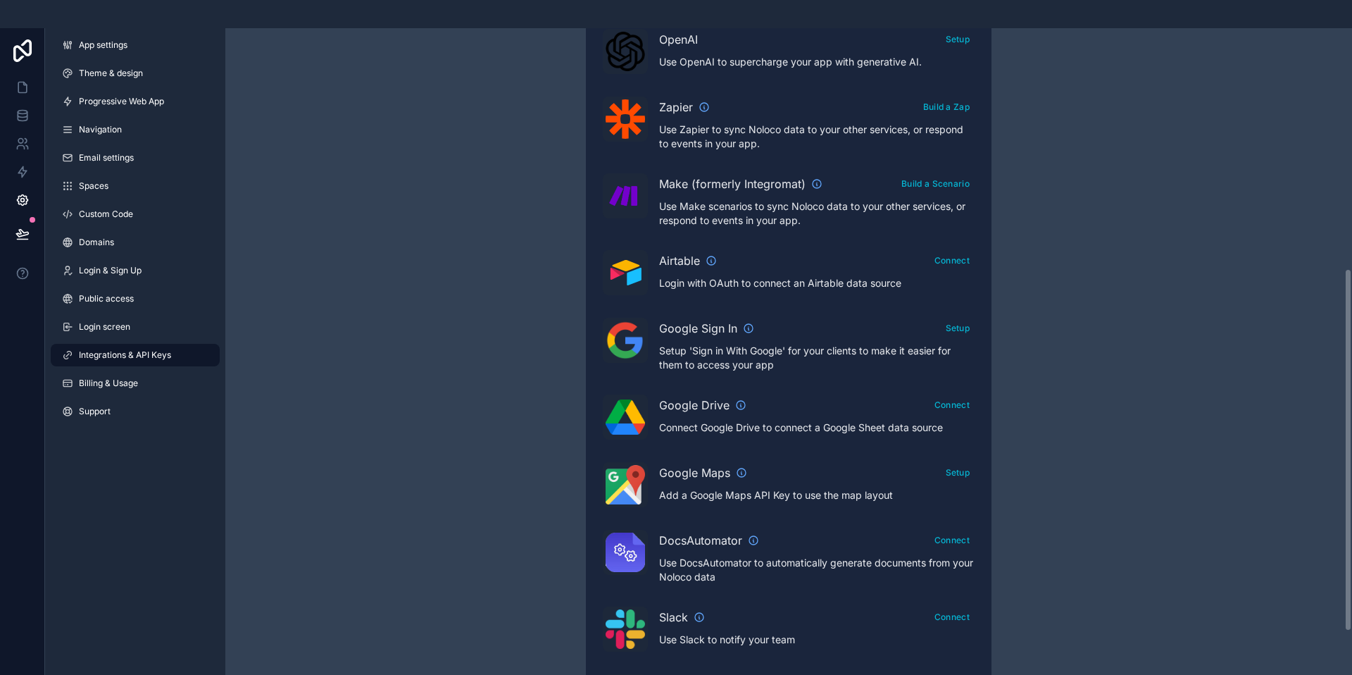
scroll to position [364, 0]
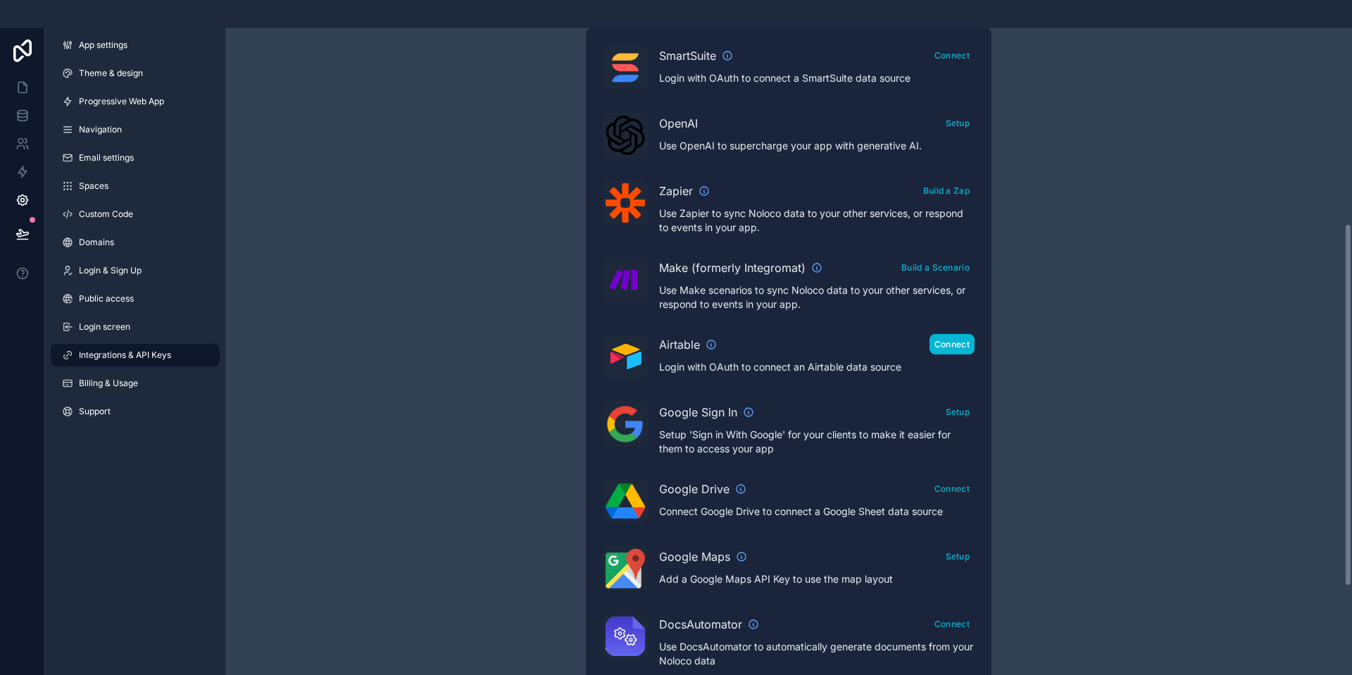
click at [954, 345] on button "Connect" at bounding box center [952, 344] width 45 height 20
click at [840, 343] on div "Airtable Connect" at bounding box center [816, 344] width 315 height 20
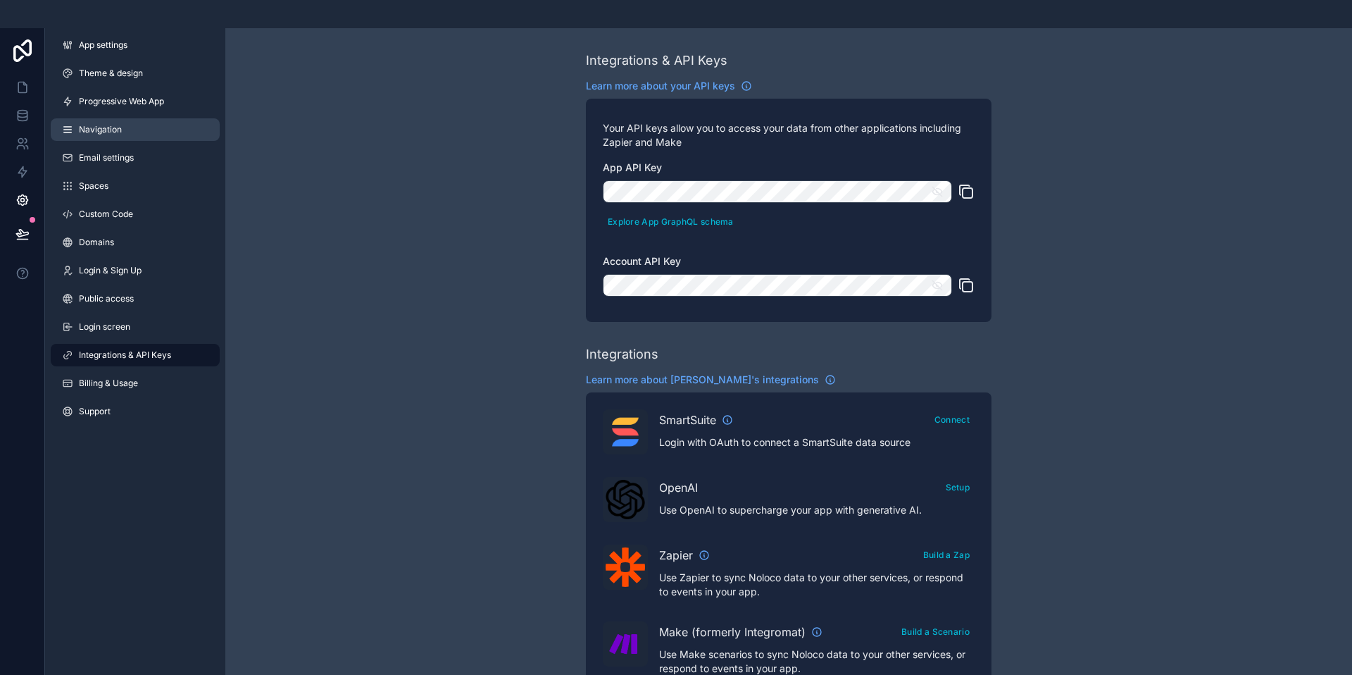
click at [113, 130] on span "Navigation" at bounding box center [100, 129] width 43 height 11
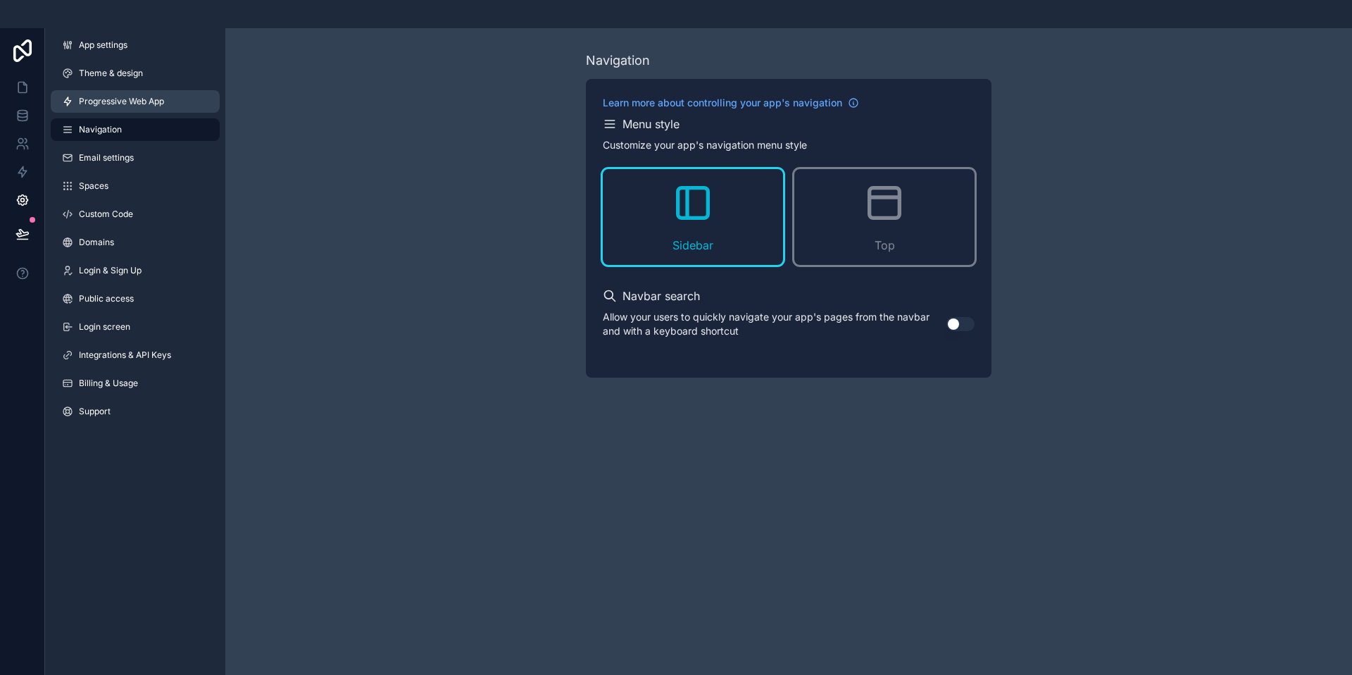
click at [118, 97] on span "Progressive Web App" at bounding box center [121, 101] width 85 height 11
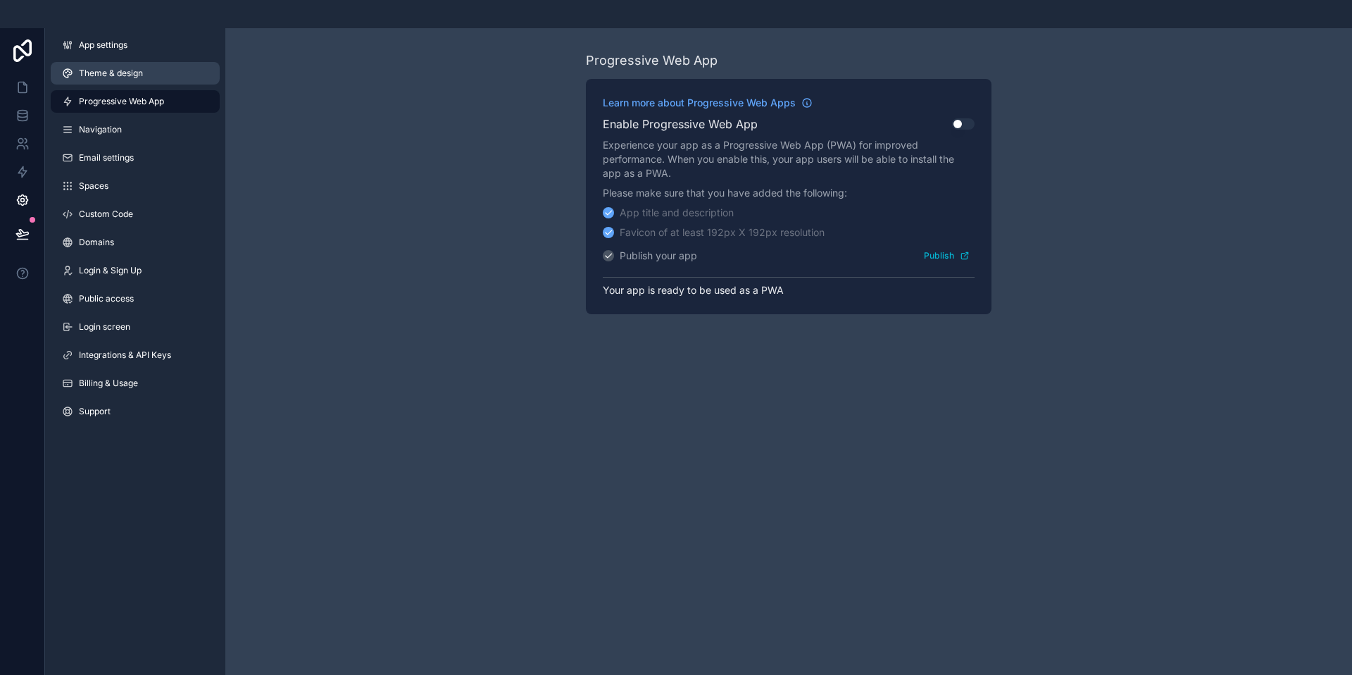
click at [123, 73] on span "Theme & design" at bounding box center [111, 73] width 64 height 11
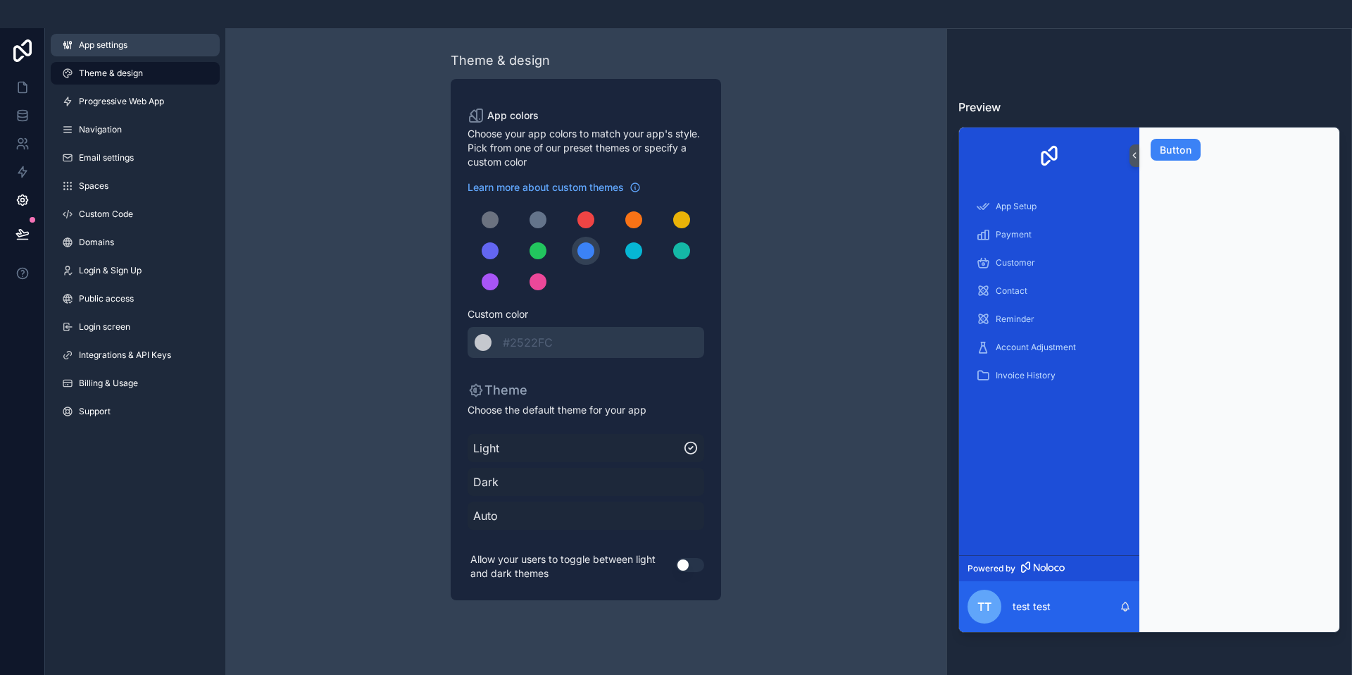
click at [123, 43] on span "App settings" at bounding box center [103, 44] width 49 height 11
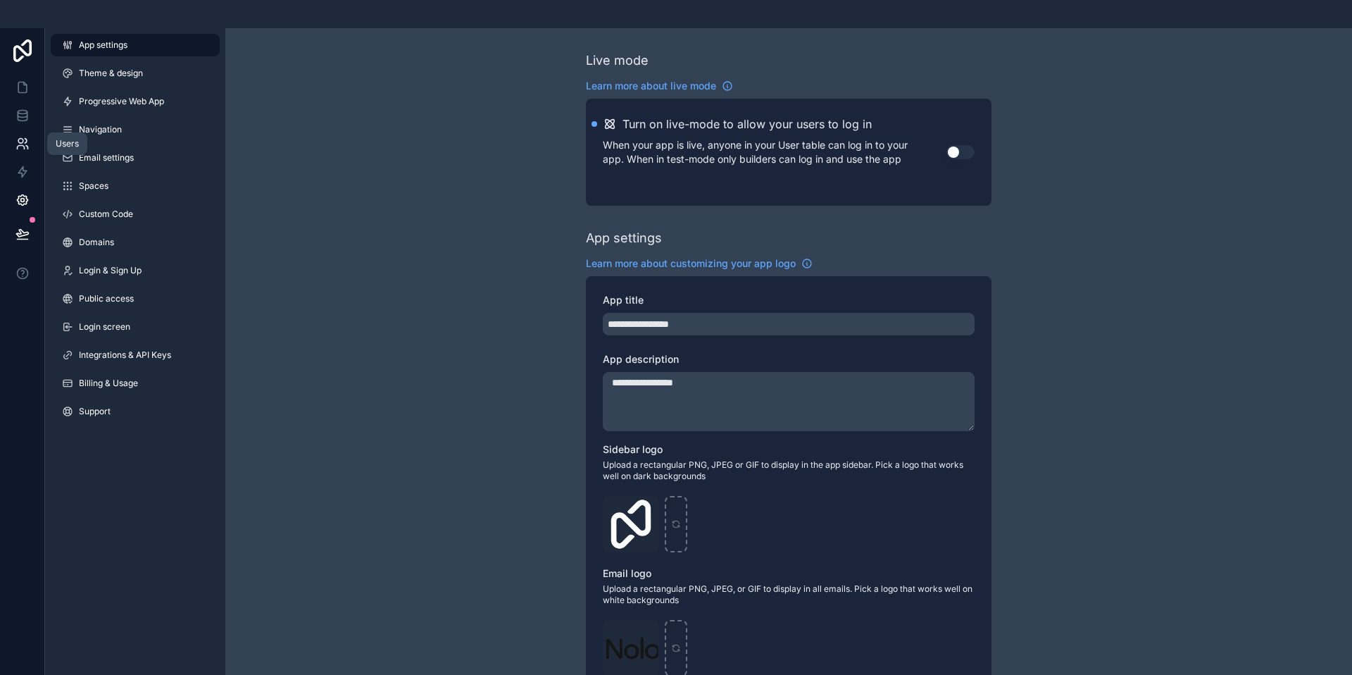
click at [19, 142] on icon at bounding box center [22, 144] width 14 height 14
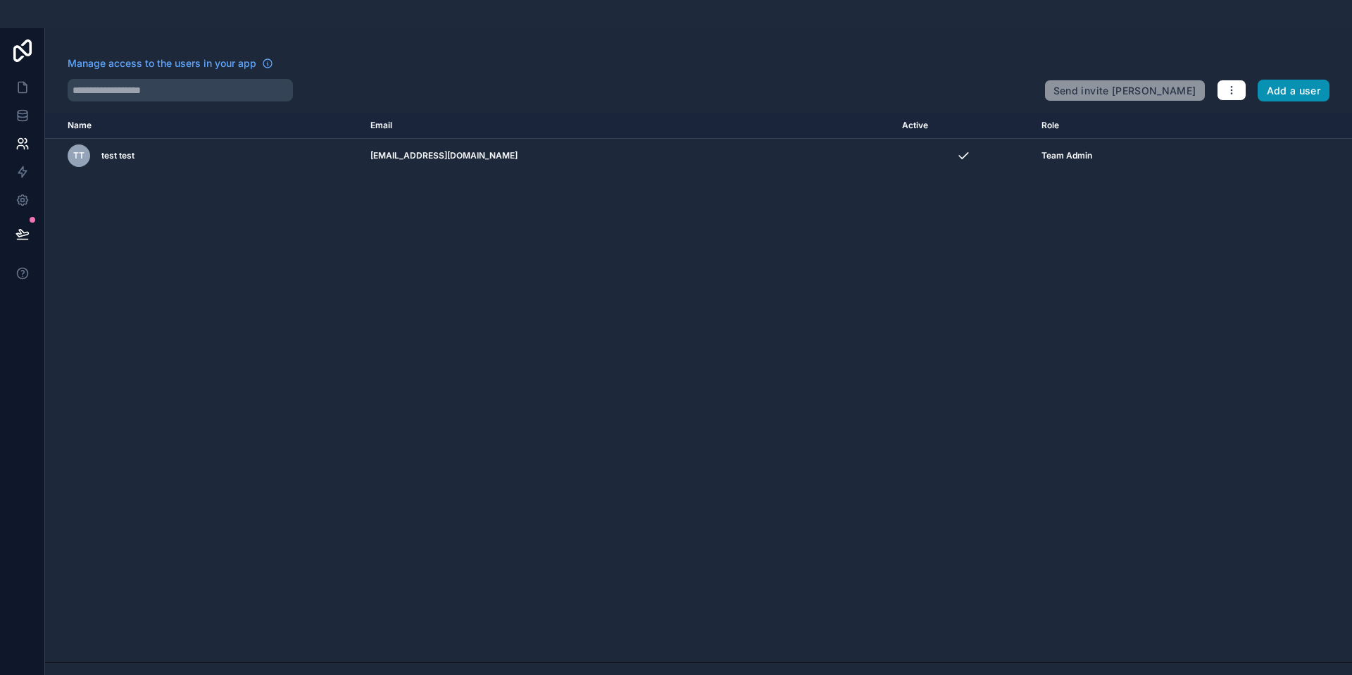
click at [1284, 84] on button "Add a user" at bounding box center [1294, 91] width 73 height 23
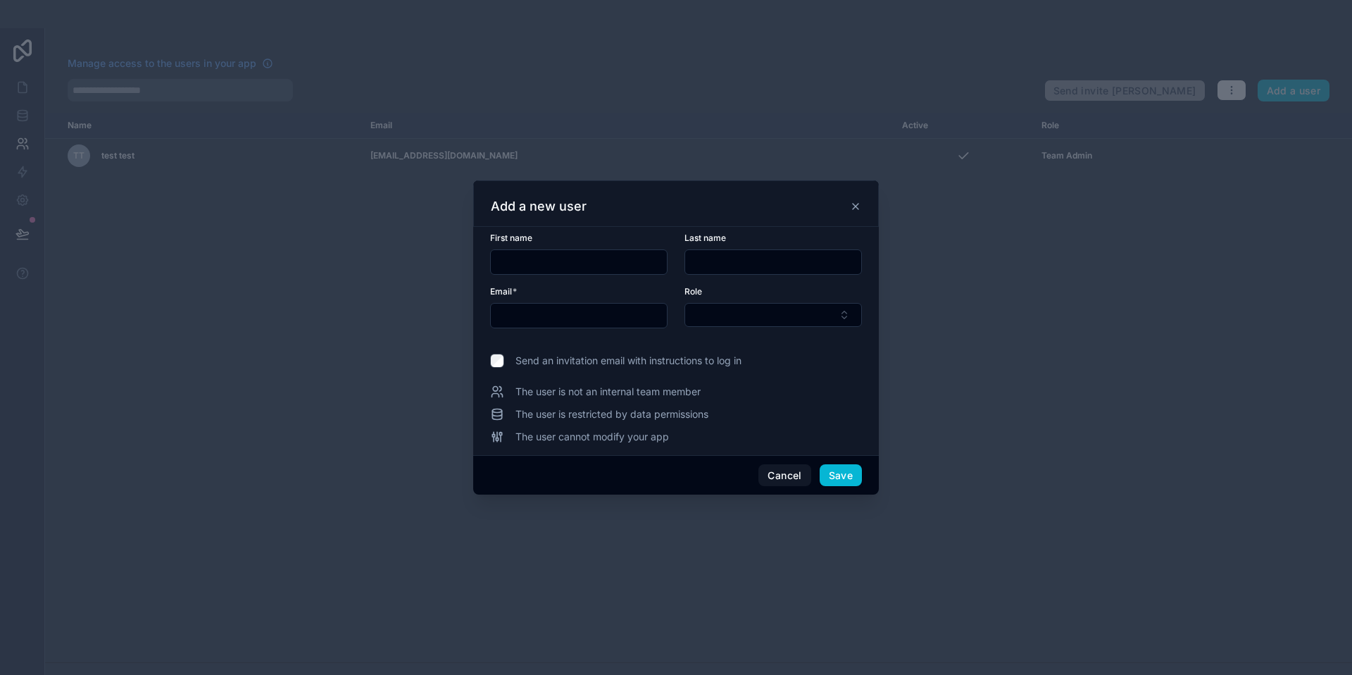
click at [582, 259] on input "text" at bounding box center [579, 262] width 176 height 20
click at [1079, 236] on div at bounding box center [676, 337] width 1352 height 675
click at [787, 475] on button "Cancel" at bounding box center [784, 475] width 52 height 23
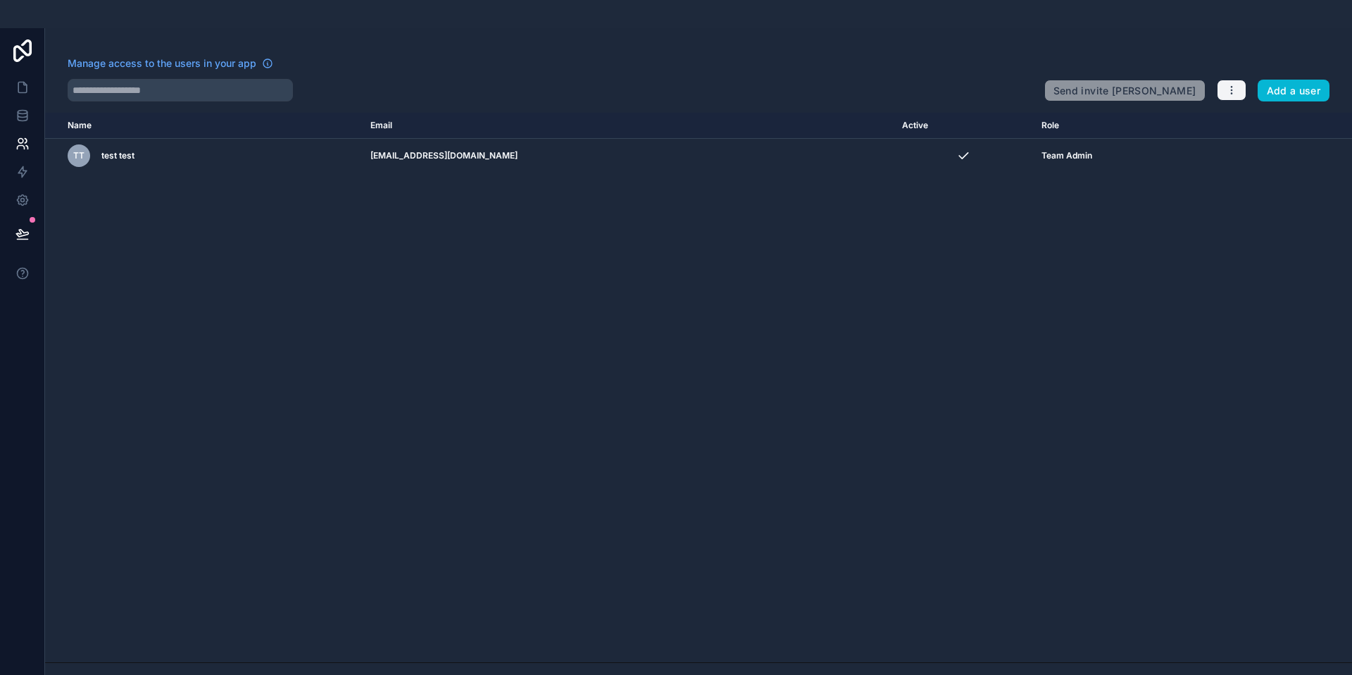
click at [1245, 92] on button "button" at bounding box center [1232, 90] width 30 height 21
click at [1239, 122] on link "Manage roles" at bounding box center [1260, 124] width 88 height 23
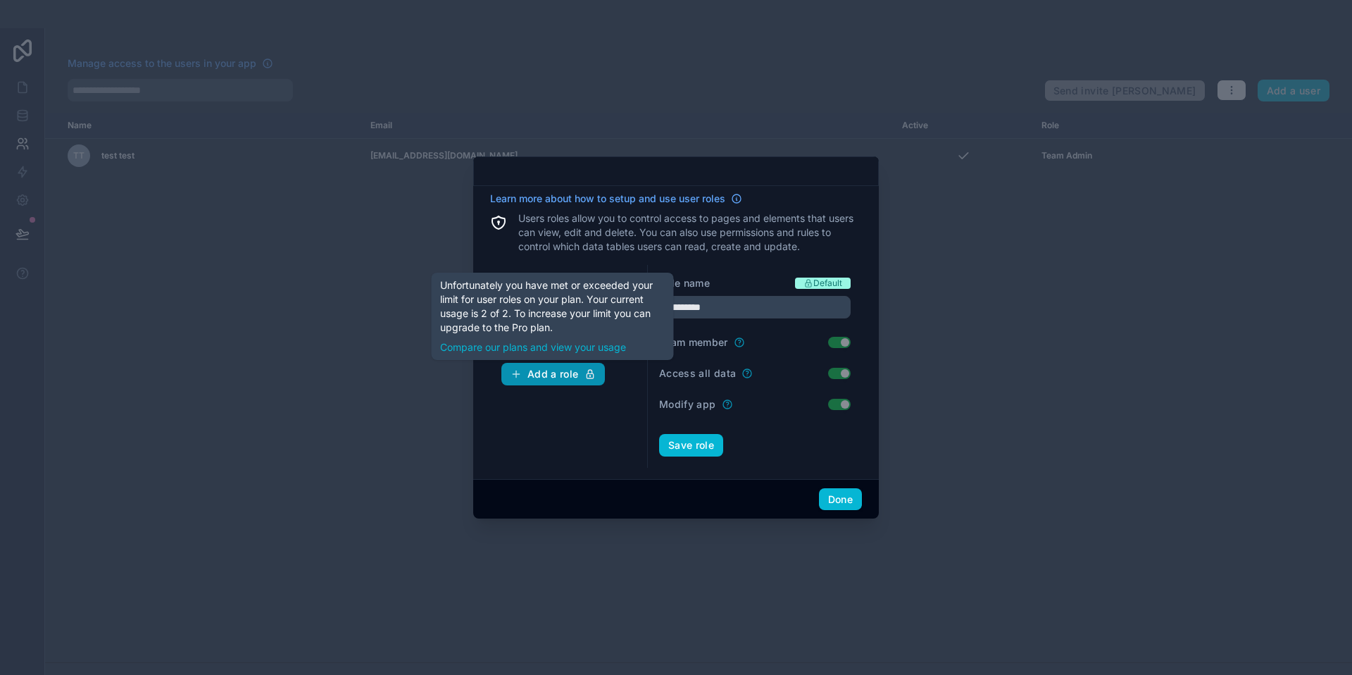
click at [549, 384] on button "Add a role" at bounding box center [553, 374] width 104 height 23
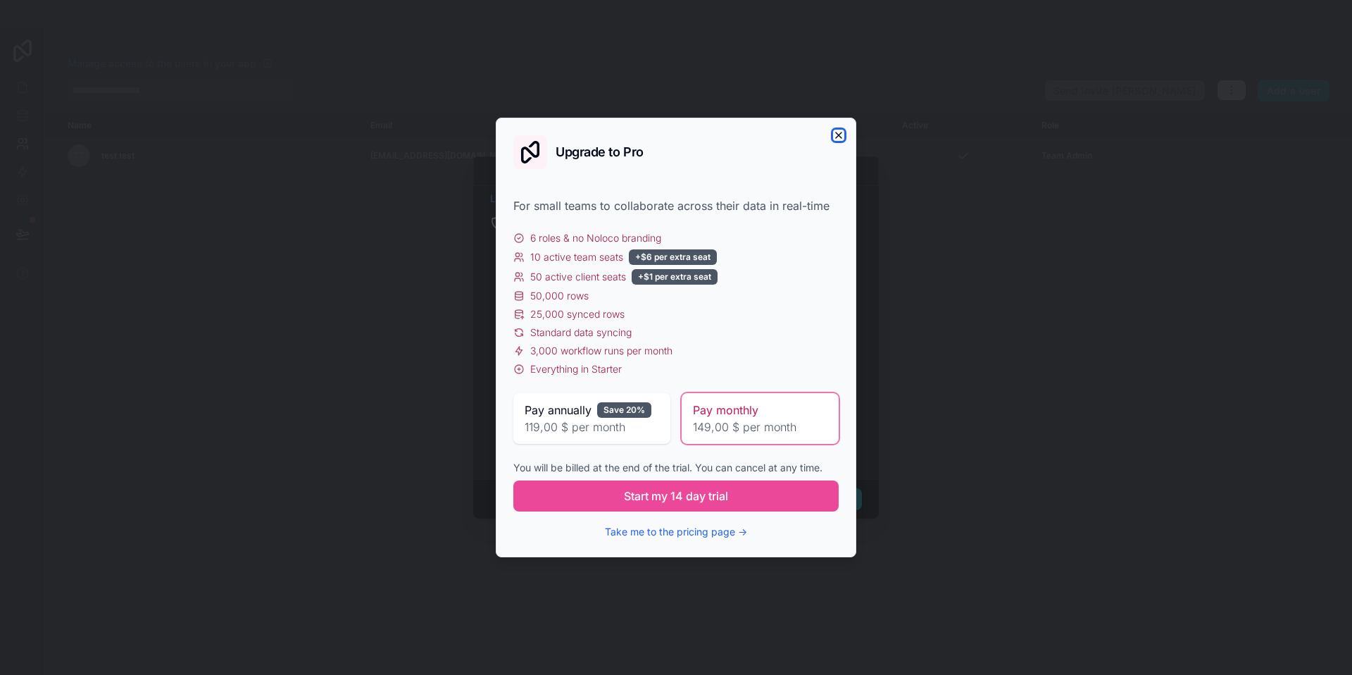
click at [843, 133] on icon "button" at bounding box center [838, 135] width 11 height 11
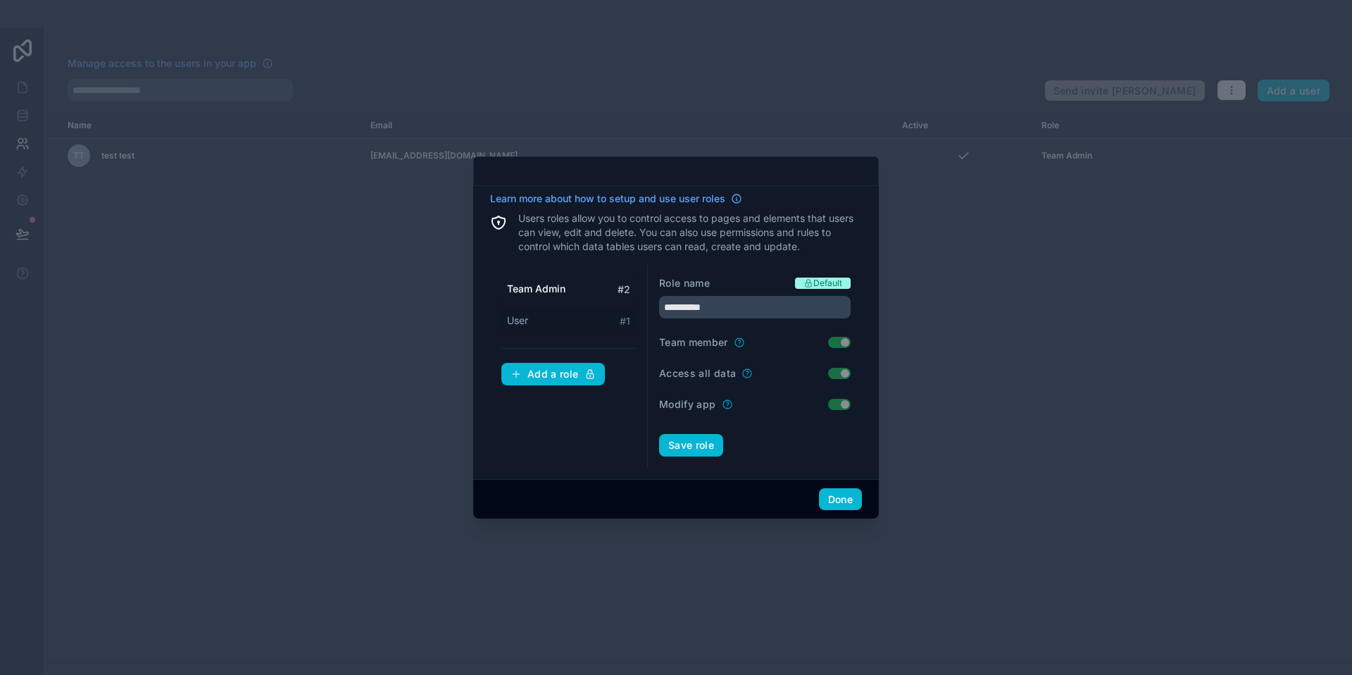
click at [525, 321] on span "User" at bounding box center [517, 320] width 21 height 14
click at [799, 428] on form "Role name Default **** Team member Use setting Access all data Use setting Modi…" at bounding box center [755, 366] width 192 height 180
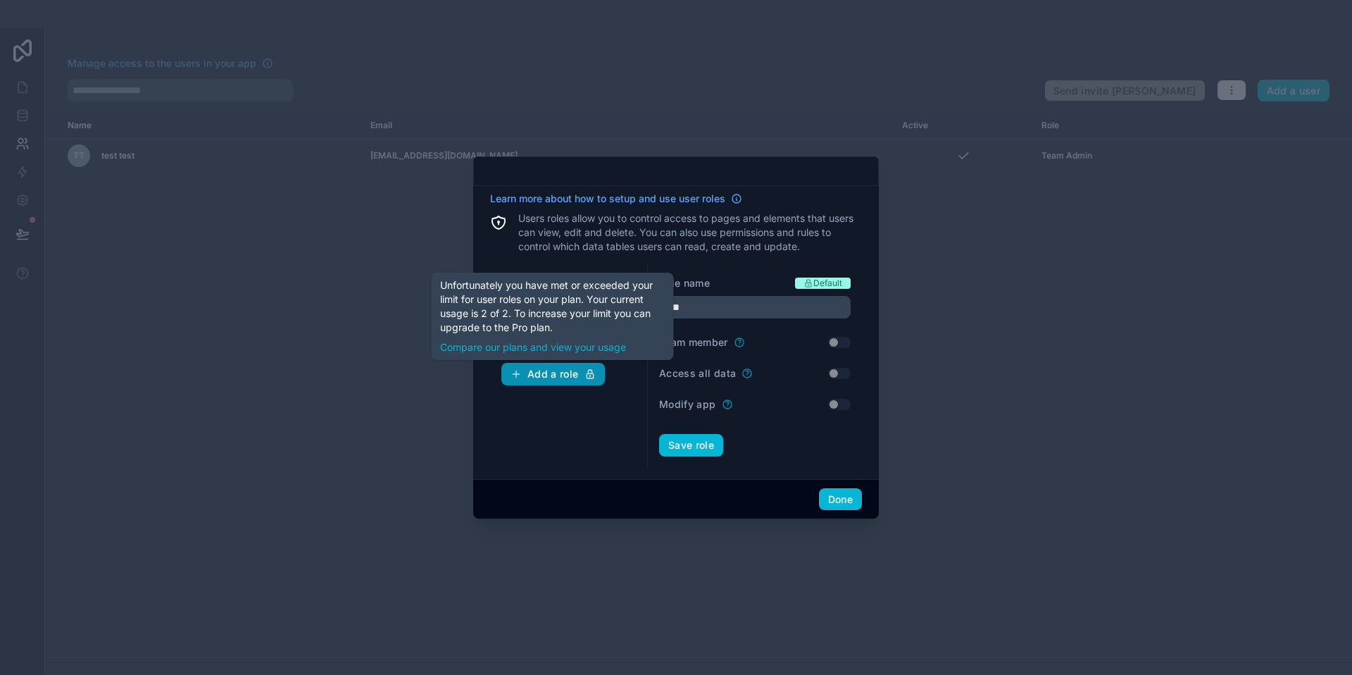
click at [552, 375] on div "Add a role" at bounding box center [553, 374] width 85 height 13
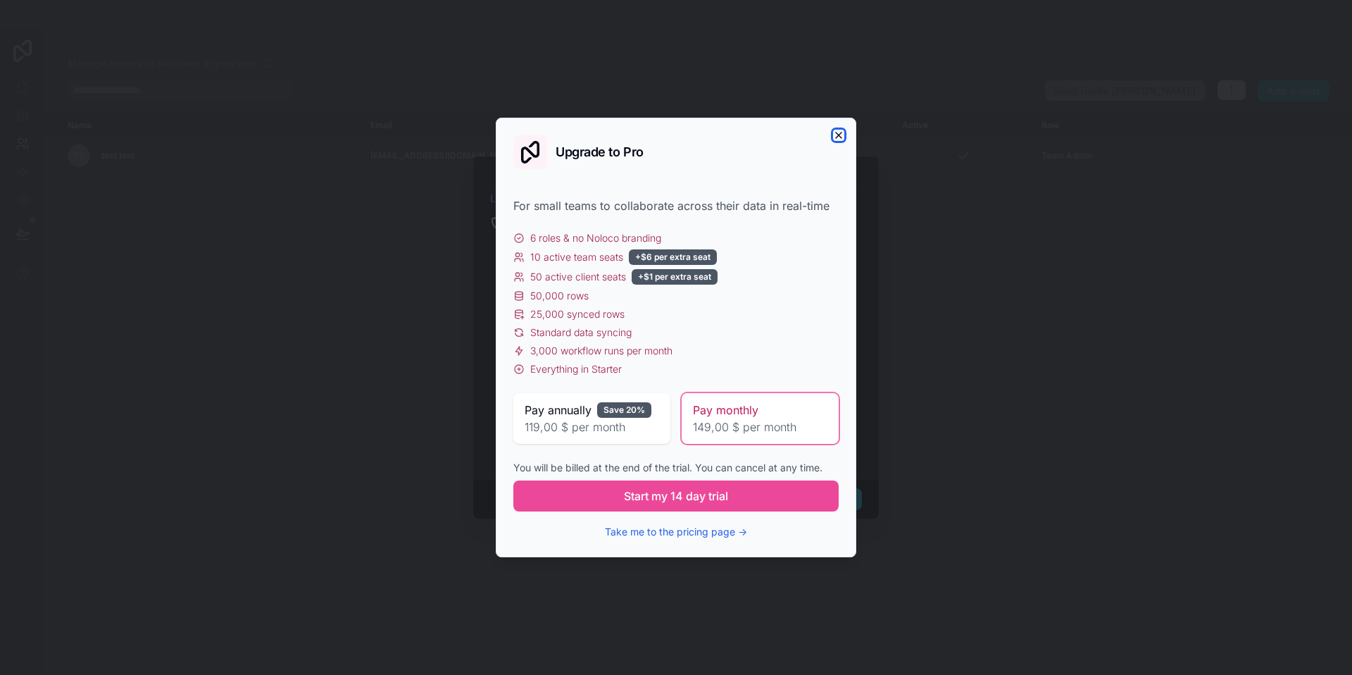
click at [841, 132] on icon "button" at bounding box center [839, 135] width 6 height 6
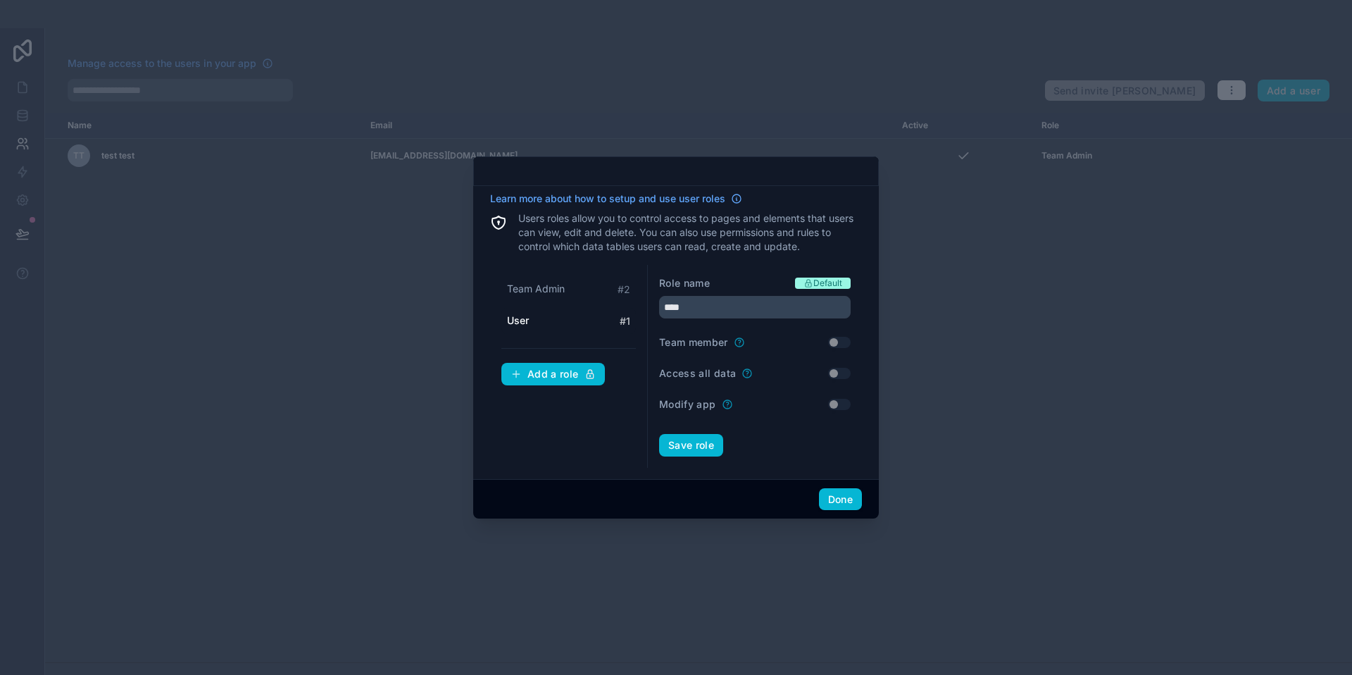
click at [636, 270] on div "Team Admin # 2 User # 1 Add a role" at bounding box center [569, 366] width 158 height 203
click at [534, 289] on span "Team Admin" at bounding box center [536, 289] width 58 height 14
click at [524, 331] on div "User # 1" at bounding box center [568, 321] width 135 height 26
click at [544, 286] on span "Team Admin" at bounding box center [536, 289] width 58 height 14
click at [539, 320] on div "User # 1" at bounding box center [568, 321] width 135 height 26
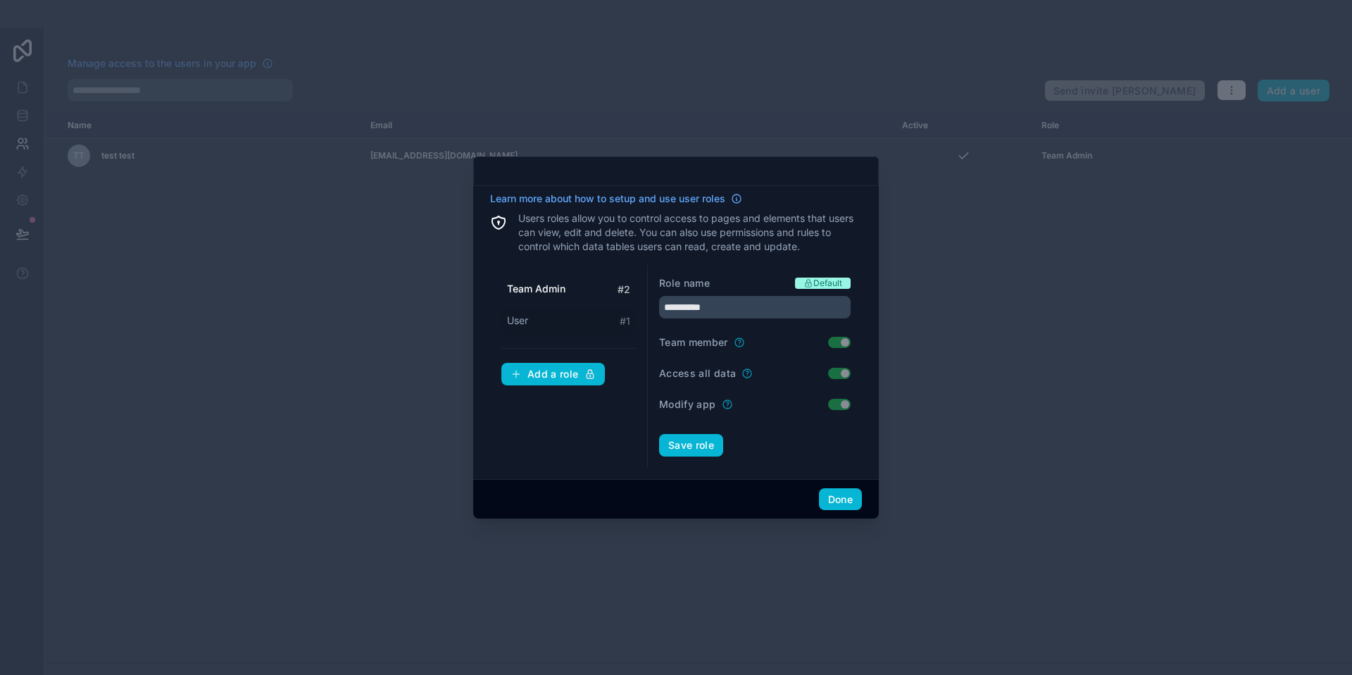
type input "****"
click at [832, 283] on span "Default" at bounding box center [827, 282] width 29 height 11
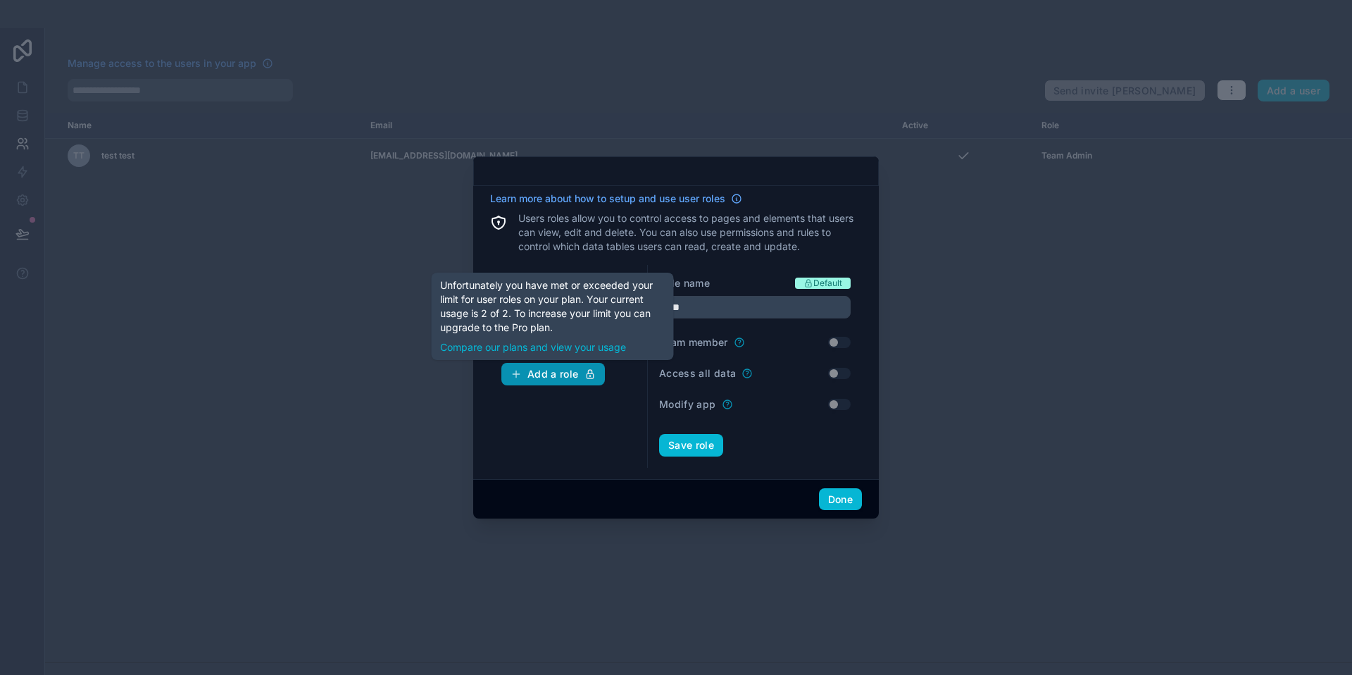
click at [547, 367] on button "Add a role" at bounding box center [553, 374] width 104 height 23
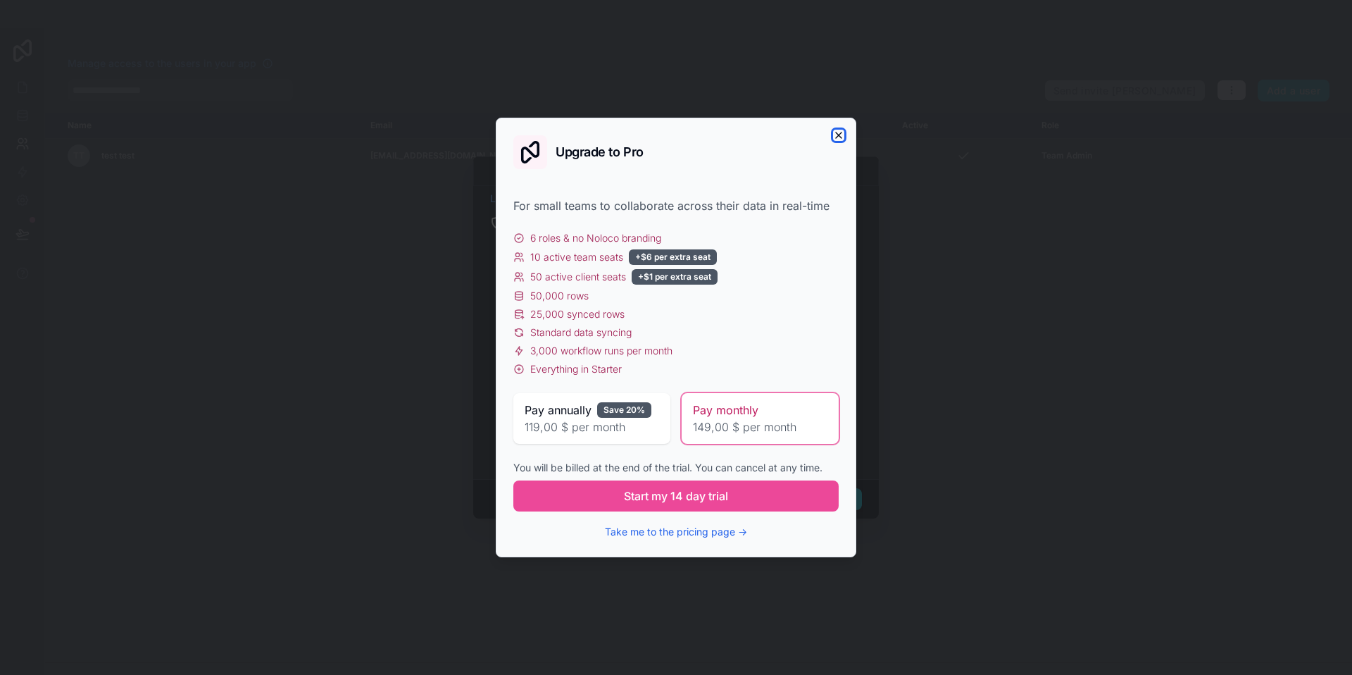
click at [840, 133] on icon "button" at bounding box center [839, 135] width 6 height 6
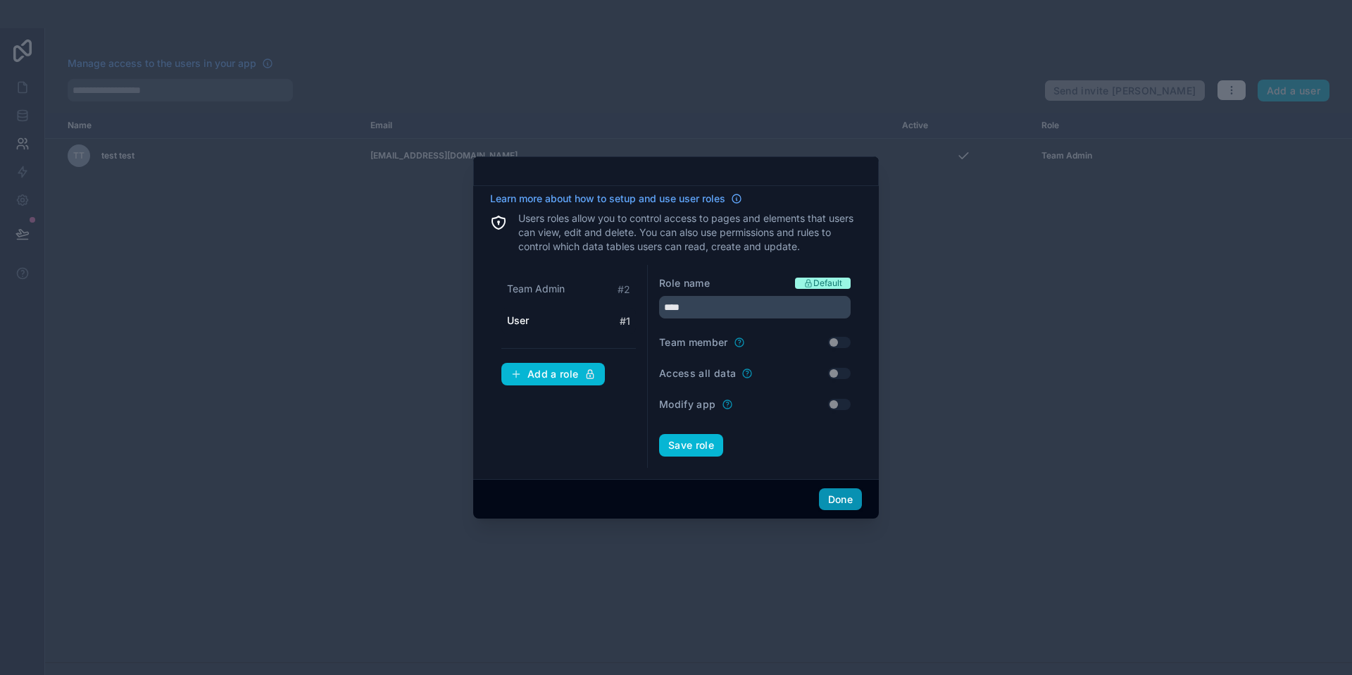
click at [837, 501] on button "Done" at bounding box center [840, 499] width 43 height 23
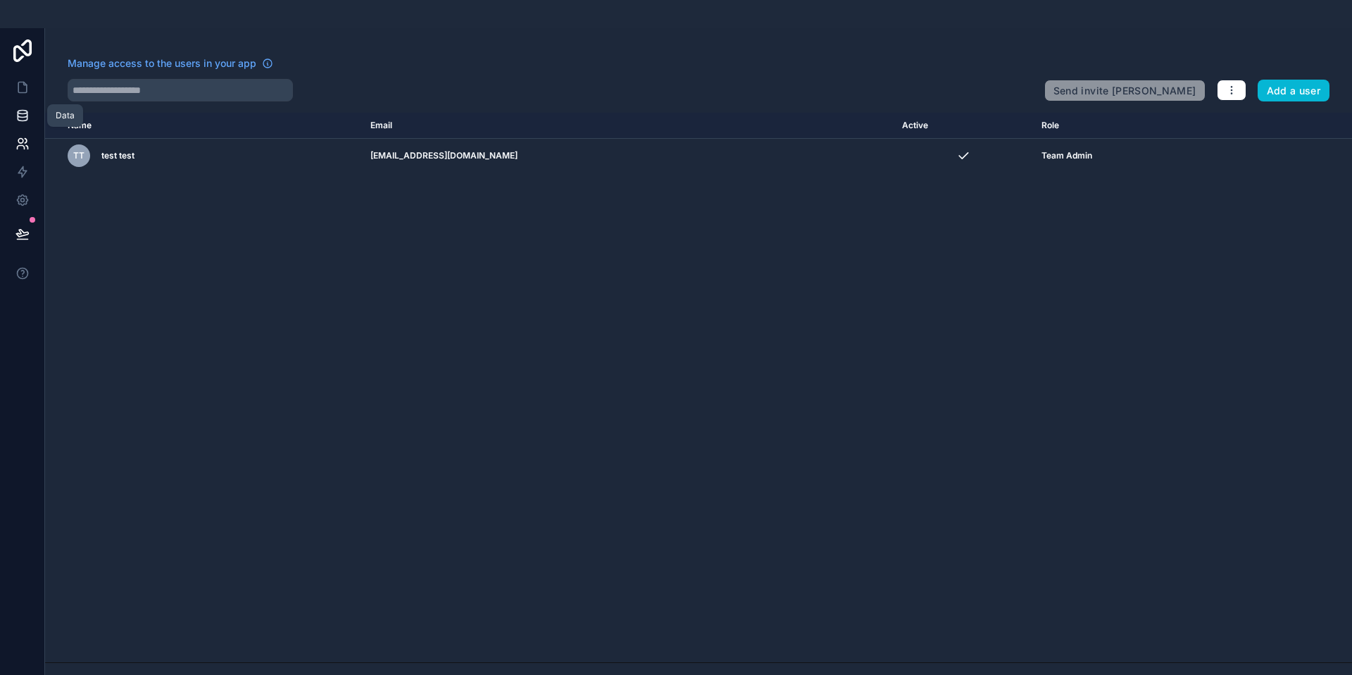
click at [23, 115] on icon at bounding box center [22, 115] width 14 height 14
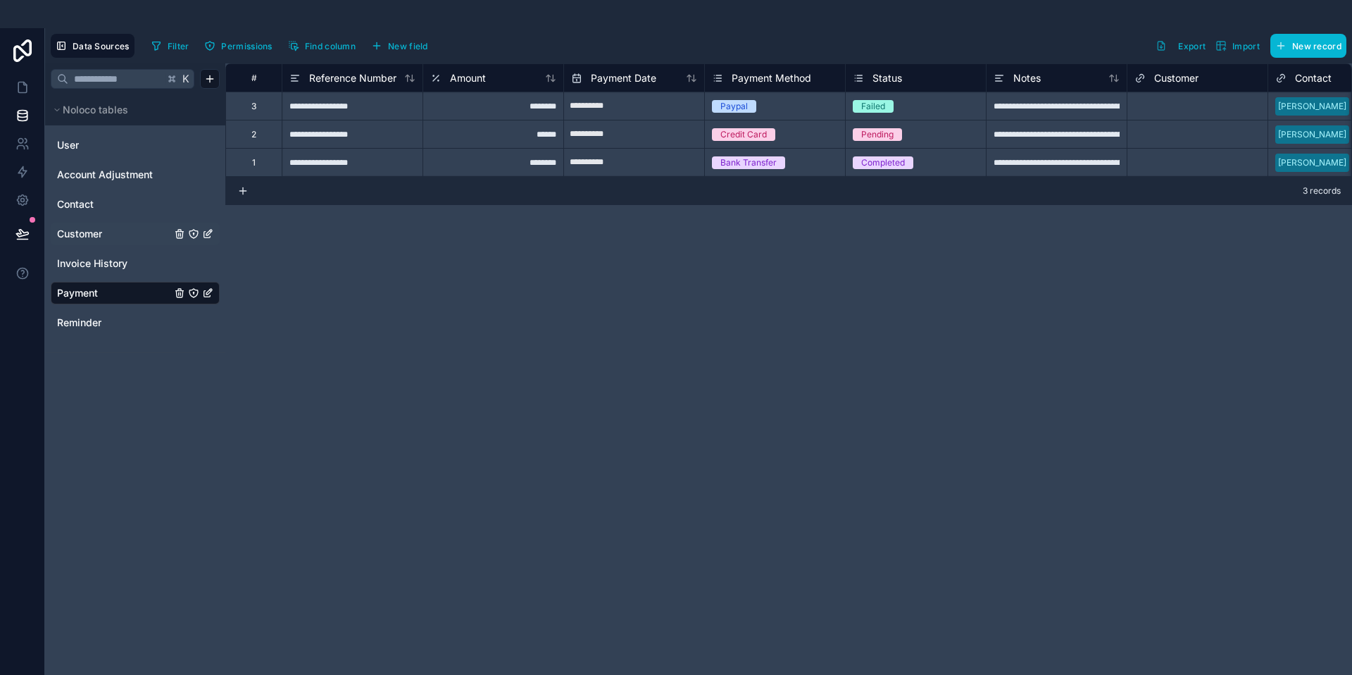
click at [139, 236] on link "Customer" at bounding box center [114, 234] width 114 height 14
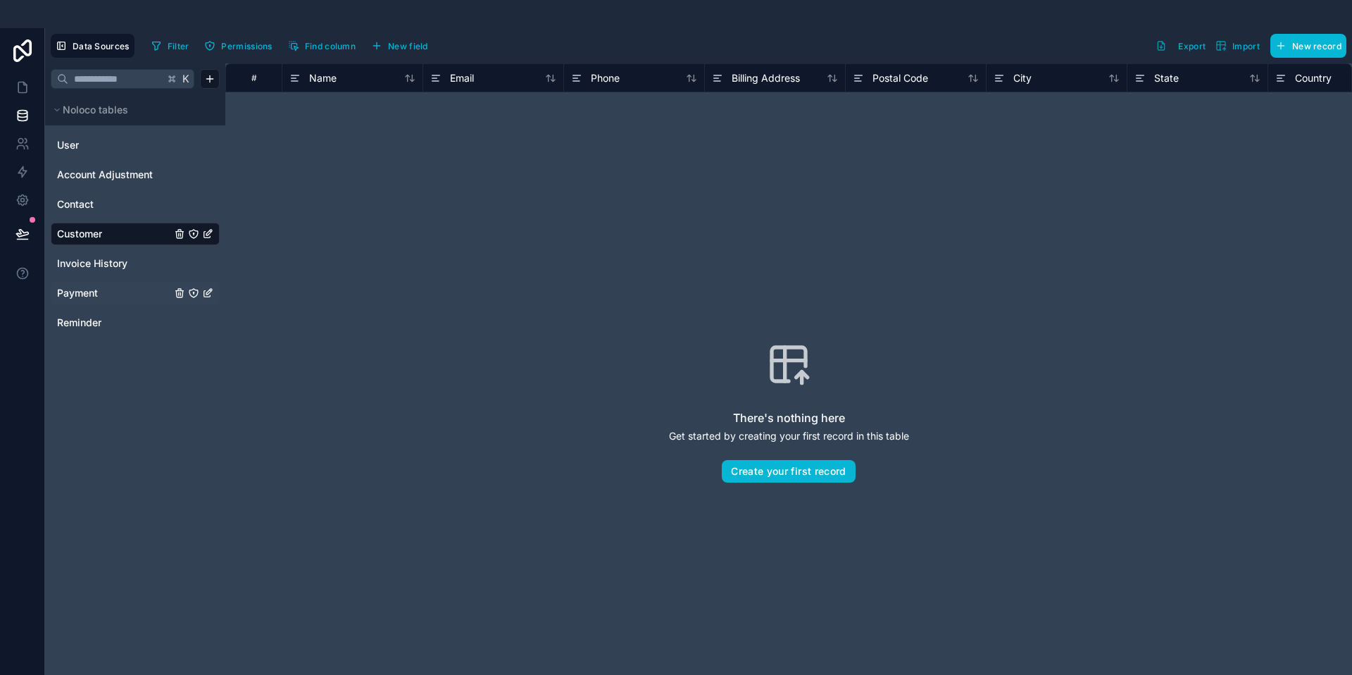
click at [154, 291] on link "Payment" at bounding box center [114, 293] width 114 height 14
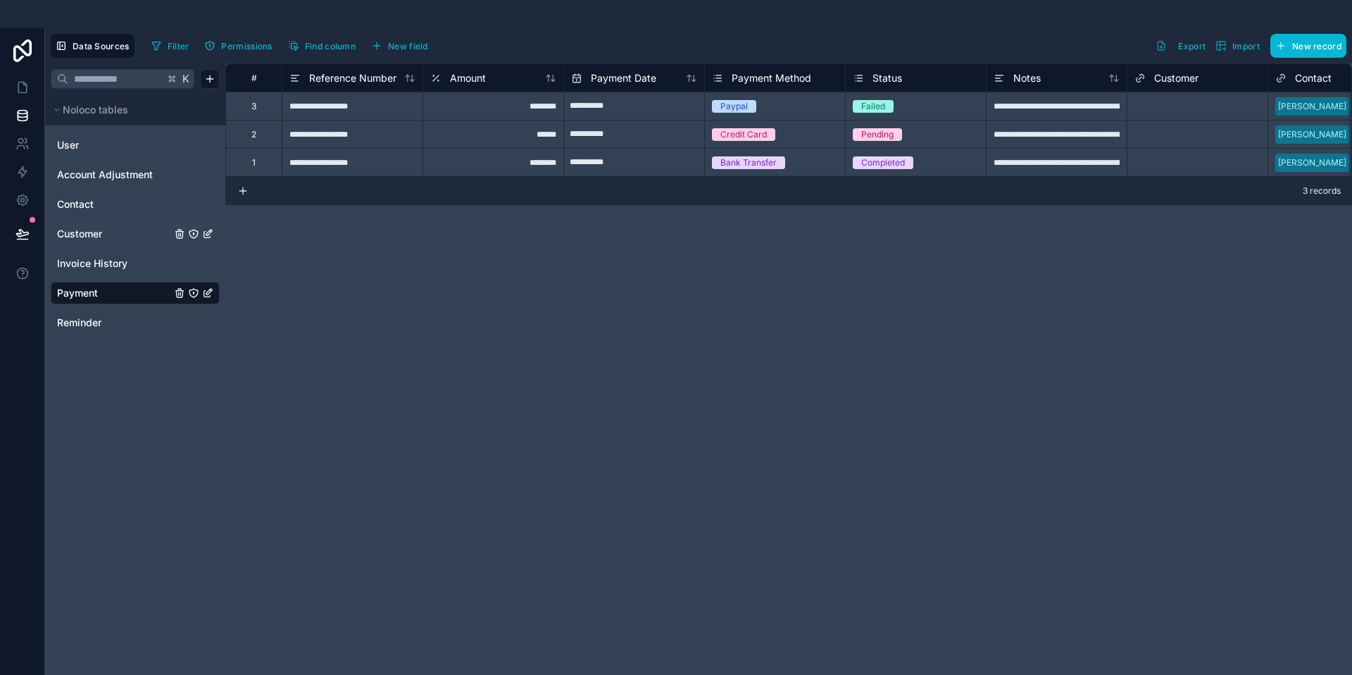
click at [193, 292] on icon "Payment" at bounding box center [193, 292] width 1 height 1
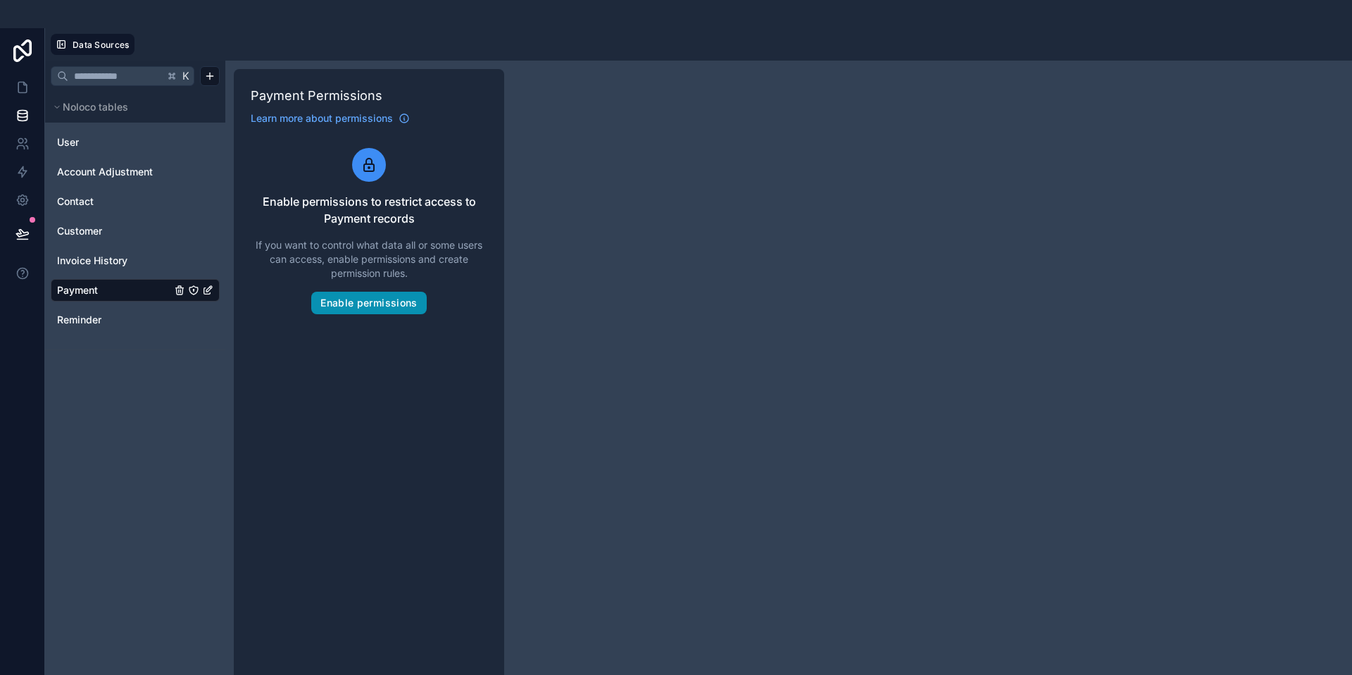
click at [364, 306] on button "Enable permissions" at bounding box center [368, 303] width 115 height 23
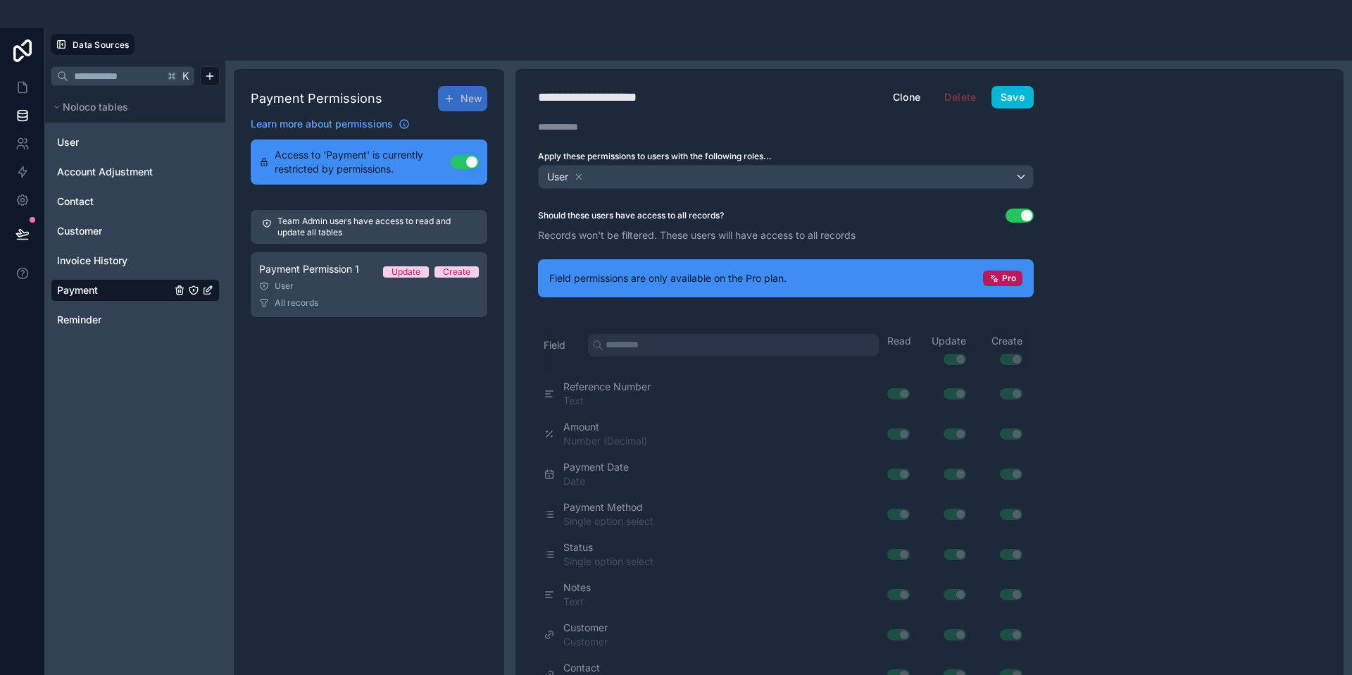
click at [1015, 218] on button "Use setting" at bounding box center [1020, 215] width 28 height 14
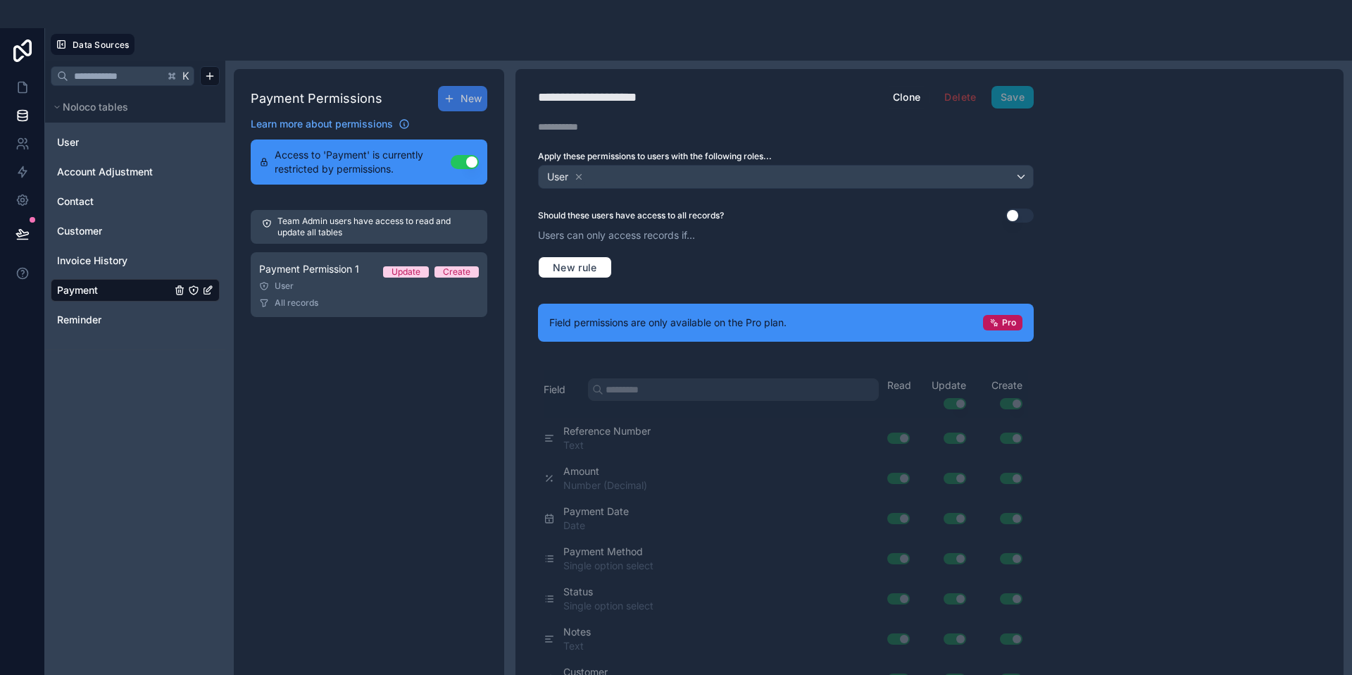
click at [1021, 216] on button "Use setting" at bounding box center [1020, 215] width 28 height 14
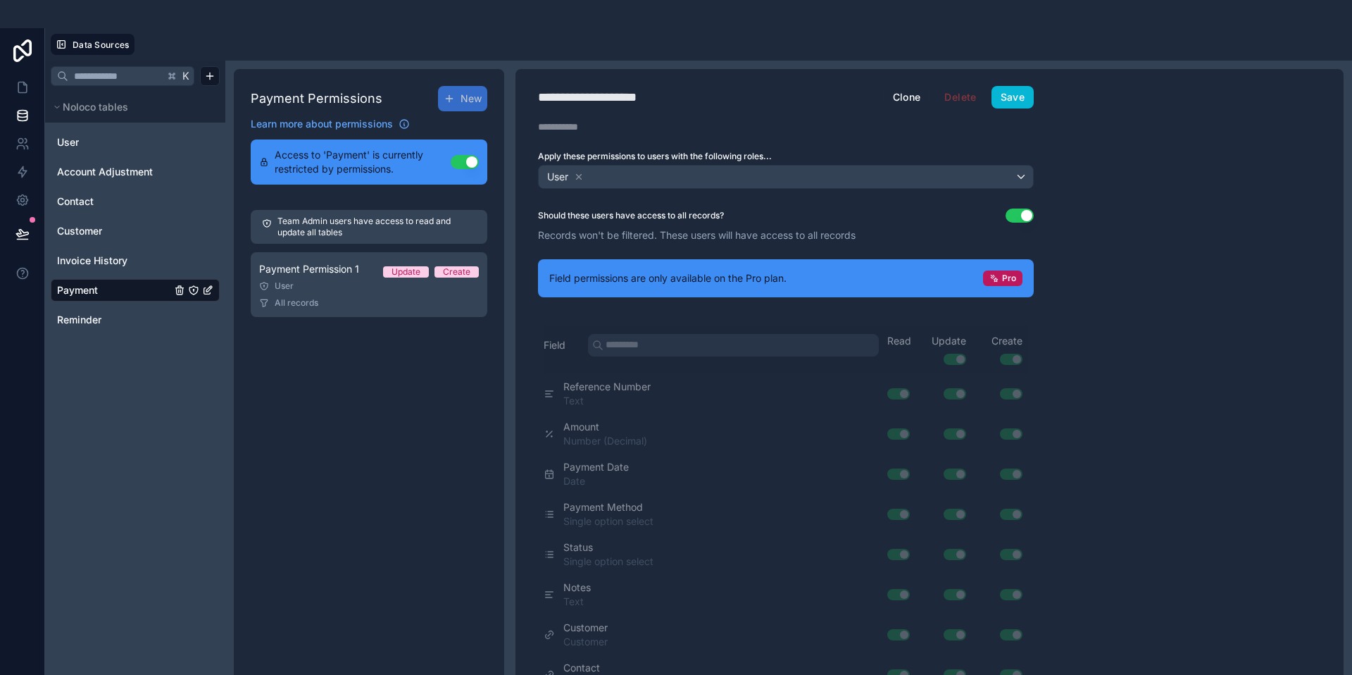
click at [956, 273] on div "Field permissions are only available on the Pro plan. Pro" at bounding box center [786, 278] width 496 height 38
click at [1001, 280] on div "Pro" at bounding box center [1002, 277] width 39 height 15
click at [790, 275] on div "Field permissions are only available on the Pro plan. Pro" at bounding box center [786, 278] width 496 height 38
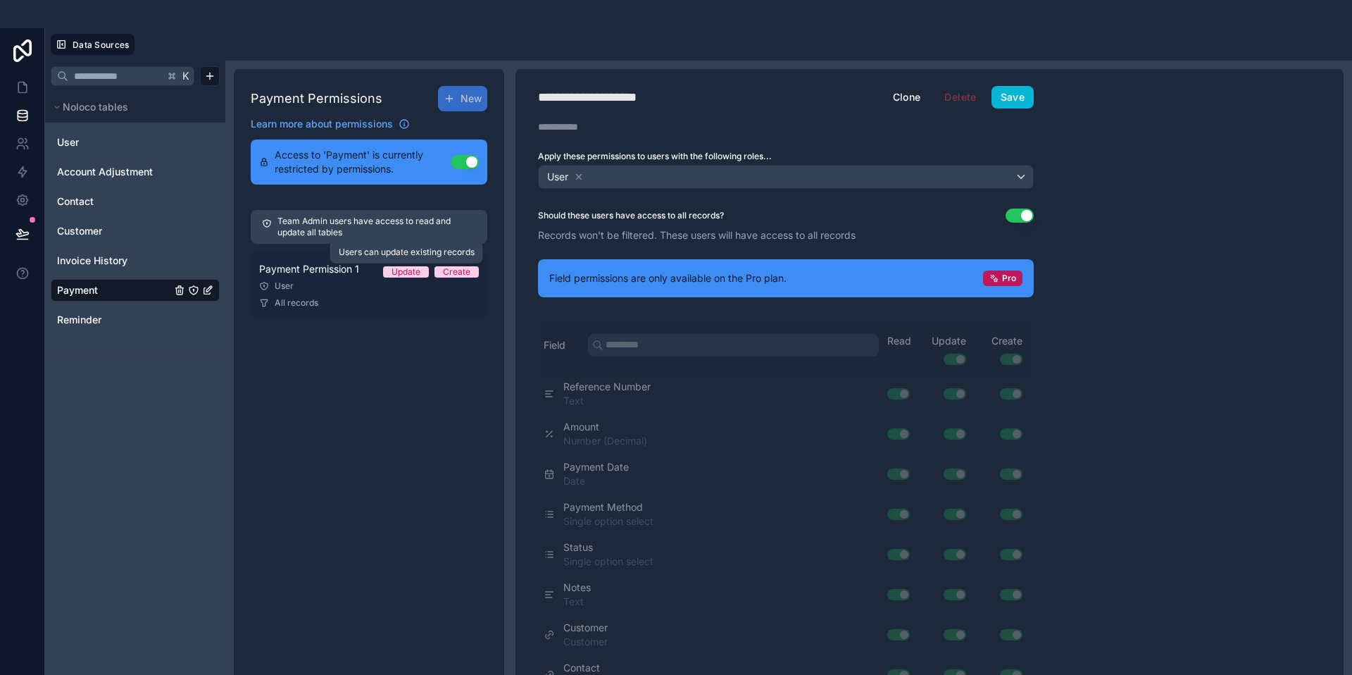
click at [425, 270] on span "Update" at bounding box center [406, 271] width 46 height 11
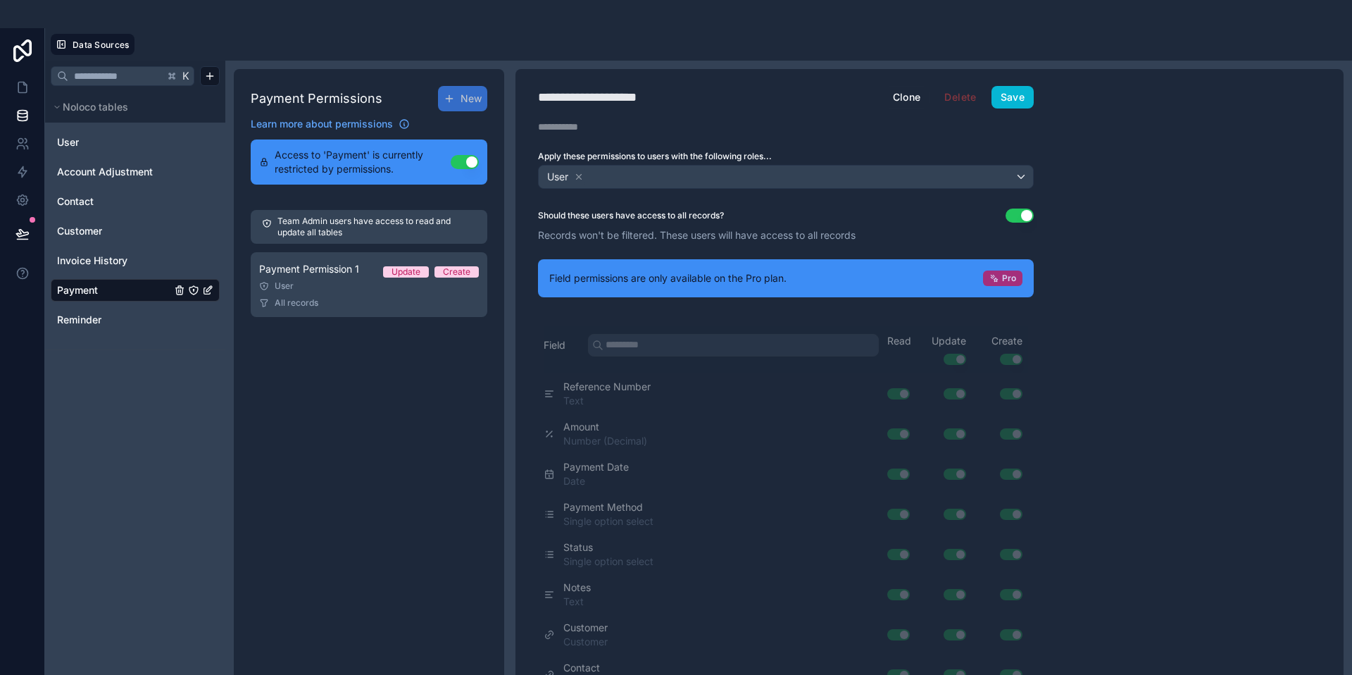
click at [990, 280] on icon at bounding box center [994, 278] width 10 height 10
click at [1030, 280] on div "Field permissions are only available on the Pro plan. Pro" at bounding box center [786, 278] width 496 height 38
click at [984, 275] on div "Pro" at bounding box center [1002, 277] width 39 height 15
click at [626, 146] on div "**********" at bounding box center [785, 381] width 541 height 625
click at [94, 230] on span "Customer" at bounding box center [79, 231] width 45 height 14
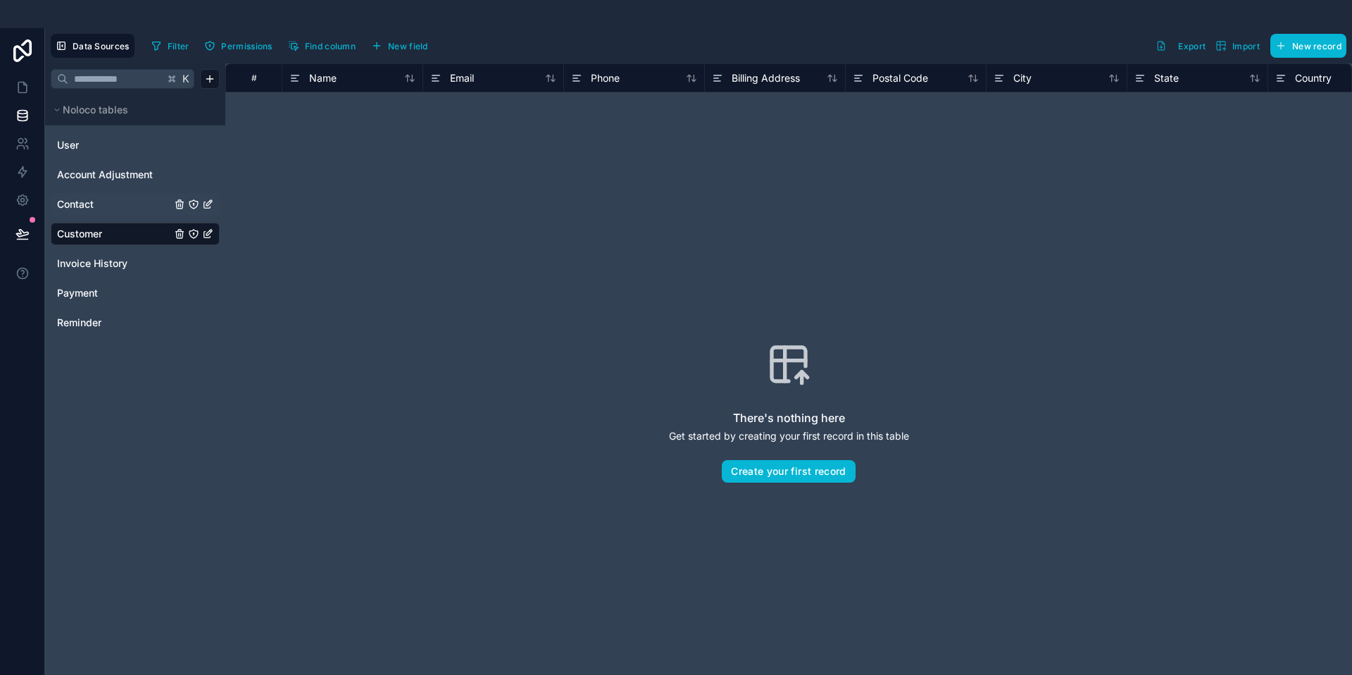
click at [89, 204] on span "Contact" at bounding box center [75, 204] width 37 height 14
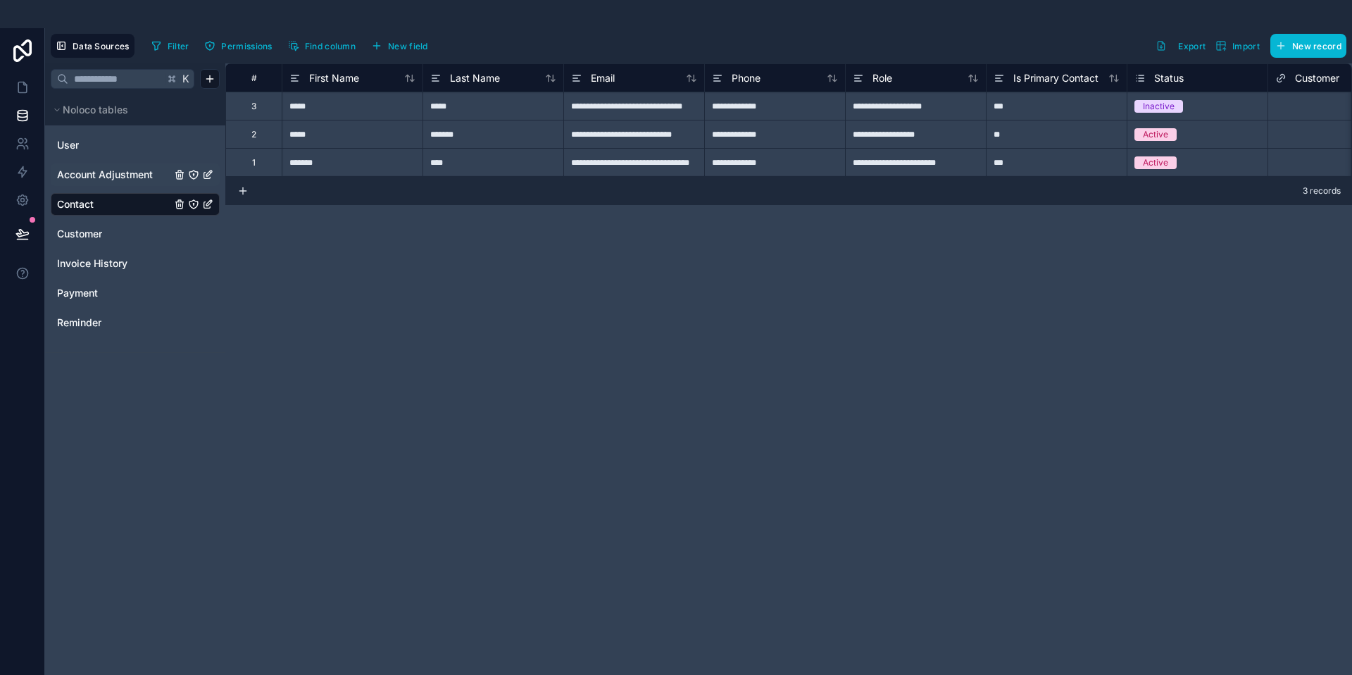
click at [129, 171] on span "Account Adjustment" at bounding box center [105, 175] width 96 height 14
